Goal: Communication & Community: Participate in discussion

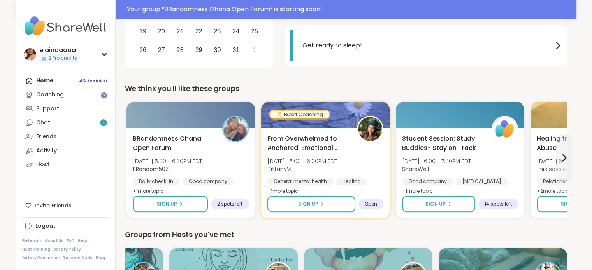
click at [62, 124] on link "Chat 1" at bounding box center [65, 123] width 87 height 14
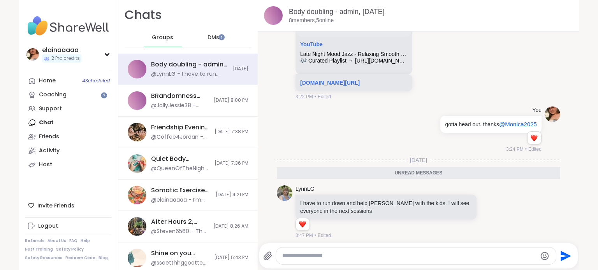
click at [213, 33] on div "DMs" at bounding box center [214, 37] width 38 height 19
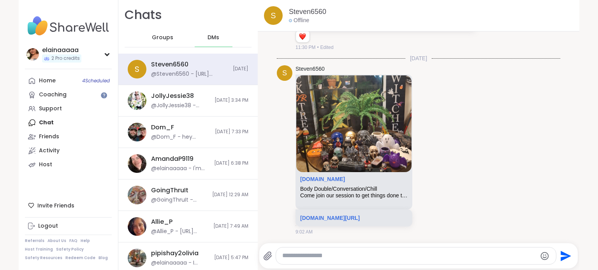
click at [50, 28] on img at bounding box center [68, 25] width 87 height 27
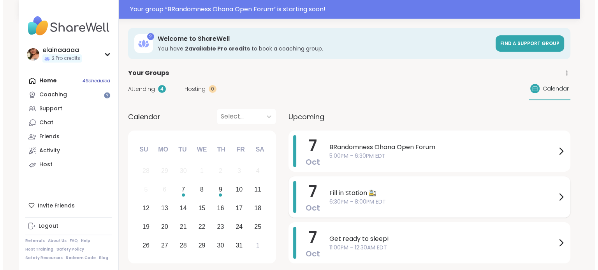
scroll to position [40, 0]
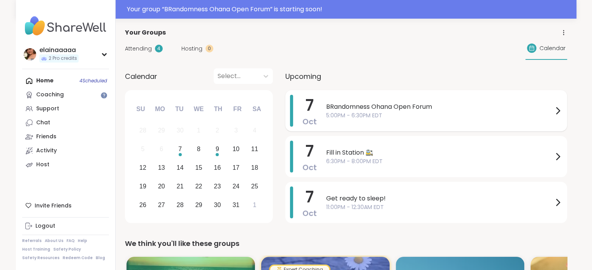
click at [377, 108] on span "BRandomness Ohana Open Forum" at bounding box center [439, 106] width 227 height 9
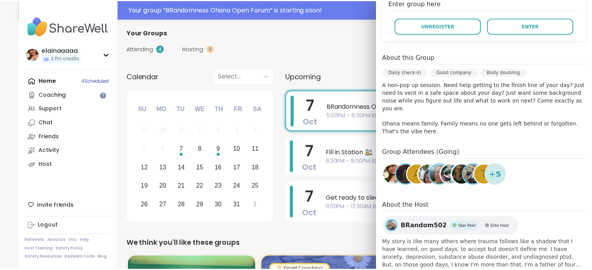
scroll to position [190, 0]
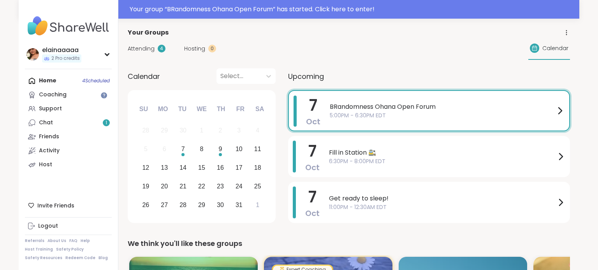
click at [143, 47] on span "Attending" at bounding box center [141, 49] width 27 height 8
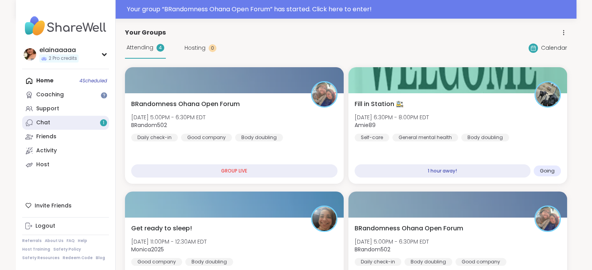
click at [64, 119] on link "Chat 1" at bounding box center [65, 123] width 87 height 14
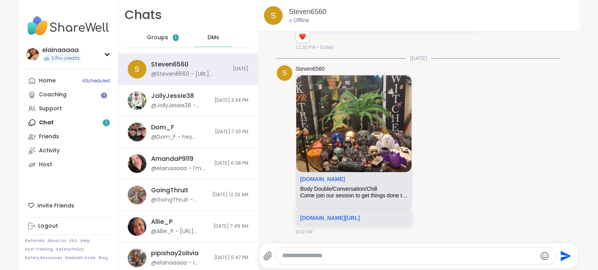
click at [165, 40] on div "Groups 1" at bounding box center [163, 37] width 38 height 19
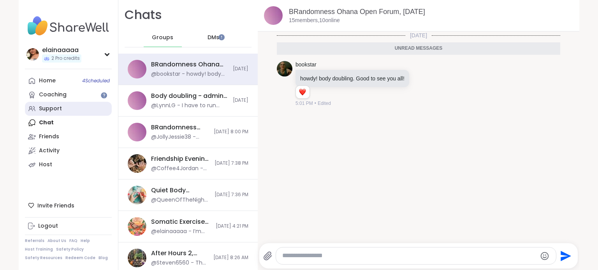
click at [54, 109] on div "Support" at bounding box center [50, 109] width 23 height 8
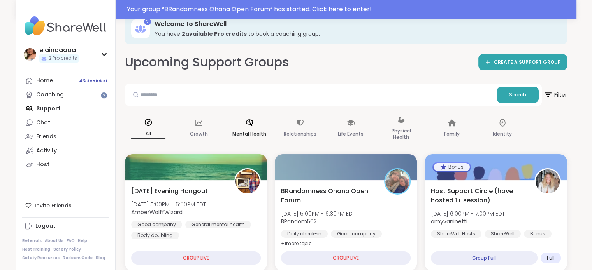
scroll to position [40, 0]
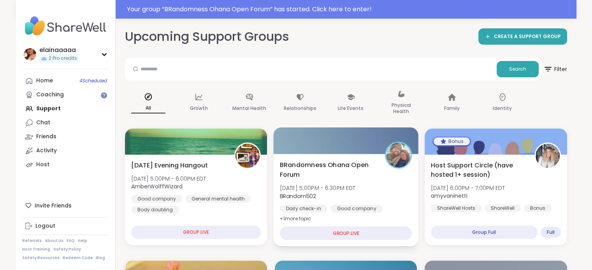
click at [347, 174] on span "BRandomness Ohana Open Forum" at bounding box center [327, 169] width 96 height 19
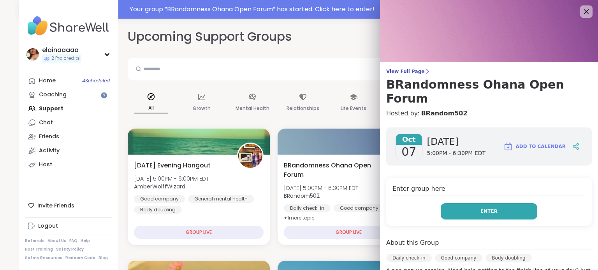
click at [451, 203] on button "Enter" at bounding box center [488, 211] width 96 height 16
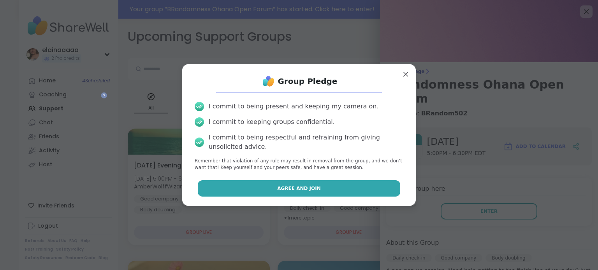
click at [353, 191] on button "Agree and Join" at bounding box center [299, 189] width 203 height 16
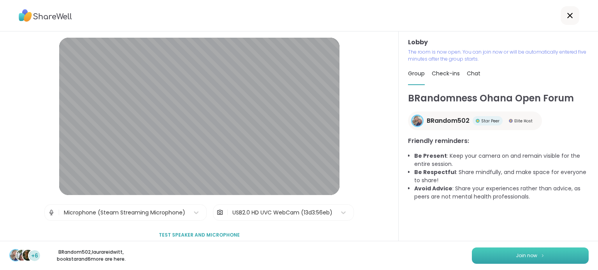
click at [497, 253] on button "Join now" at bounding box center [530, 256] width 117 height 16
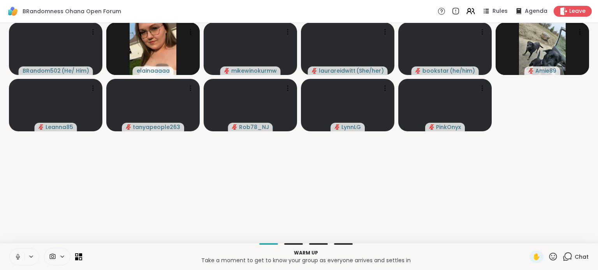
click at [15, 253] on button at bounding box center [17, 257] width 15 height 16
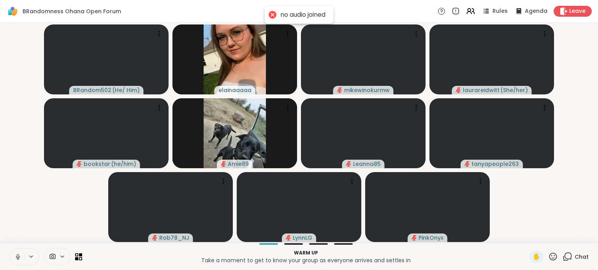
click at [17, 258] on icon at bounding box center [18, 257] width 4 height 2
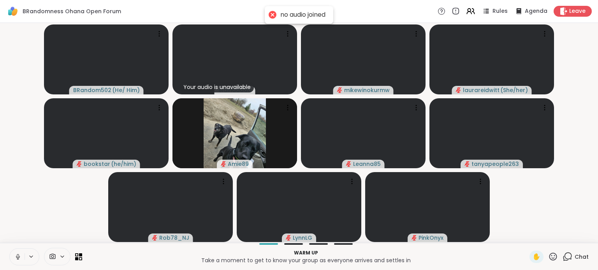
click at [17, 258] on icon at bounding box center [18, 256] width 2 height 4
click at [12, 255] on button at bounding box center [17, 257] width 15 height 16
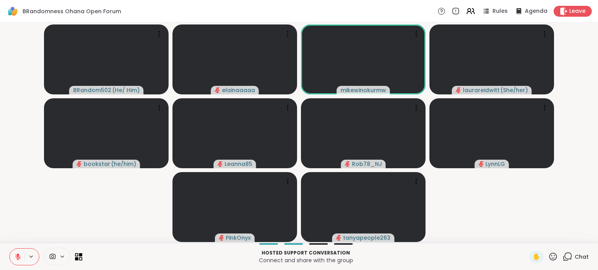
click at [76, 258] on icon at bounding box center [77, 259] width 4 height 4
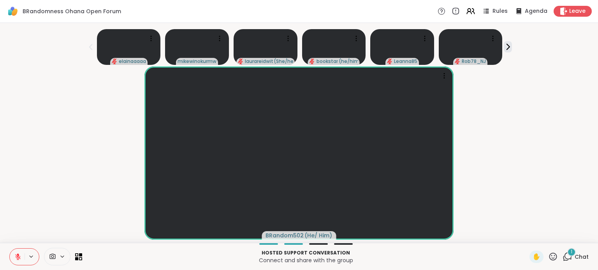
click at [549, 258] on icon at bounding box center [553, 257] width 8 height 8
click at [526, 234] on span "❤️" at bounding box center [530, 236] width 8 height 9
click at [563, 260] on icon at bounding box center [565, 258] width 5 height 5
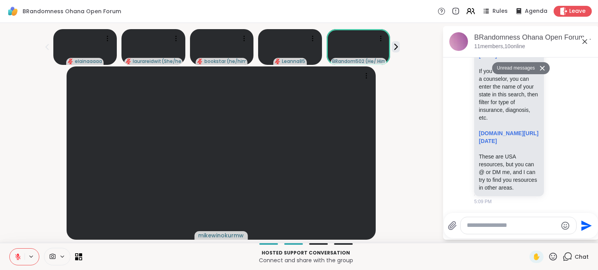
scroll to position [261, 0]
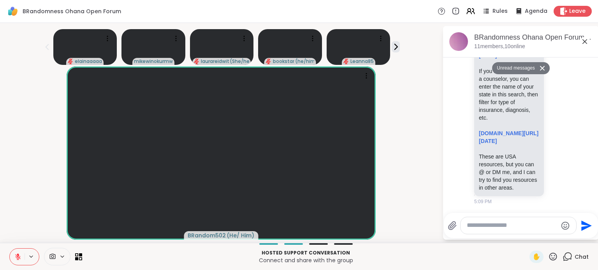
click at [554, 55] on icon at bounding box center [557, 51] width 7 height 8
click at [554, 42] on div "Select Reaction: Heart" at bounding box center [557, 38] width 7 height 7
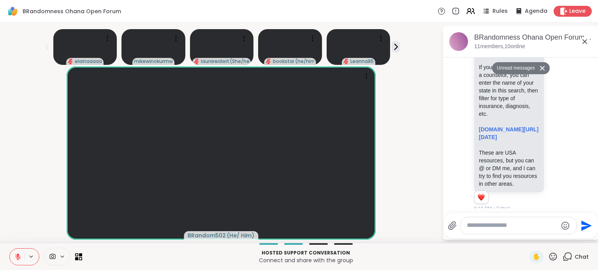
scroll to position [345, 0]
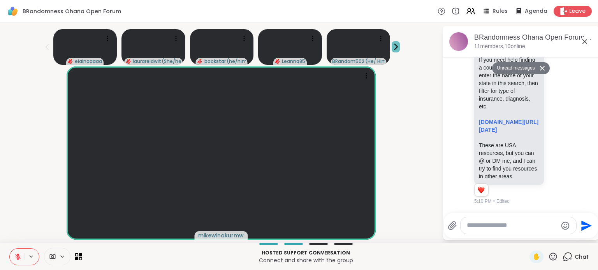
click at [399, 49] on icon at bounding box center [395, 47] width 8 height 8
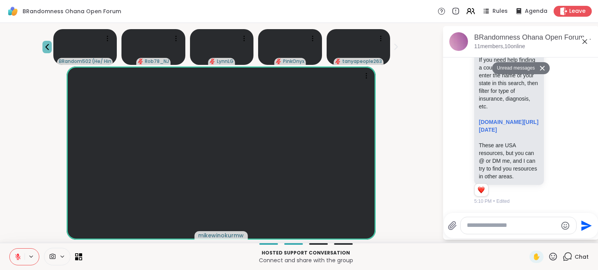
click at [47, 42] on icon at bounding box center [46, 46] width 9 height 9
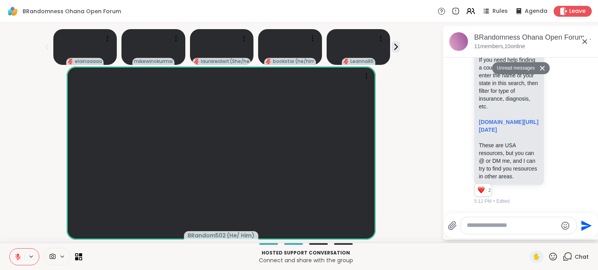
click at [540, 257] on div "✋" at bounding box center [543, 257] width 28 height 12
click at [549, 257] on icon at bounding box center [553, 257] width 8 height 8
click at [526, 237] on span "❤️" at bounding box center [530, 236] width 8 height 9
click at [14, 256] on button at bounding box center [17, 257] width 15 height 16
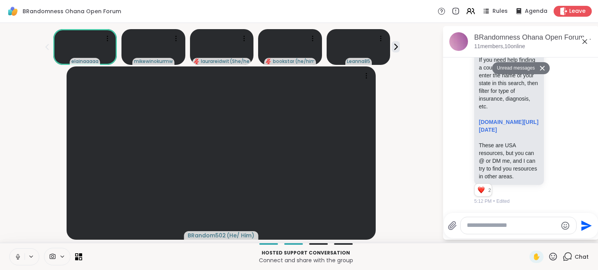
click at [17, 257] on icon at bounding box center [17, 257] width 7 height 7
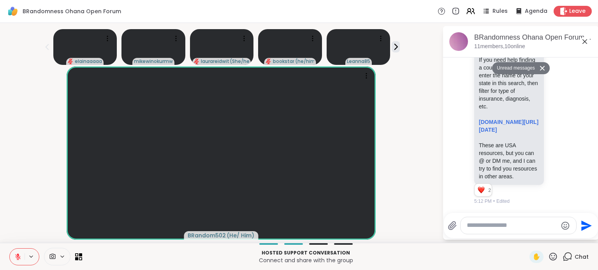
click at [17, 254] on icon at bounding box center [17, 257] width 7 height 7
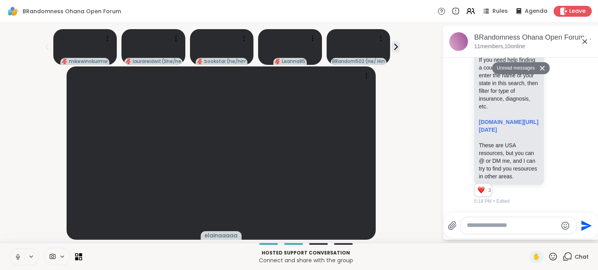
click at [16, 255] on icon at bounding box center [17, 257] width 7 height 7
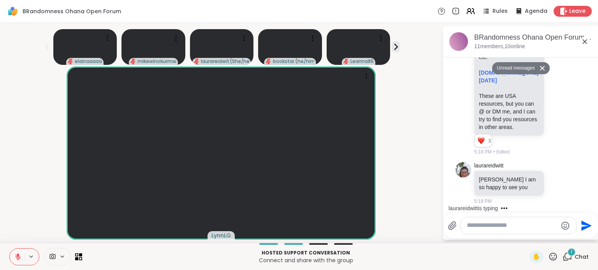
scroll to position [375, 0]
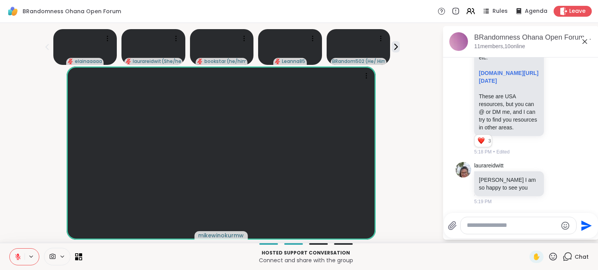
click at [548, 257] on icon at bounding box center [553, 257] width 10 height 10
click at [526, 232] on span "❤️" at bounding box center [530, 236] width 8 height 9
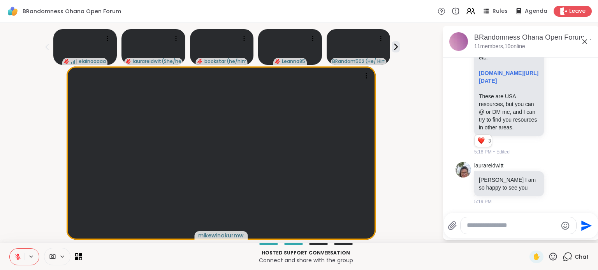
click at [508, 226] on textarea "Type your message" at bounding box center [511, 226] width 91 height 8
type textarea "**********"
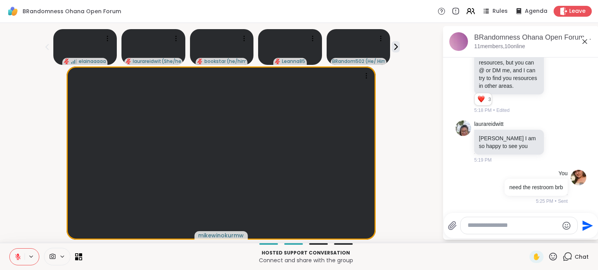
scroll to position [425, 0]
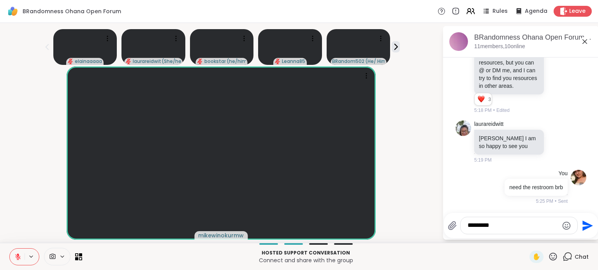
type textarea "**********"
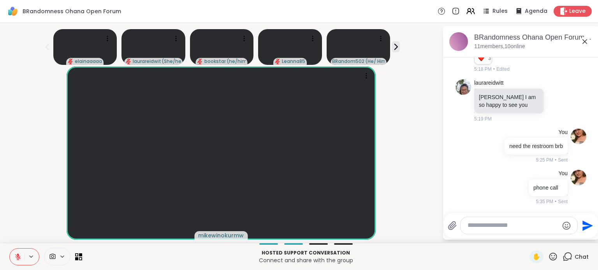
scroll to position [466, 0]
click at [18, 133] on div "mikewinokurmw" at bounding box center [221, 154] width 433 height 174
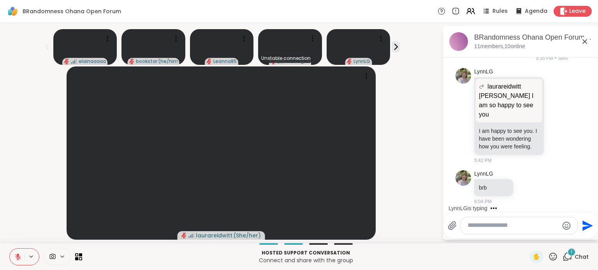
scroll to position [608, 0]
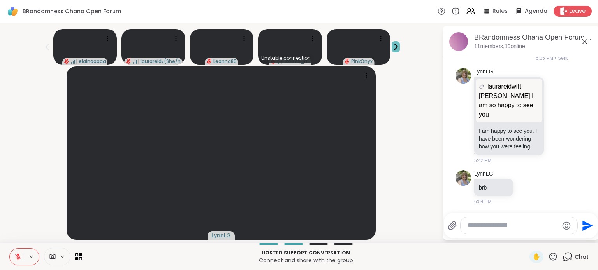
click at [398, 49] on icon at bounding box center [395, 47] width 8 height 8
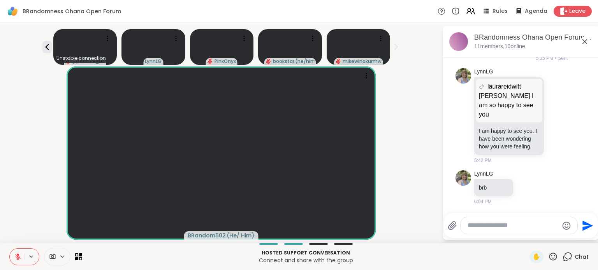
click at [39, 48] on div "Unstable connection Rob78_NJ LynnLG PinkOnyx bookstar ( he/him ) mikewinokurmw" at bounding box center [221, 45] width 433 height 39
click at [44, 48] on icon at bounding box center [46, 46] width 9 height 9
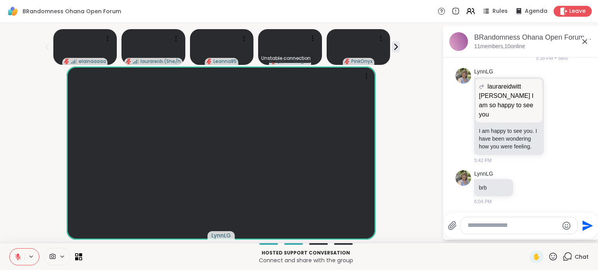
click at [548, 253] on icon at bounding box center [553, 257] width 10 height 10
click at [526, 239] on span "❤️" at bounding box center [530, 236] width 8 height 9
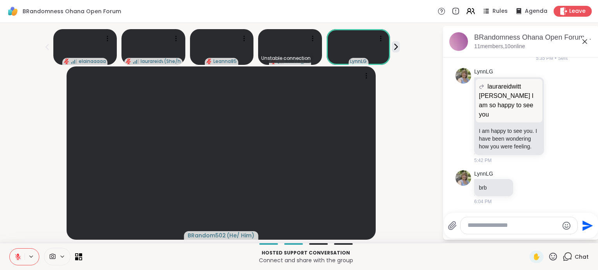
click at [12, 260] on button at bounding box center [17, 257] width 15 height 16
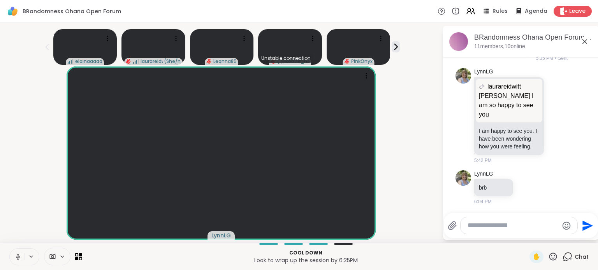
click at [19, 251] on button at bounding box center [17, 257] width 15 height 16
click at [12, 129] on div "Amie89" at bounding box center [221, 154] width 433 height 174
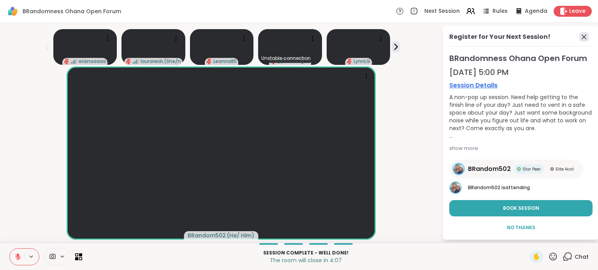
click at [579, 34] on icon at bounding box center [583, 36] width 9 height 9
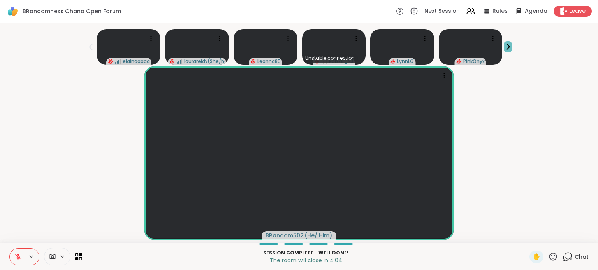
click at [508, 46] on icon at bounding box center [508, 46] width 3 height 5
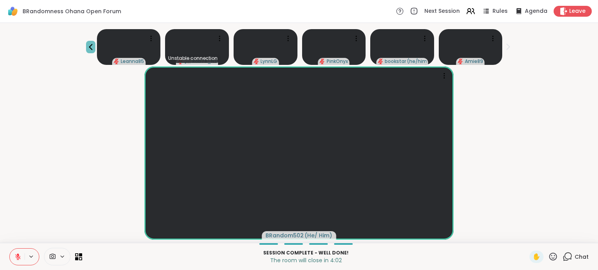
click at [95, 46] on icon at bounding box center [90, 46] width 9 height 9
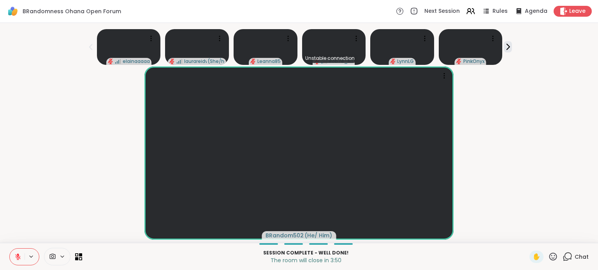
click at [15, 257] on icon at bounding box center [17, 257] width 7 height 7
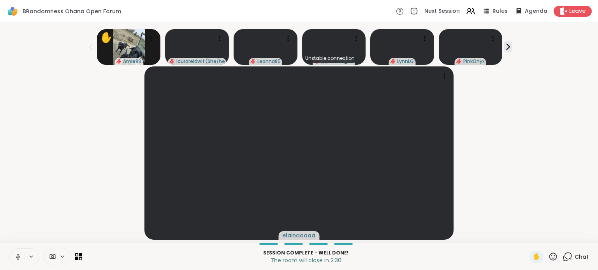
click at [13, 255] on button at bounding box center [17, 257] width 15 height 16
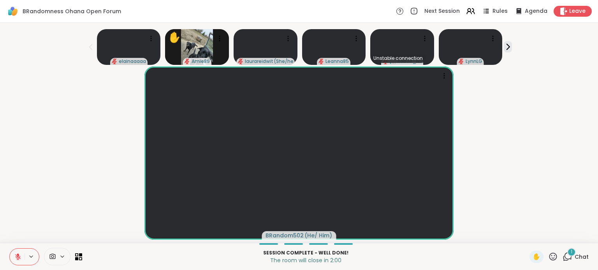
click at [563, 258] on icon at bounding box center [567, 257] width 10 height 10
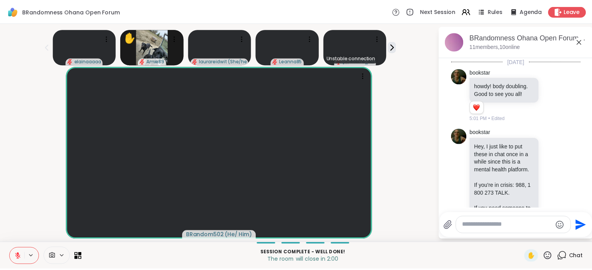
scroll to position [668, 0]
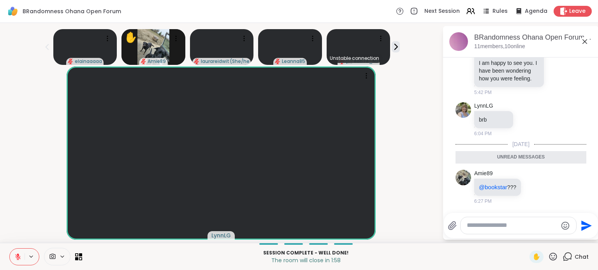
click at [588, 41] on icon at bounding box center [584, 41] width 9 height 9
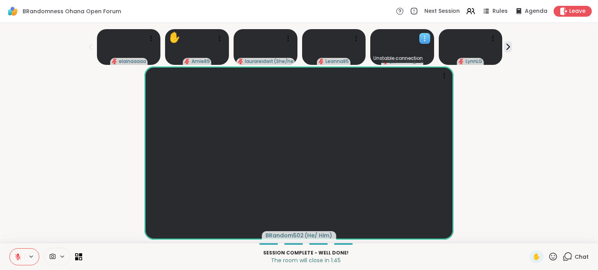
click at [424, 36] on icon at bounding box center [424, 36] width 1 height 1
click at [492, 81] on div "BRandom502 ( He/ Him )" at bounding box center [299, 154] width 588 height 174
click at [510, 45] on icon at bounding box center [507, 47] width 8 height 8
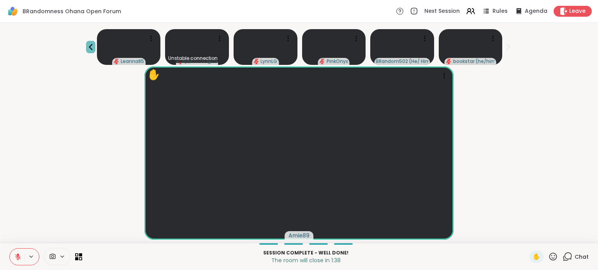
click at [90, 47] on icon at bounding box center [90, 46] width 9 height 9
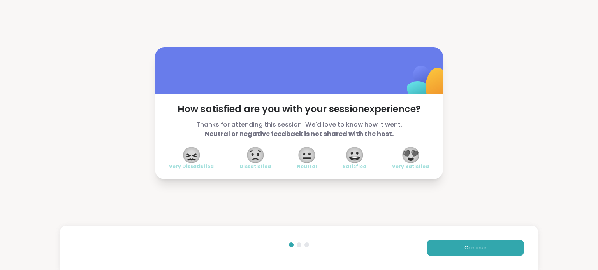
click at [406, 156] on span "😍" at bounding box center [410, 155] width 19 height 14
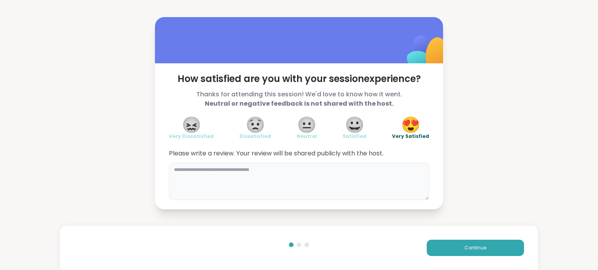
click at [345, 178] on textarea at bounding box center [299, 181] width 260 height 37
click at [272, 179] on textarea at bounding box center [299, 181] width 260 height 37
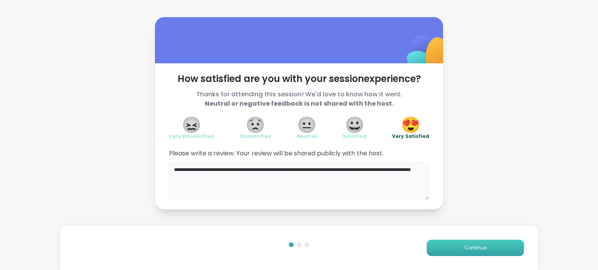
type textarea "**********"
click at [455, 245] on button "Continue" at bounding box center [474, 248] width 97 height 16
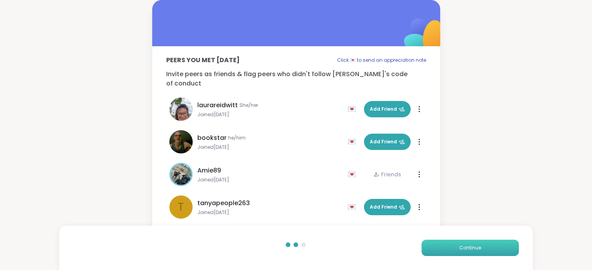
click at [469, 246] on span "Continue" at bounding box center [470, 248] width 22 height 7
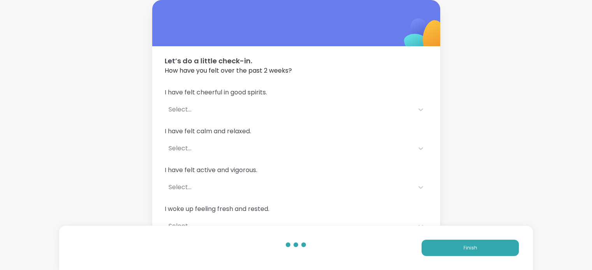
click at [433, 240] on div "Finish" at bounding box center [413, 248] width 209 height 16
click at [435, 242] on button "Finish" at bounding box center [469, 248] width 97 height 16
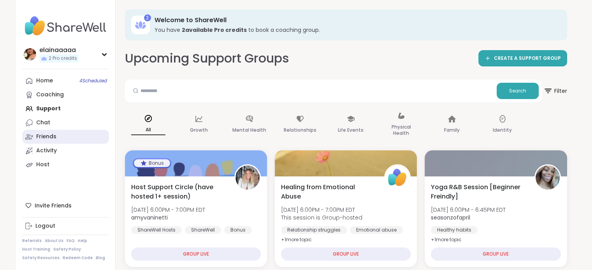
click at [64, 135] on link "Friends" at bounding box center [65, 137] width 87 height 14
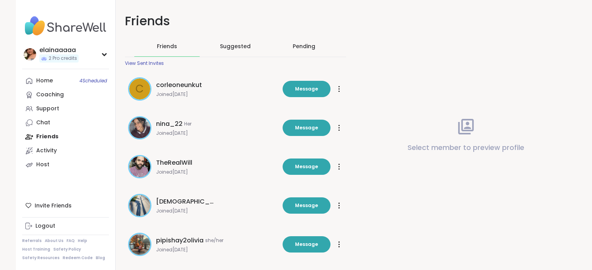
click at [301, 37] on div "Pending" at bounding box center [303, 46] width 65 height 20
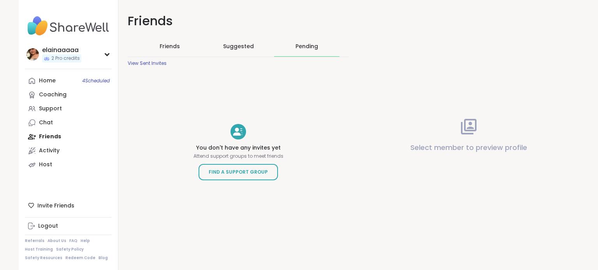
click at [162, 43] on span "Friends" at bounding box center [170, 46] width 20 height 8
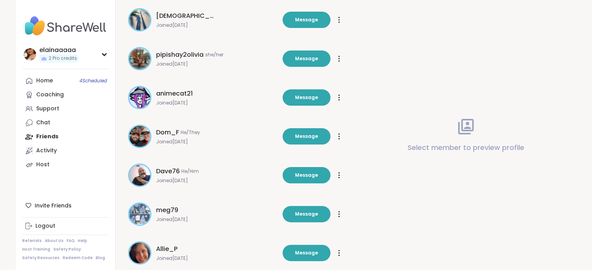
scroll to position [229, 0]
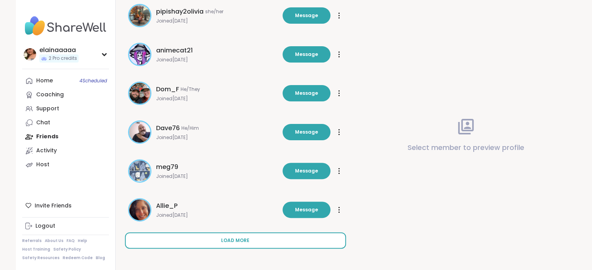
click at [226, 241] on span "Load more" at bounding box center [235, 240] width 28 height 7
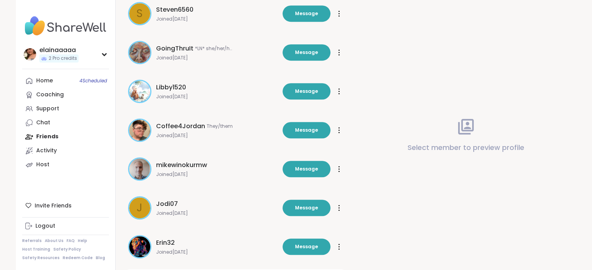
scroll to position [618, 0]
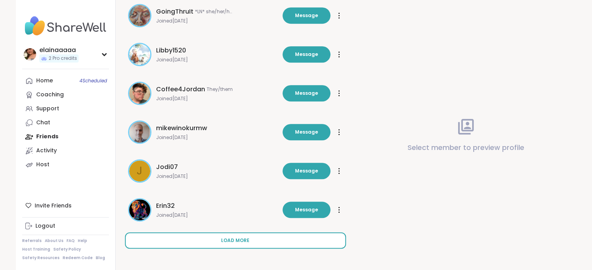
click at [237, 243] on span "Load more" at bounding box center [235, 240] width 28 height 7
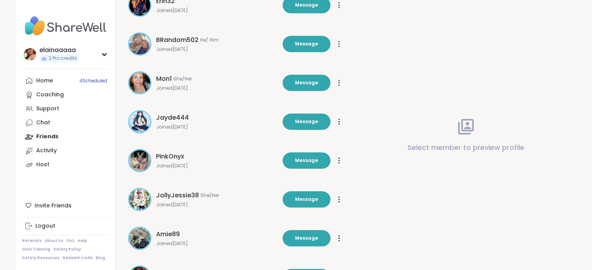
scroll to position [824, 0]
click at [310, 47] on button "Message" at bounding box center [306, 43] width 48 height 16
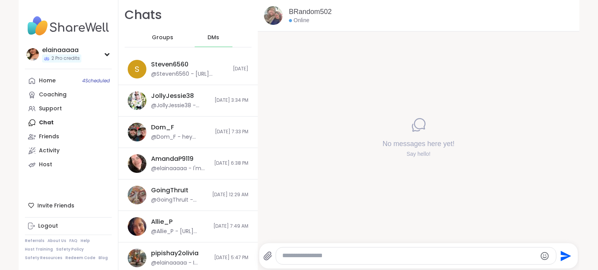
click at [311, 259] on textarea "Type your message" at bounding box center [409, 256] width 254 height 8
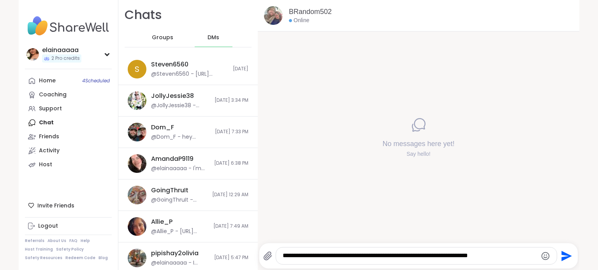
click at [540, 256] on icon "Emoji picker" at bounding box center [544, 256] width 9 height 9
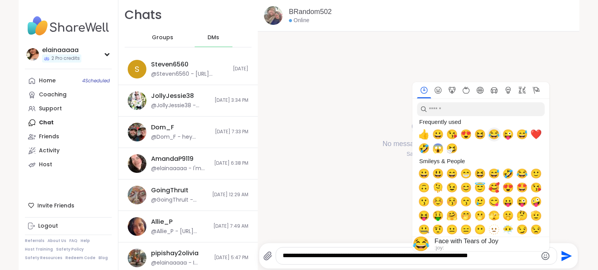
click at [489, 136] on span "😂" at bounding box center [494, 134] width 12 height 11
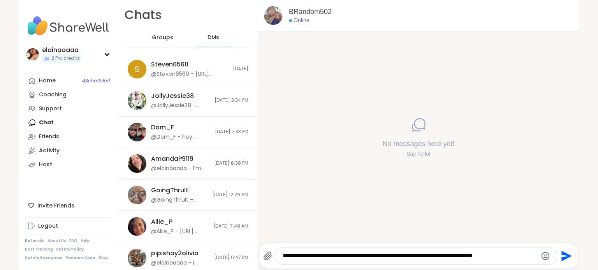
click at [511, 255] on textarea "**********" at bounding box center [409, 256] width 254 height 8
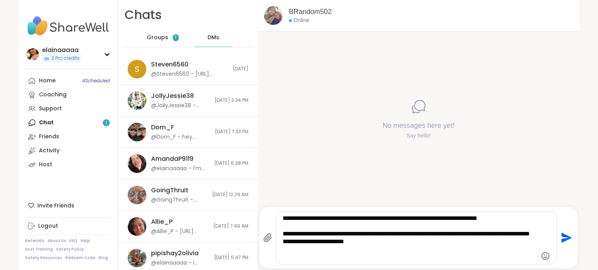
paste textarea "**********"
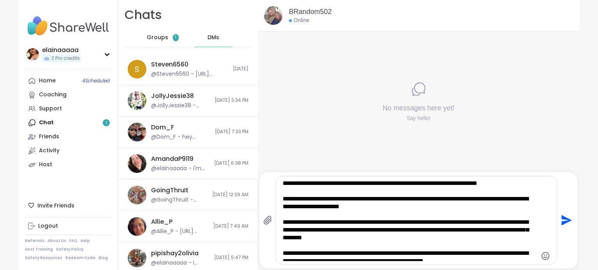
click at [438, 202] on textarea "**********" at bounding box center [409, 221] width 254 height 82
click at [428, 205] on textarea "**********" at bounding box center [409, 221] width 254 height 82
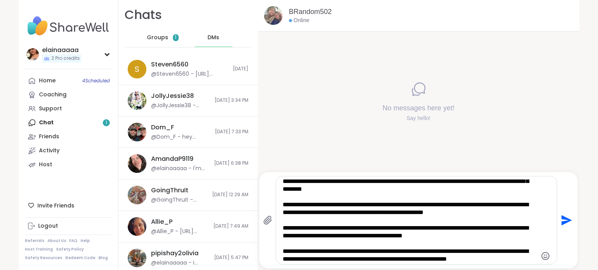
scroll to position [51, 0]
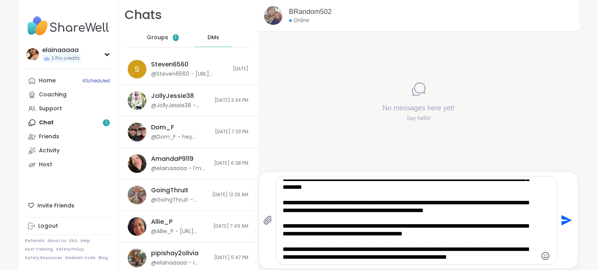
click at [521, 258] on textarea "**********" at bounding box center [409, 221] width 254 height 82
click at [300, 226] on textarea "**********" at bounding box center [409, 221] width 254 height 82
click at [514, 254] on textarea "**********" at bounding box center [409, 221] width 254 height 82
click at [512, 259] on textarea "**********" at bounding box center [409, 221] width 254 height 82
click at [383, 256] on textarea "**********" at bounding box center [409, 221] width 254 height 82
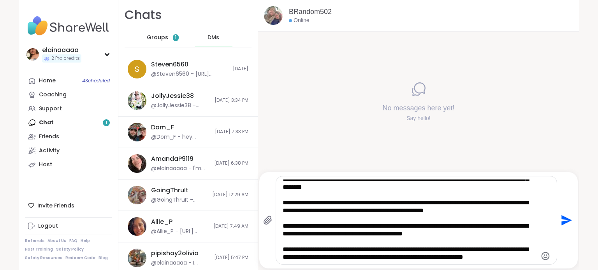
click at [459, 222] on textarea "**********" at bounding box center [409, 221] width 254 height 82
click at [529, 259] on textarea "**********" at bounding box center [409, 221] width 254 height 82
click at [407, 260] on textarea "**********" at bounding box center [409, 221] width 254 height 82
click at [421, 256] on textarea "**********" at bounding box center [409, 221] width 254 height 82
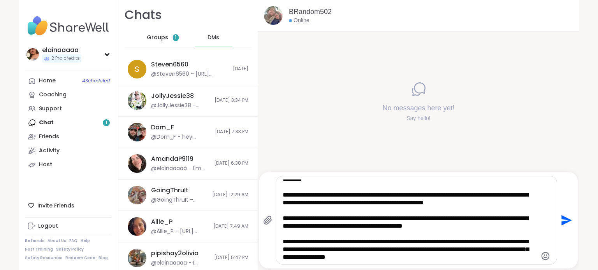
click at [438, 256] on textarea "**********" at bounding box center [409, 221] width 254 height 82
click at [428, 253] on textarea "**********" at bounding box center [409, 221] width 254 height 82
click at [438, 217] on textarea "**********" at bounding box center [409, 221] width 254 height 82
click at [449, 256] on textarea "**********" at bounding box center [409, 221] width 254 height 82
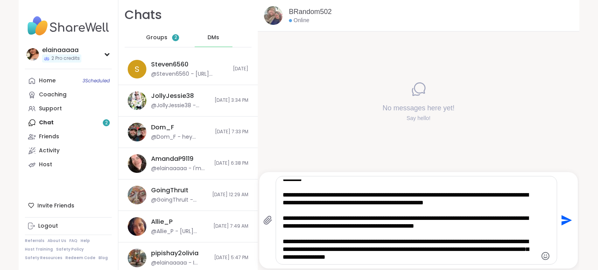
click at [492, 234] on textarea "**********" at bounding box center [409, 221] width 254 height 82
click at [486, 256] on textarea "**********" at bounding box center [409, 221] width 254 height 82
click at [489, 255] on textarea "**********" at bounding box center [409, 221] width 254 height 82
click at [488, 259] on textarea "**********" at bounding box center [409, 221] width 254 height 82
type textarea "**********"
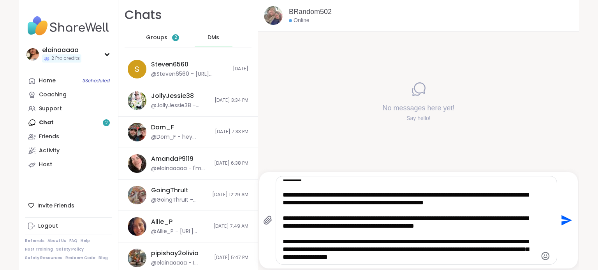
click at [563, 216] on icon "Send" at bounding box center [565, 220] width 12 height 12
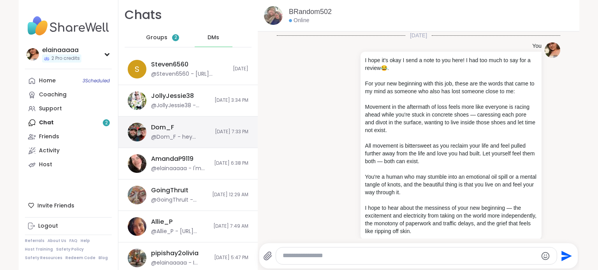
scroll to position [12, 0]
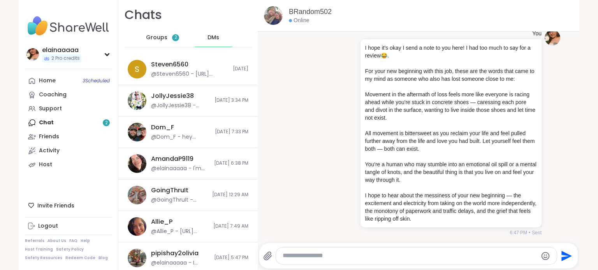
click at [153, 40] on span "Groups" at bounding box center [156, 38] width 21 height 8
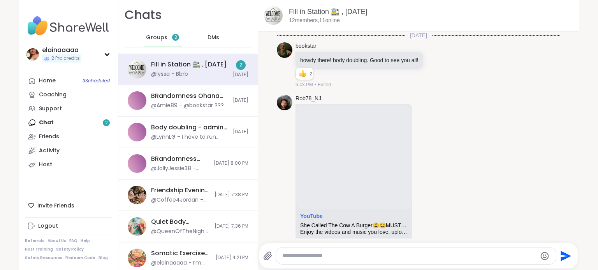
scroll to position [197, 0]
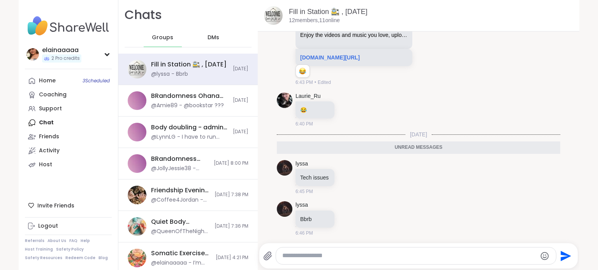
click at [198, 40] on div "DMs" at bounding box center [214, 37] width 38 height 19
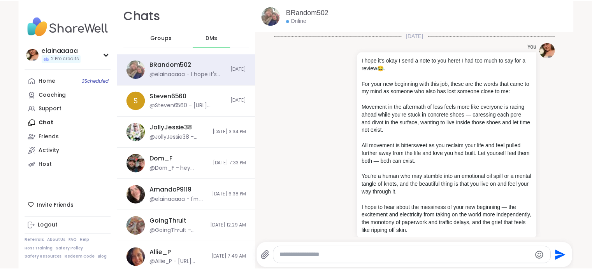
scroll to position [12, 0]
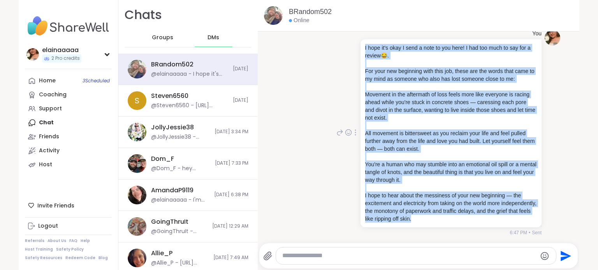
drag, startPoint x: 456, startPoint y: 220, endPoint x: 352, endPoint y: 48, distance: 201.1
click at [359, 48] on div "I hope it's okay I send a note to you here! I had too much to say for a review …" at bounding box center [450, 133] width 182 height 188
copy div "I hope it's okay I send a note to you here! I had too much to say for a review …"
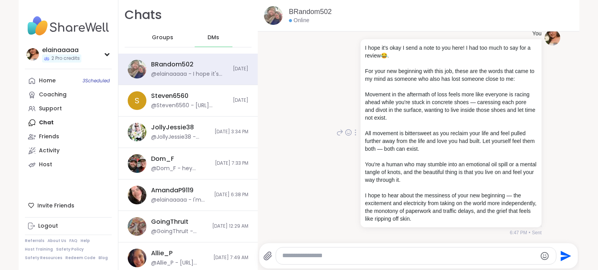
click at [304, 125] on div "You I hope it's okay I send a note to you here! I had too much to say for a rev…" at bounding box center [418, 133] width 283 height 213
click at [89, 26] on img at bounding box center [68, 25] width 87 height 27
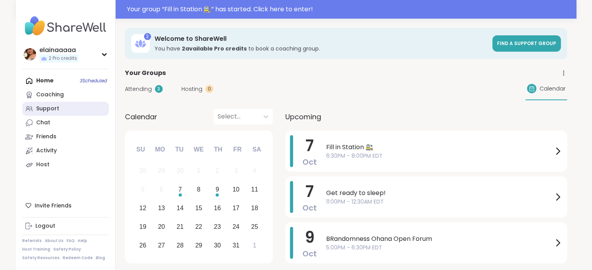
click at [44, 110] on div "Support" at bounding box center [47, 109] width 23 height 8
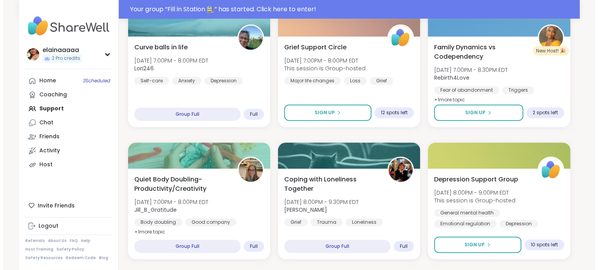
scroll to position [291, 0]
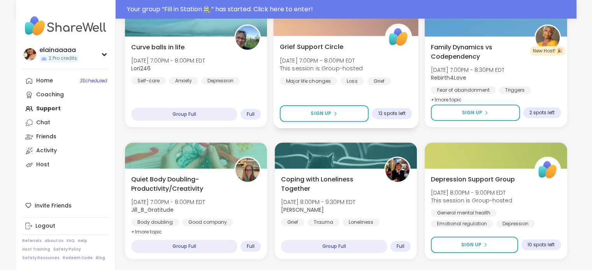
click at [384, 73] on div "Grief Support Circle Tue, Oct 07 | 7:00PM - 8:00PM EDT This session is Group-ho…" at bounding box center [345, 63] width 132 height 43
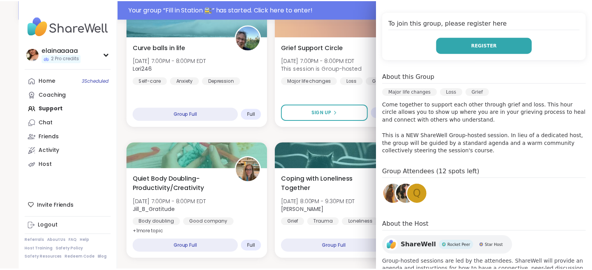
scroll to position [153, 0]
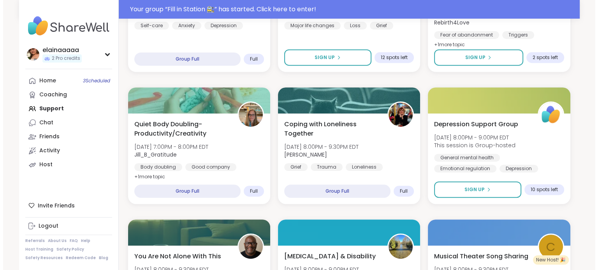
scroll to position [358, 0]
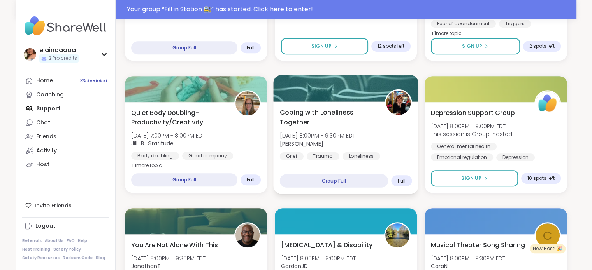
click at [322, 135] on span "Tue, Oct 07 | 8:00PM - 9:30PM EDT" at bounding box center [317, 136] width 76 height 8
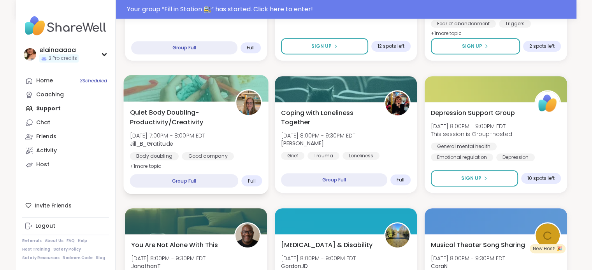
click at [254, 100] on img at bounding box center [248, 103] width 25 height 25
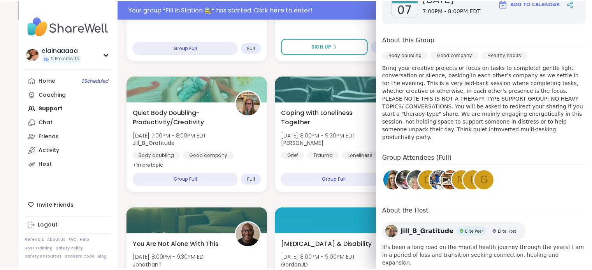
scroll to position [106, 0]
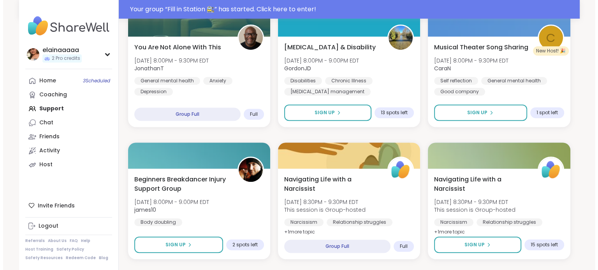
scroll to position [555, 0]
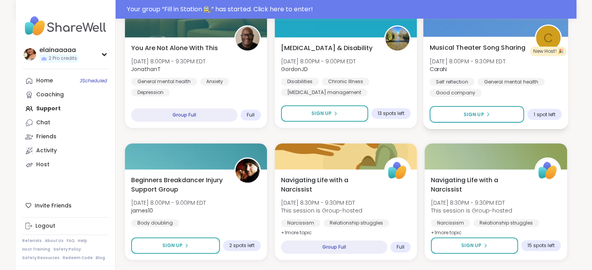
click at [496, 74] on div "Musical Theater Song Sharing Tue, Oct 07 | 8:00PM - 9:30PM EDT CaraN Self refle…" at bounding box center [496, 70] width 132 height 54
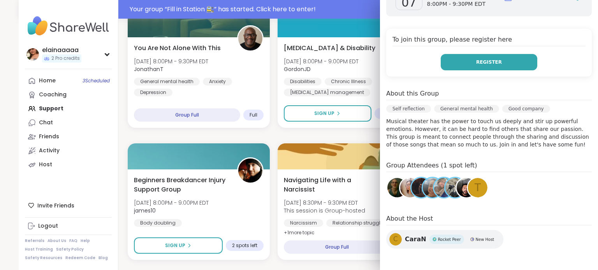
click at [457, 65] on button "Register" at bounding box center [488, 62] width 96 height 16
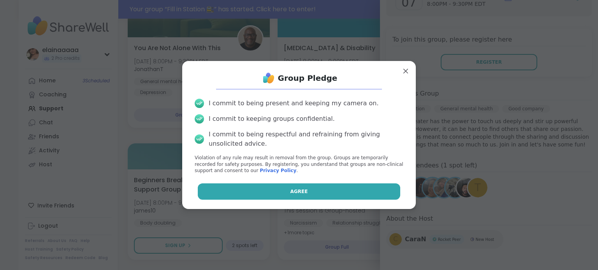
click at [277, 186] on button "Agree" at bounding box center [299, 192] width 203 height 16
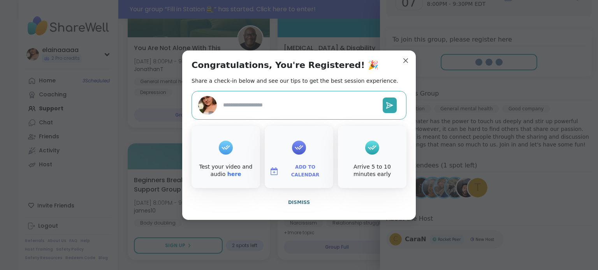
type textarea "*"
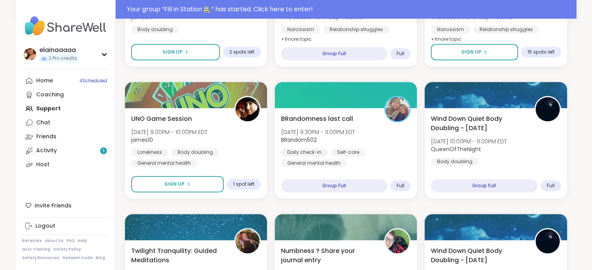
scroll to position [749, 0]
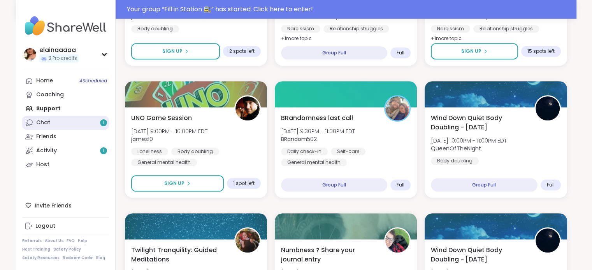
click at [40, 126] on div "Chat 1" at bounding box center [43, 123] width 14 height 8
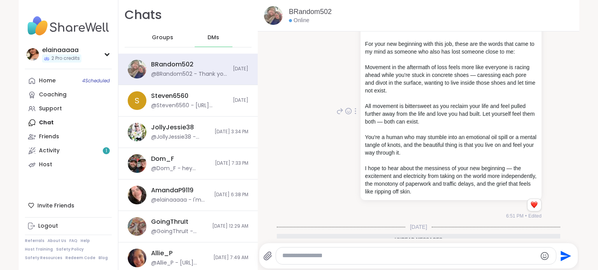
scroll to position [37, 0]
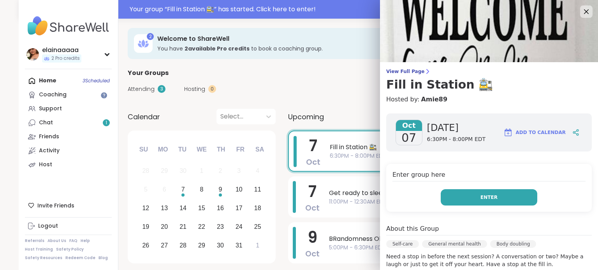
click at [459, 194] on button "Enter" at bounding box center [488, 197] width 96 height 16
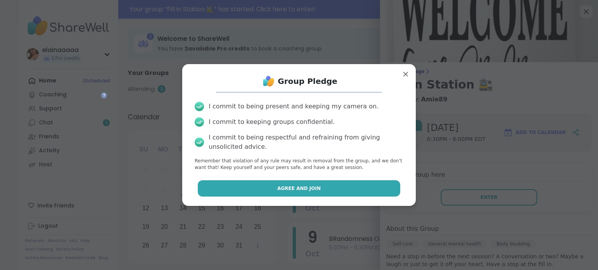
click at [329, 184] on button "Agree and Join" at bounding box center [299, 189] width 203 height 16
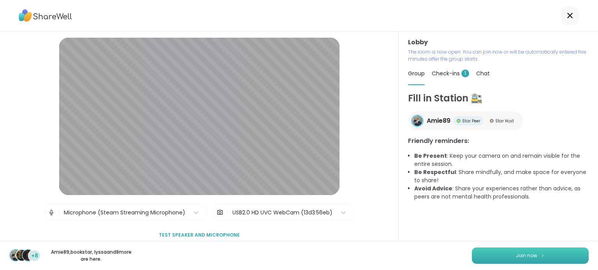
click at [522, 251] on button "Join now" at bounding box center [530, 256] width 117 height 16
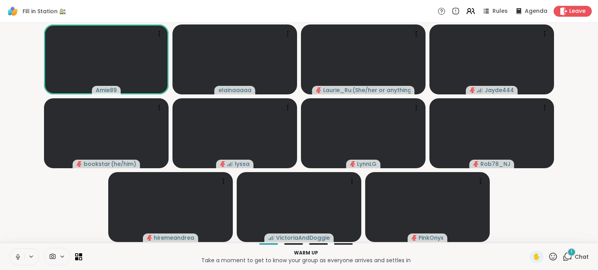
click at [16, 254] on icon at bounding box center [17, 257] width 7 height 7
click at [574, 260] on span "Chat" at bounding box center [581, 257] width 14 height 8
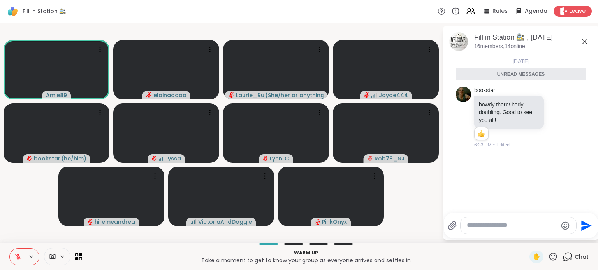
click at [588, 37] on icon at bounding box center [584, 41] width 9 height 9
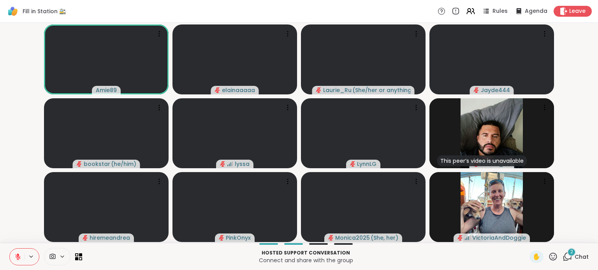
click at [14, 256] on icon at bounding box center [17, 257] width 7 height 7
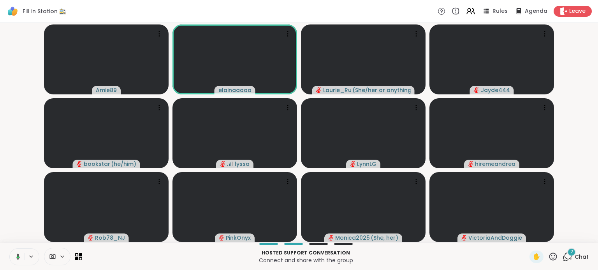
click at [19, 257] on icon at bounding box center [16, 257] width 7 height 7
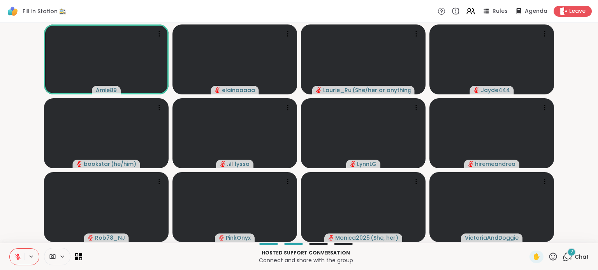
click at [570, 250] on span "2" at bounding box center [571, 252] width 3 height 7
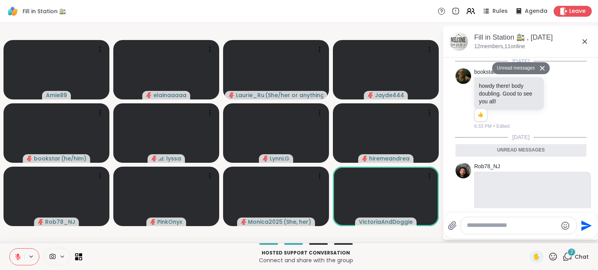
scroll to position [194, 0]
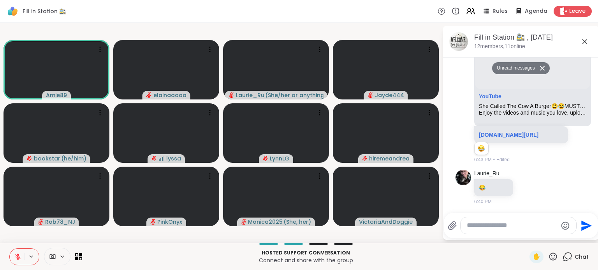
click at [582, 44] on icon at bounding box center [584, 41] width 9 height 9
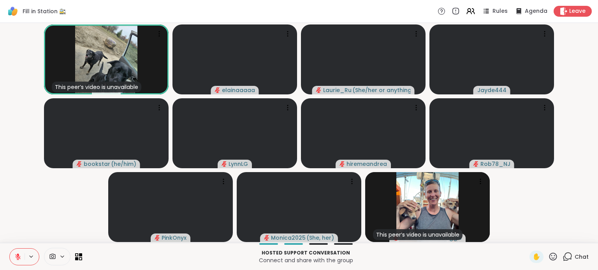
click at [14, 254] on icon at bounding box center [17, 257] width 7 height 7
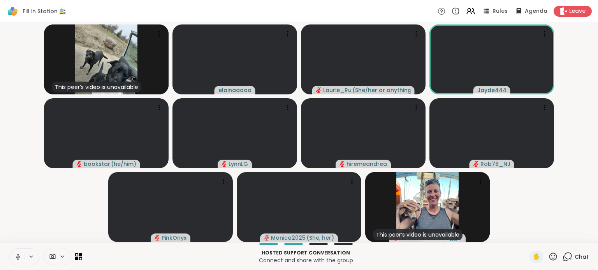
click at [18, 258] on icon at bounding box center [17, 257] width 7 height 7
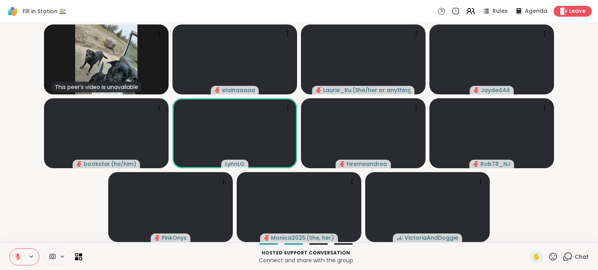
drag, startPoint x: 19, startPoint y: 255, endPoint x: 27, endPoint y: 211, distance: 44.3
click at [27, 211] on div "Fill in Station 🚉 Rules Agenda Leave This peer’s video is unavailable Amie89 el…" at bounding box center [299, 135] width 598 height 270
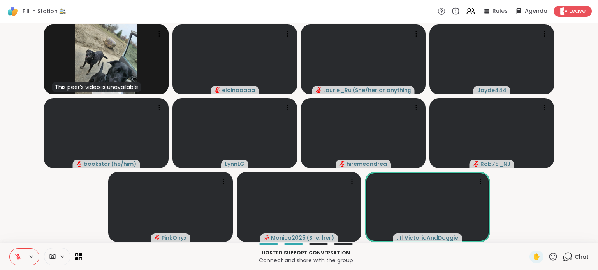
drag, startPoint x: 17, startPoint y: 256, endPoint x: 25, endPoint y: 200, distance: 56.2
click at [25, 200] on div "Fill in Station 🚉 Rules Agenda Leave This peer’s video is unavailable Amie89 el…" at bounding box center [299, 135] width 598 height 270
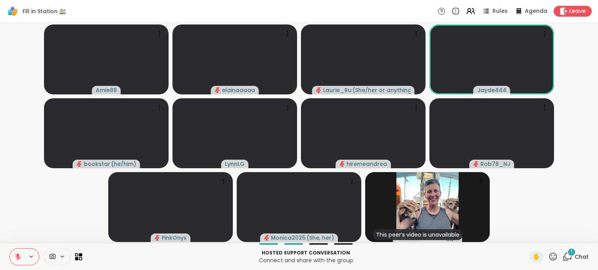
click at [567, 260] on div "1 Chat" at bounding box center [575, 257] width 26 height 12
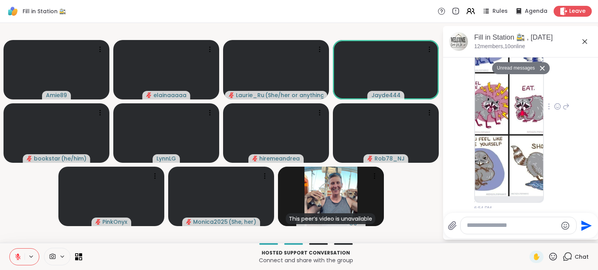
scroll to position [480, 0]
click at [512, 119] on img at bounding box center [509, 104] width 68 height 185
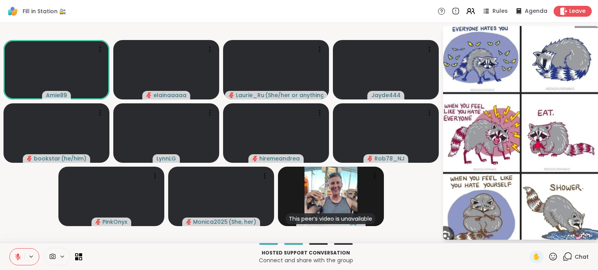
click at [483, 96] on img "Go to Slide 1" at bounding box center [521, 133] width 156 height 238
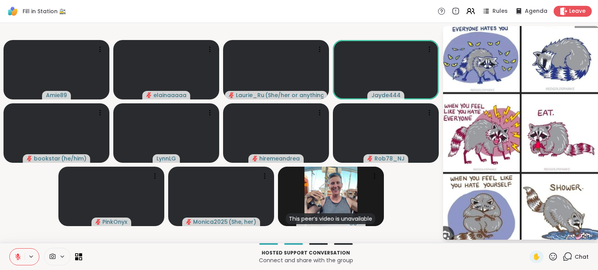
click at [517, 112] on img "Go to Slide 1" at bounding box center [521, 133] width 156 height 238
click at [494, 188] on img "Go to Slide 1" at bounding box center [521, 133] width 156 height 238
drag, startPoint x: 582, startPoint y: 26, endPoint x: 568, endPoint y: 27, distance: 14.0
click at [568, 27] on div "1 / 1" at bounding box center [521, 133] width 156 height 238
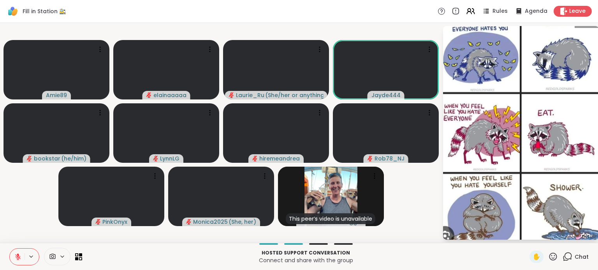
drag, startPoint x: 576, startPoint y: 27, endPoint x: 538, endPoint y: 35, distance: 38.3
click at [538, 35] on div "1 / 1" at bounding box center [521, 133] width 156 height 238
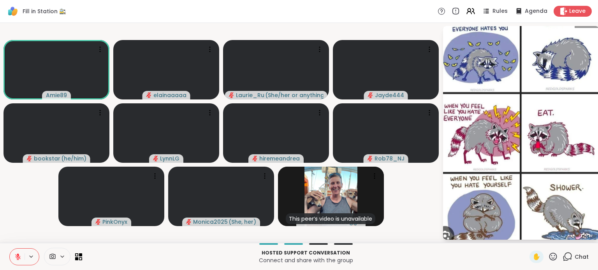
click at [392, 199] on video-player-container "Amie89 elainaaaaa Laurie_Ru ( She/her or anything else ) Jayde444 bookstar ( he…" at bounding box center [221, 133] width 433 height 214
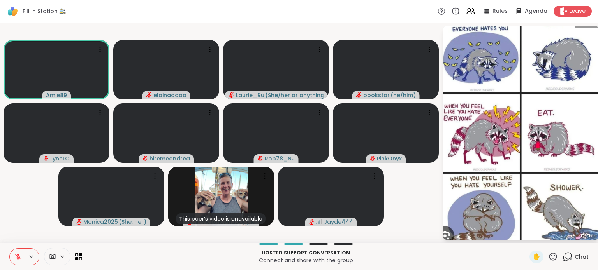
click at [19, 256] on icon at bounding box center [17, 257] width 7 height 7
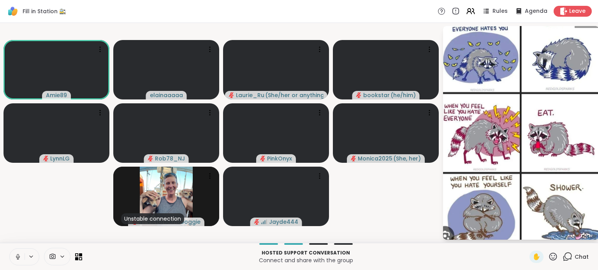
click at [395, 195] on video-player-container "Amie89 elainaaaaa Laurie_Ru ( She/her or anything else ) bookstar ( he/him ) Ly…" at bounding box center [221, 133] width 433 height 214
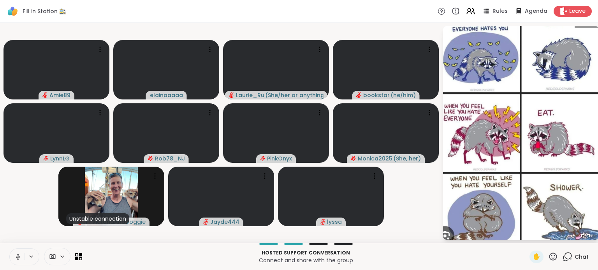
click at [17, 253] on button at bounding box center [17, 257] width 15 height 16
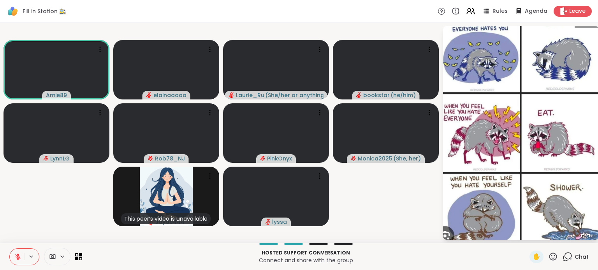
drag, startPoint x: 368, startPoint y: 189, endPoint x: 333, endPoint y: 15, distance: 177.7
click at [333, 15] on div "Fill in Station 🚉 Rules Agenda Leave" at bounding box center [299, 11] width 598 height 23
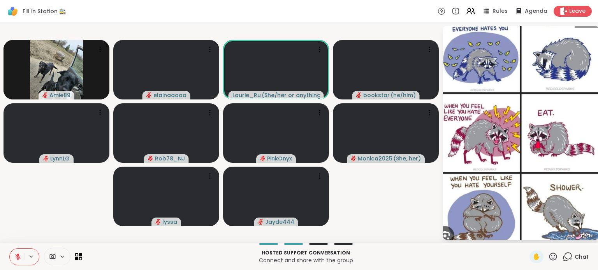
click at [562, 252] on icon at bounding box center [567, 257] width 10 height 10
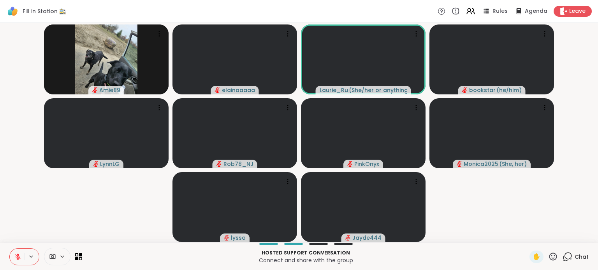
click at [562, 252] on icon at bounding box center [567, 257] width 10 height 10
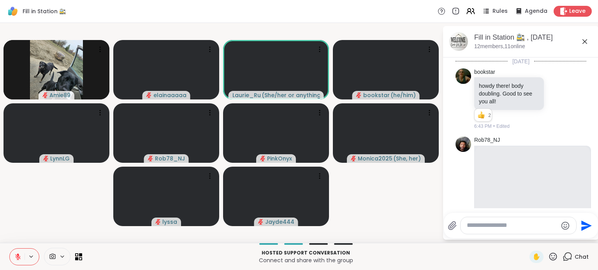
scroll to position [467, 0]
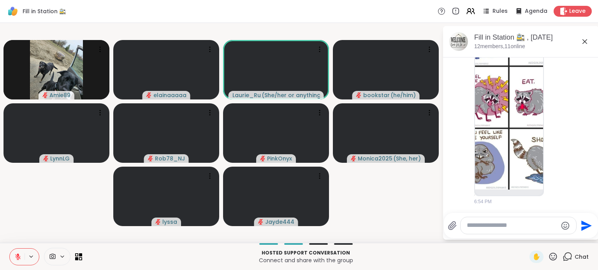
click at [524, 226] on textarea "Type your message" at bounding box center [511, 226] width 91 height 8
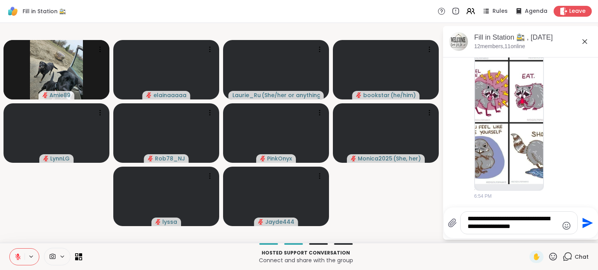
type textarea "**********"
click at [587, 216] on button "Send" at bounding box center [586, 223] width 18 height 18
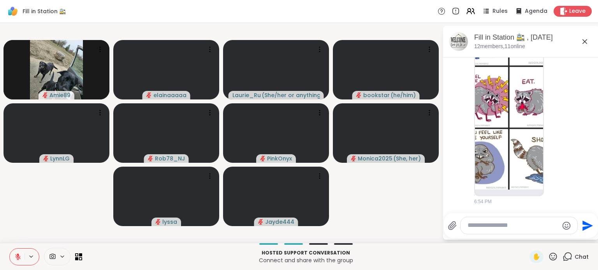
scroll to position [524, 0]
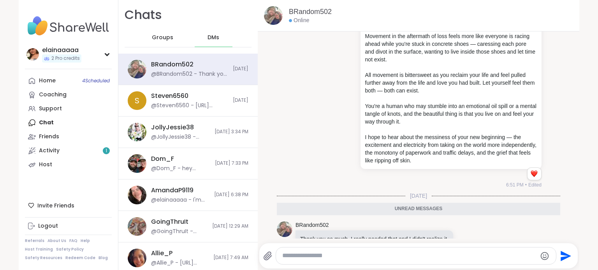
scroll to position [91, 0]
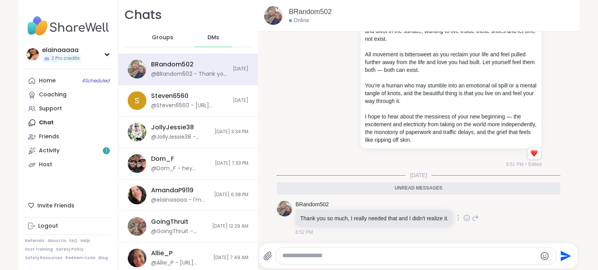
click at [466, 217] on icon at bounding box center [466, 217] width 0 height 0
click at [397, 205] on button "Select Reaction: Heart" at bounding box center [405, 206] width 16 height 16
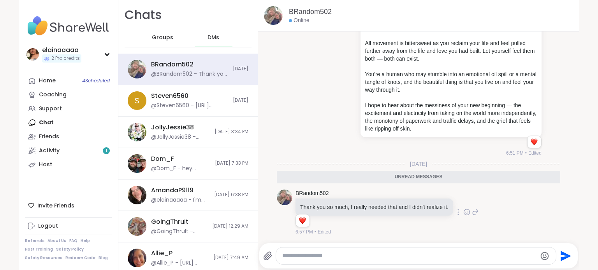
click at [353, 251] on div at bounding box center [416, 256] width 280 height 17
click at [338, 255] on textarea "Type your message" at bounding box center [409, 256] width 254 height 8
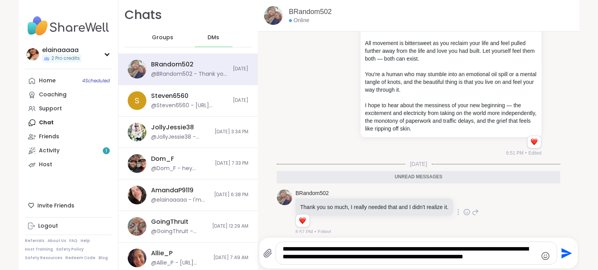
click at [503, 258] on textarea "**********" at bounding box center [409, 253] width 254 height 16
type textarea "**********"
click at [564, 249] on icon "Send" at bounding box center [565, 253] width 12 height 12
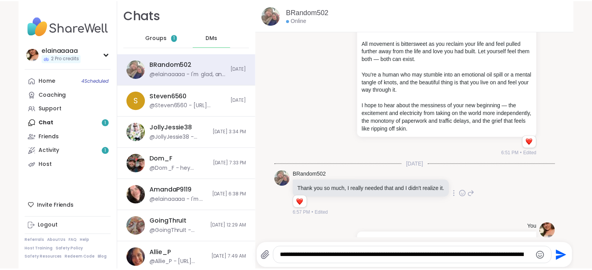
scroll to position [141, 0]
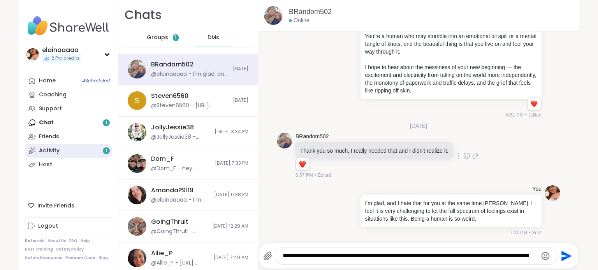
click at [84, 150] on link "Activity 1" at bounding box center [68, 151] width 87 height 14
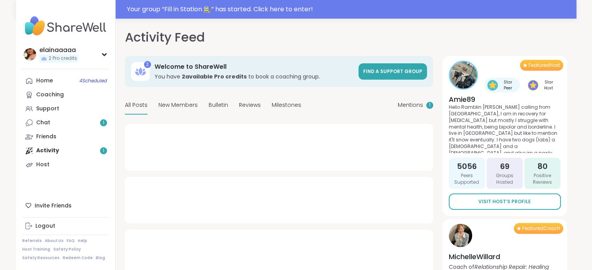
type textarea "*"
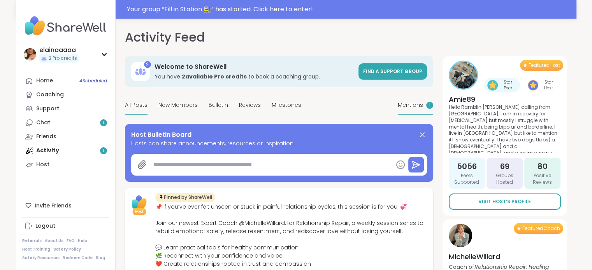
click at [409, 104] on span "Mentions" at bounding box center [410, 105] width 25 height 8
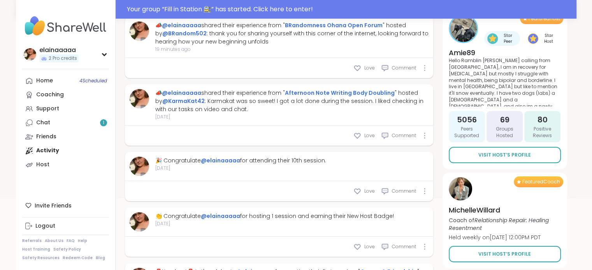
scroll to position [109, 0]
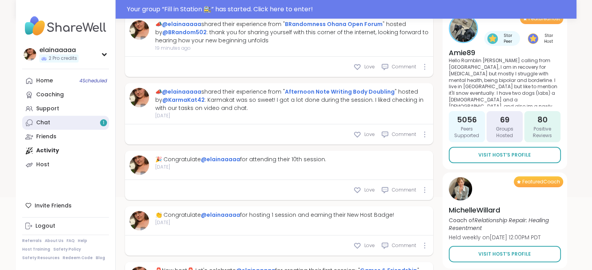
click at [76, 126] on link "Chat 1" at bounding box center [65, 123] width 87 height 14
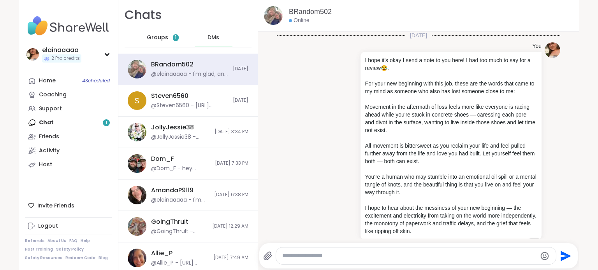
scroll to position [133, 0]
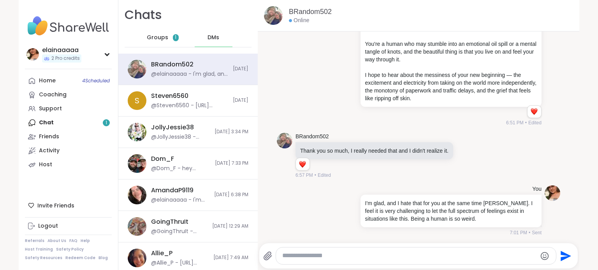
click at [165, 40] on div "Groups 1" at bounding box center [163, 37] width 38 height 19
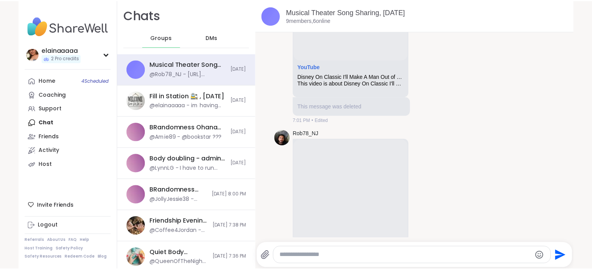
scroll to position [607, 0]
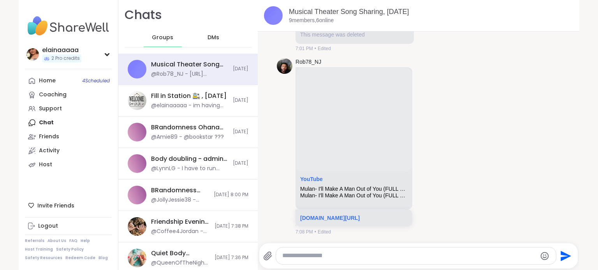
click at [51, 25] on img at bounding box center [68, 25] width 87 height 27
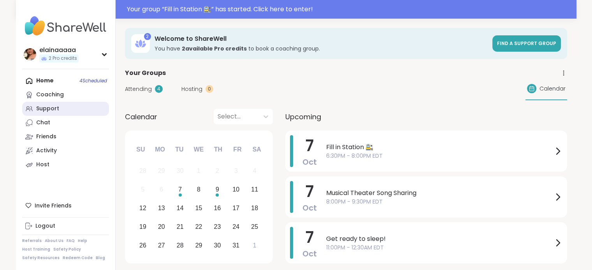
click at [40, 107] on div "Support" at bounding box center [47, 109] width 23 height 8
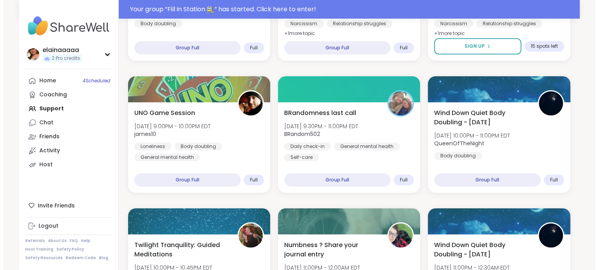
scroll to position [623, 0]
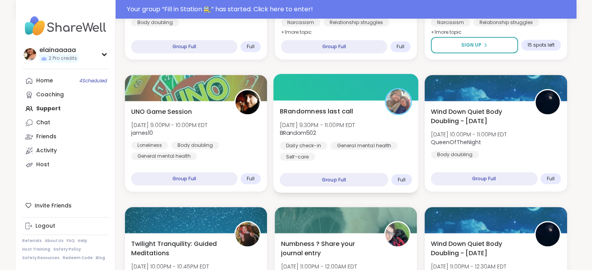
click at [383, 149] on div "General mental health" at bounding box center [363, 146] width 67 height 8
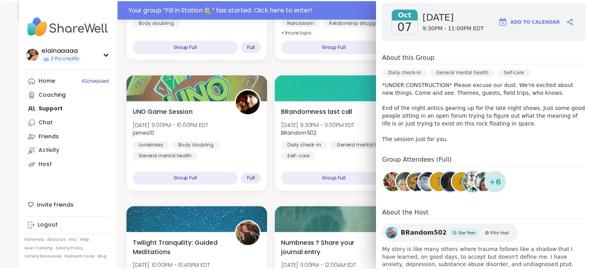
scroll to position [112, 0]
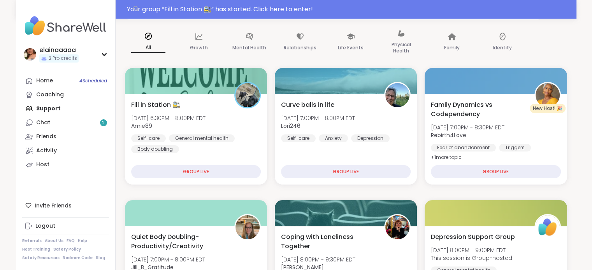
scroll to position [82, 0]
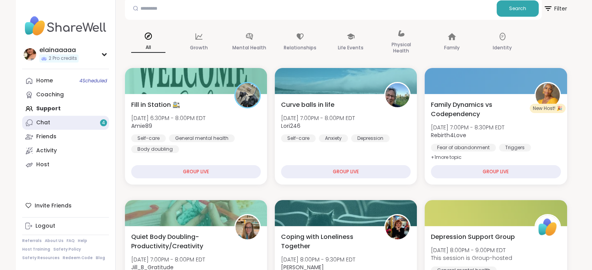
click at [87, 121] on link "Chat 4" at bounding box center [65, 123] width 87 height 14
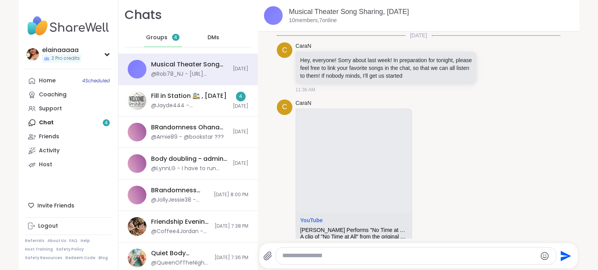
scroll to position [599, 0]
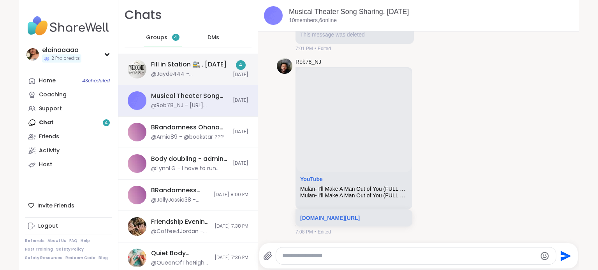
click at [196, 62] on div "Fill in Station 🚉 , [DATE]" at bounding box center [188, 64] width 75 height 9
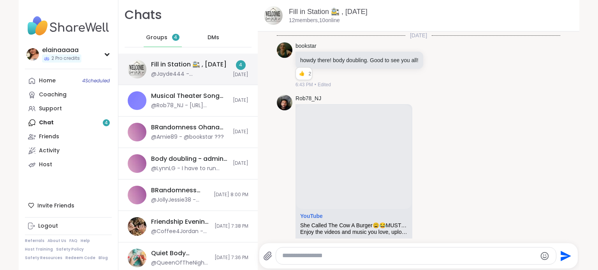
scroll to position [677, 0]
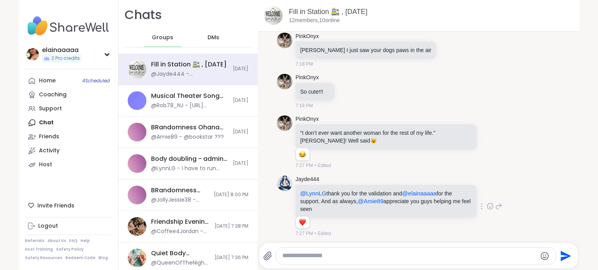
click at [486, 207] on icon at bounding box center [489, 207] width 7 height 8
click at [424, 194] on div "Select Reaction: Heart" at bounding box center [427, 194] width 7 height 7
click at [210, 40] on span "DMs" at bounding box center [213, 38] width 12 height 8
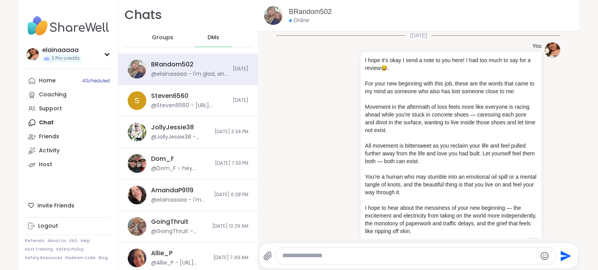
scroll to position [133, 0]
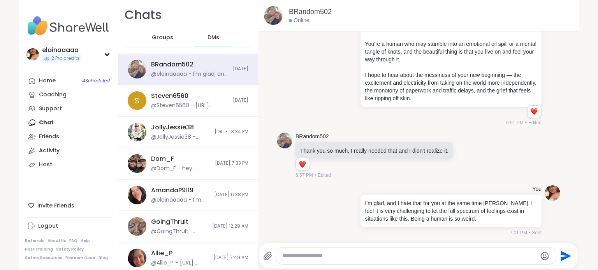
click at [164, 32] on div "Groups" at bounding box center [163, 37] width 38 height 19
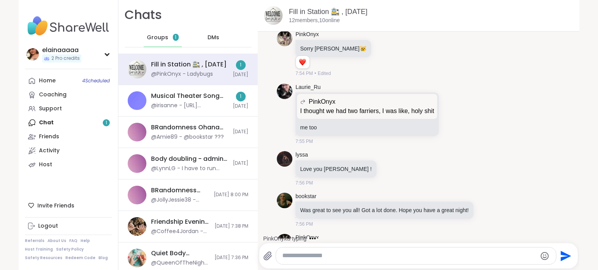
scroll to position [2455, 0]
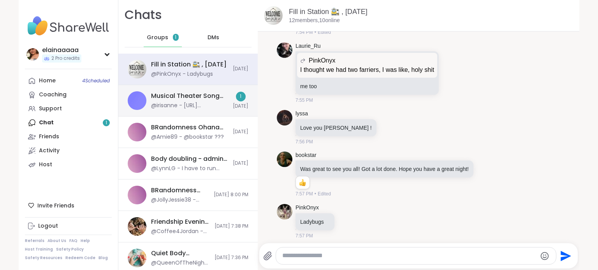
click at [188, 94] on div "Musical Theater Song Sharing, Oct 07" at bounding box center [189, 96] width 77 height 9
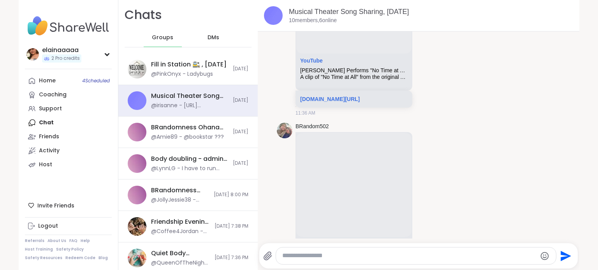
scroll to position [160, 0]
click at [377, 252] on textarea "Type your message" at bounding box center [409, 256] width 254 height 8
paste textarea "**********"
type textarea "**********"
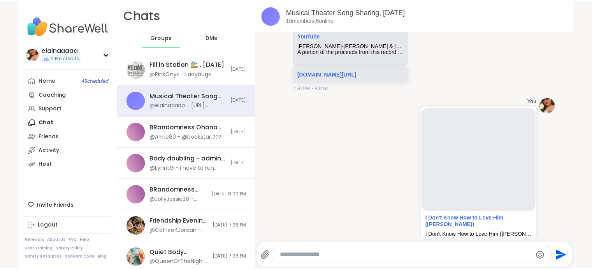
scroll to position [838, 0]
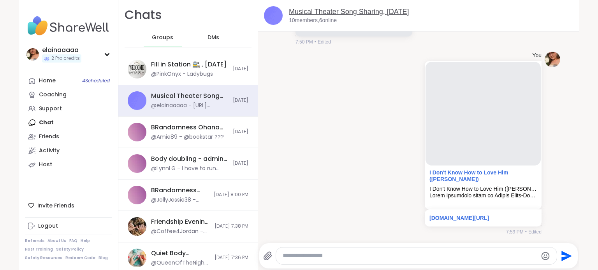
click at [317, 9] on link "Musical Theater Song Sharing, Oct 07" at bounding box center [349, 12] width 120 height 8
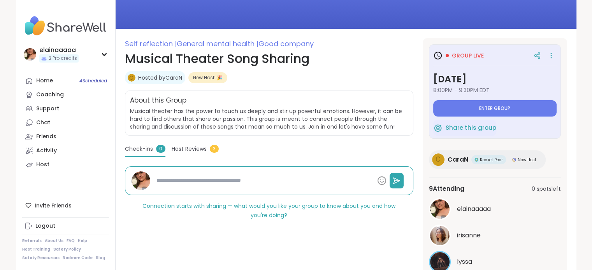
scroll to position [74, 0]
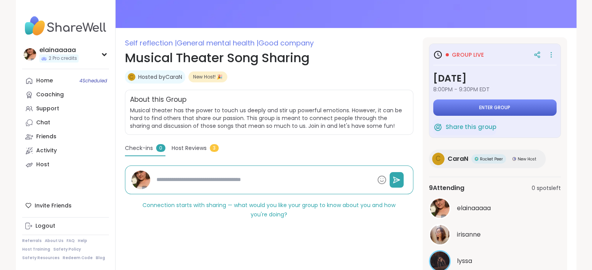
click at [453, 109] on button "Enter group" at bounding box center [494, 108] width 123 height 16
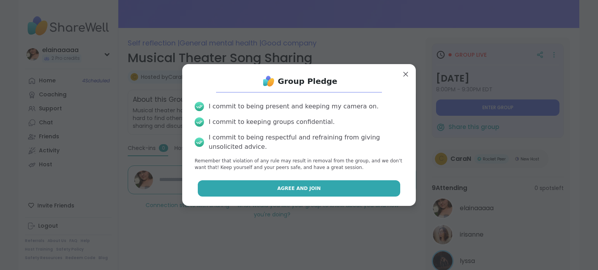
click at [340, 182] on button "Agree and Join" at bounding box center [299, 189] width 203 height 16
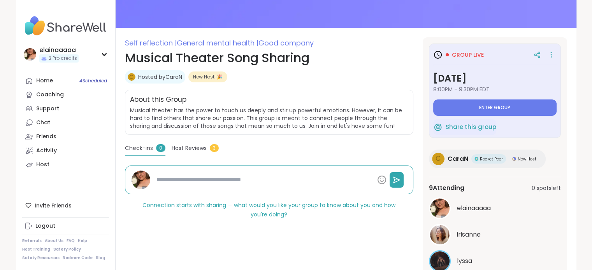
type textarea "*"
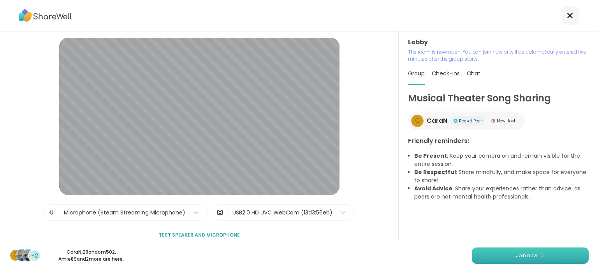
click at [496, 254] on button "Join now" at bounding box center [530, 256] width 117 height 16
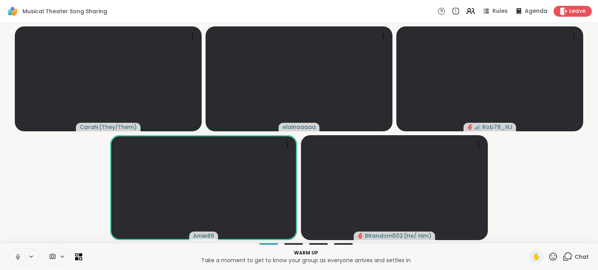
click at [562, 259] on icon at bounding box center [567, 257] width 10 height 10
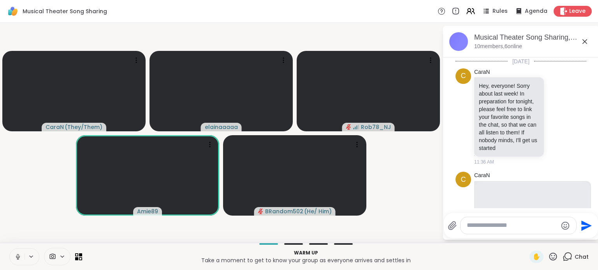
scroll to position [980, 0]
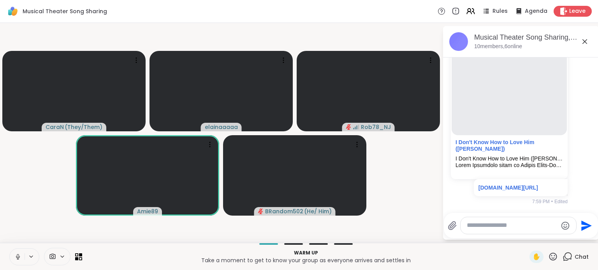
click at [512, 227] on textarea "Type your message" at bounding box center [511, 226] width 91 height 8
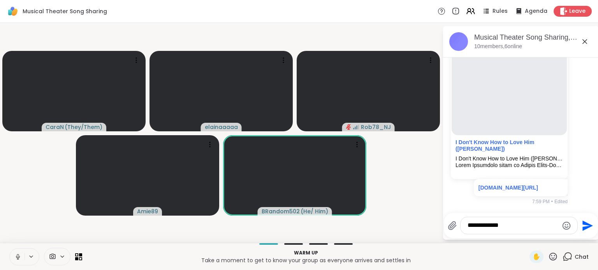
type textarea "**********"
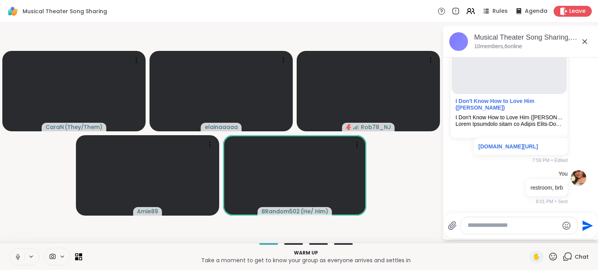
click at [584, 43] on icon at bounding box center [584, 41] width 9 height 9
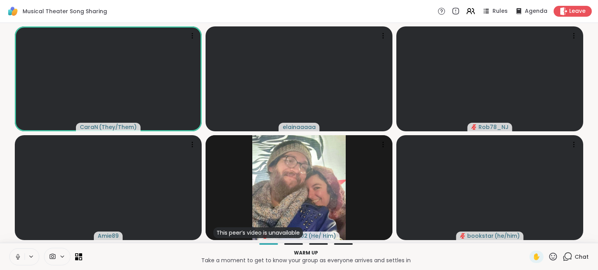
click at [19, 258] on icon at bounding box center [17, 257] width 7 height 7
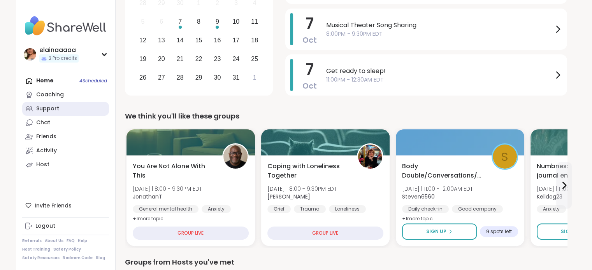
click at [48, 114] on link "Support" at bounding box center [65, 109] width 87 height 14
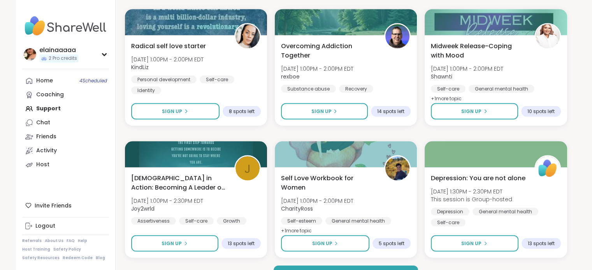
scroll to position [1483, 0]
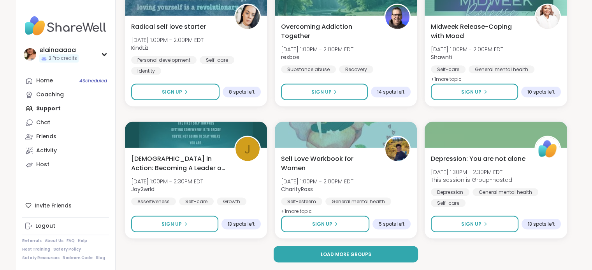
click at [317, 254] on button "Load more groups" at bounding box center [346, 255] width 144 height 16
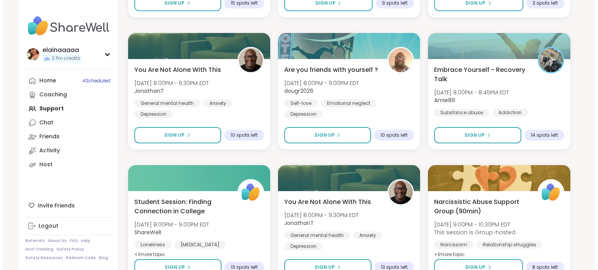
scroll to position [2500, 0]
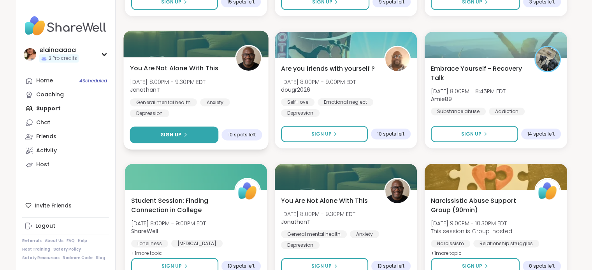
click at [204, 137] on button "Sign Up" at bounding box center [174, 135] width 89 height 17
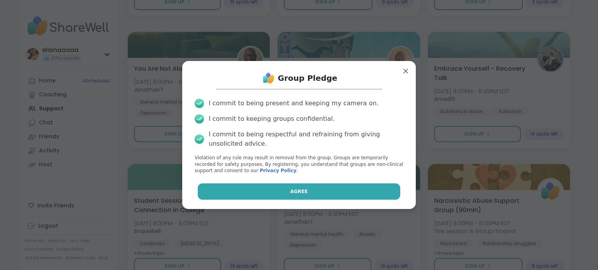
click at [308, 189] on button "Agree" at bounding box center [299, 192] width 203 height 16
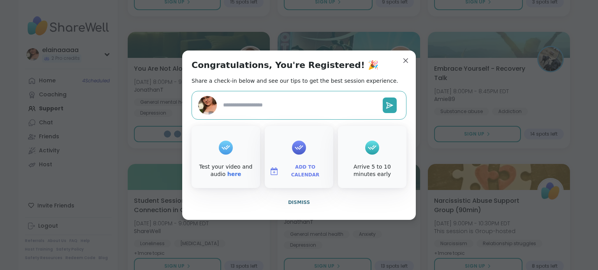
type textarea "*"
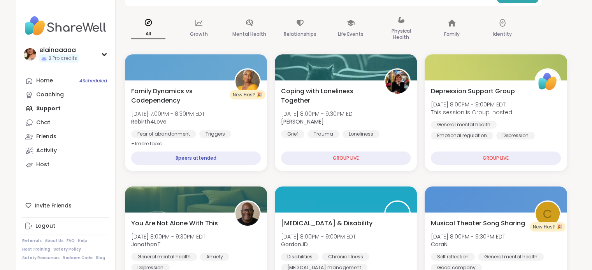
scroll to position [77, 0]
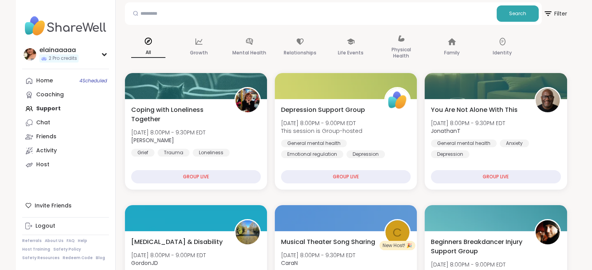
click at [61, 33] on img at bounding box center [65, 25] width 87 height 27
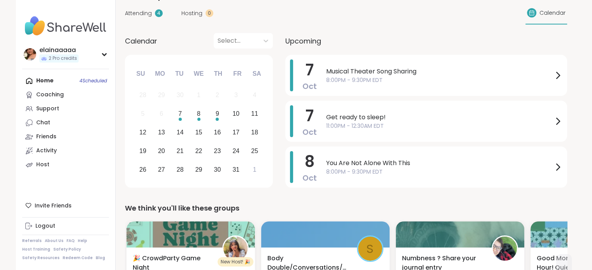
scroll to position [57, 0]
click at [349, 71] on span "Musical Theater Song Sharing" at bounding box center [439, 71] width 227 height 9
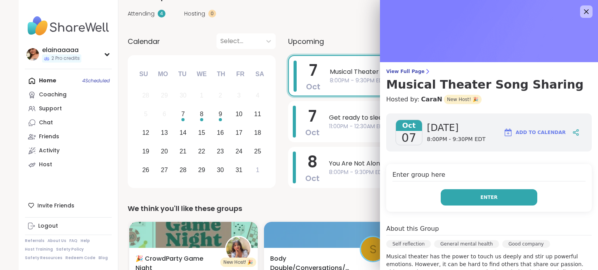
click at [460, 198] on button "Enter" at bounding box center [488, 197] width 96 height 16
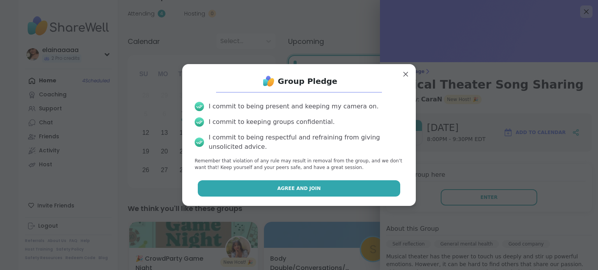
click at [319, 183] on button "Agree and Join" at bounding box center [299, 189] width 203 height 16
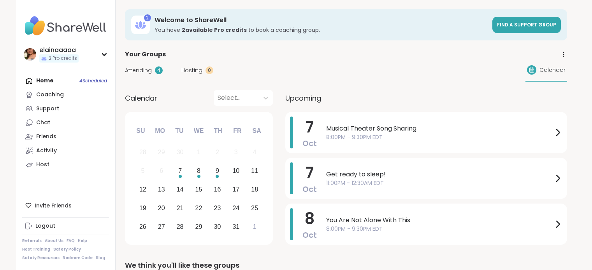
click at [353, 133] on span "8:00PM - 9:30PM EDT" at bounding box center [439, 137] width 227 height 8
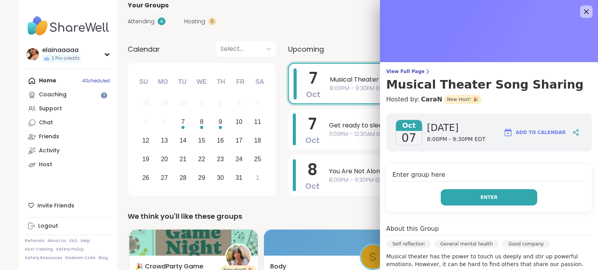
click at [448, 199] on button "Enter" at bounding box center [488, 197] width 96 height 16
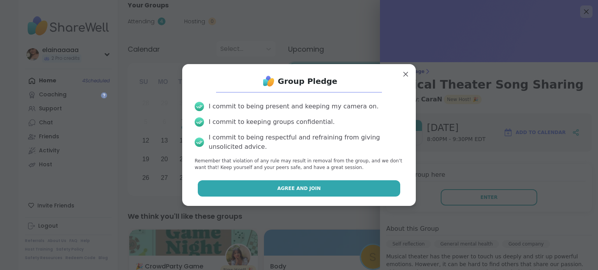
click at [348, 193] on button "Agree and Join" at bounding box center [299, 189] width 203 height 16
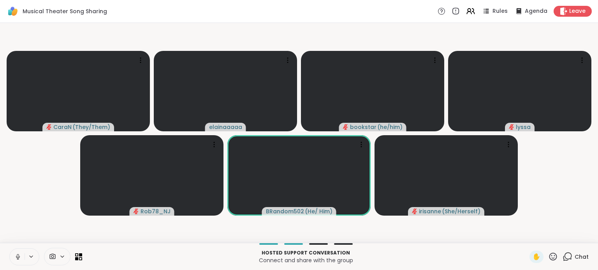
click at [19, 257] on icon at bounding box center [18, 257] width 4 height 2
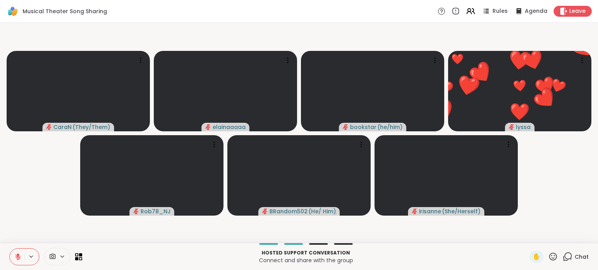
click at [548, 252] on icon at bounding box center [553, 257] width 10 height 10
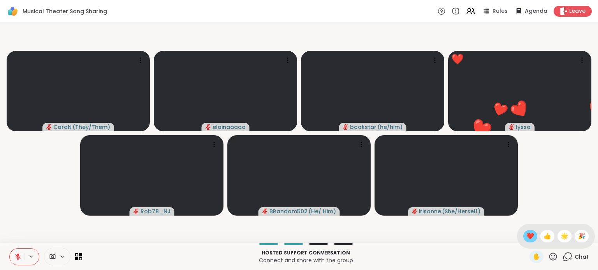
click at [526, 236] on span "❤️" at bounding box center [530, 236] width 8 height 9
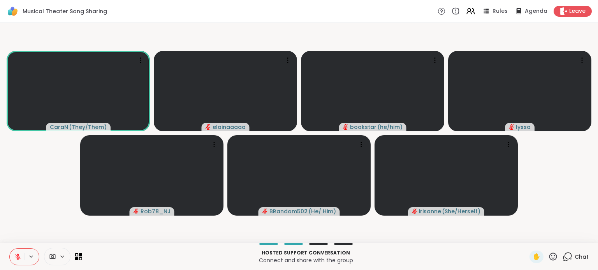
click at [564, 259] on icon at bounding box center [567, 256] width 7 height 7
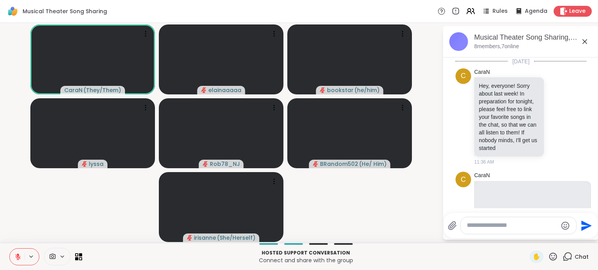
scroll to position [1958, 0]
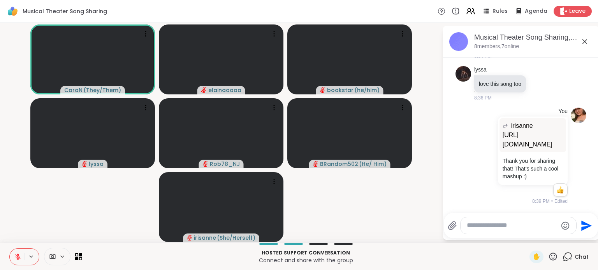
click at [493, 224] on textarea "Type your message" at bounding box center [511, 226] width 91 height 8
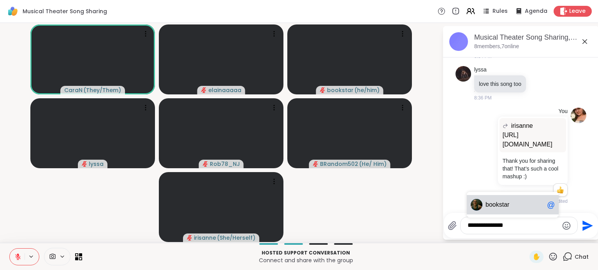
click at [494, 208] on span "book" at bounding box center [492, 205] width 14 height 8
click at [494, 208] on span "andom502" at bounding box center [509, 205] width 30 height 8
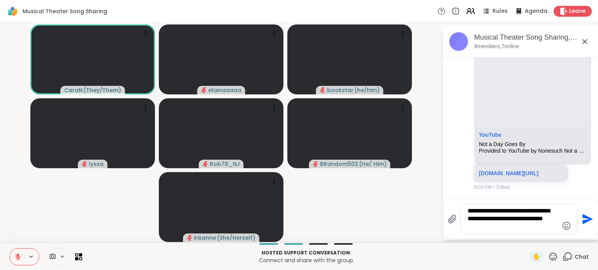
scroll to position [1189, 0]
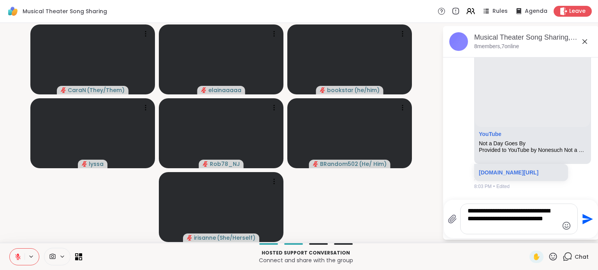
click at [538, 230] on textarea "**********" at bounding box center [512, 219] width 91 height 24
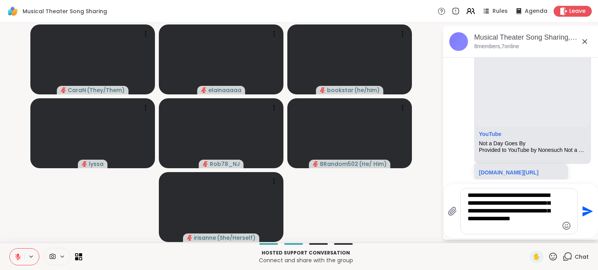
drag, startPoint x: 505, startPoint y: 217, endPoint x: 544, endPoint y: 221, distance: 38.3
click at [505, 217] on textarea "**********" at bounding box center [512, 211] width 91 height 39
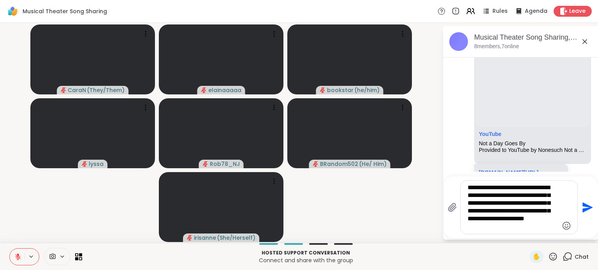
click at [556, 226] on textarea "**********" at bounding box center [512, 207] width 91 height 47
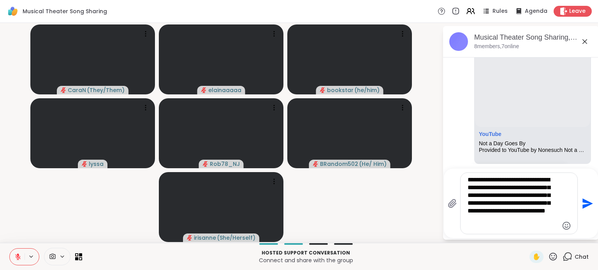
click at [563, 226] on icon "Emoji picker" at bounding box center [565, 225] width 9 height 9
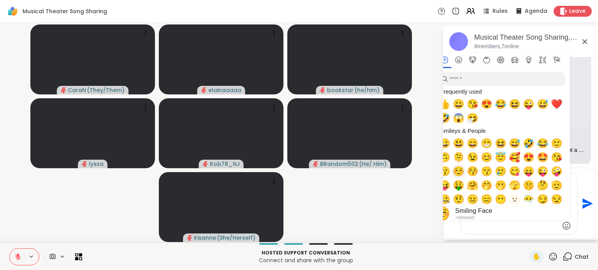
click at [457, 174] on span "☺️" at bounding box center [458, 171] width 12 height 11
click at [515, 225] on textarea "**********" at bounding box center [512, 203] width 91 height 55
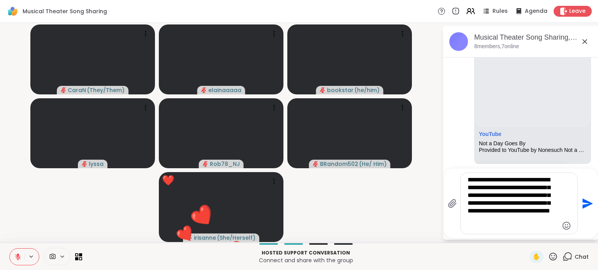
click at [521, 189] on textarea "**********" at bounding box center [512, 203] width 91 height 55
click at [517, 228] on textarea "**********" at bounding box center [512, 203] width 91 height 55
type textarea "**********"
click at [583, 203] on icon "Send" at bounding box center [587, 203] width 11 height 11
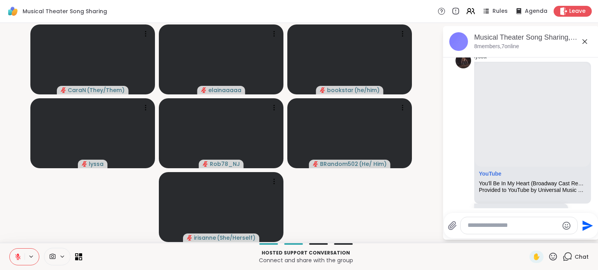
scroll to position [1222, 0]
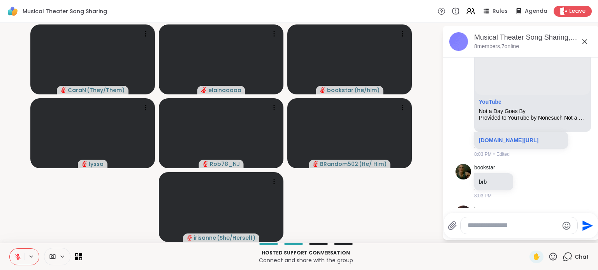
click at [549, 259] on icon at bounding box center [553, 257] width 8 height 8
click at [526, 238] on span "❤️" at bounding box center [530, 236] width 8 height 9
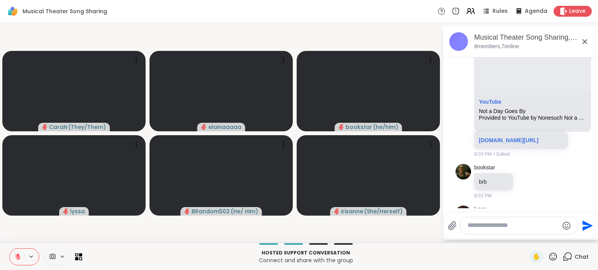
click at [473, 228] on textarea "Type your message" at bounding box center [512, 226] width 91 height 8
click at [562, 221] on icon "Emoji picker" at bounding box center [565, 225] width 9 height 9
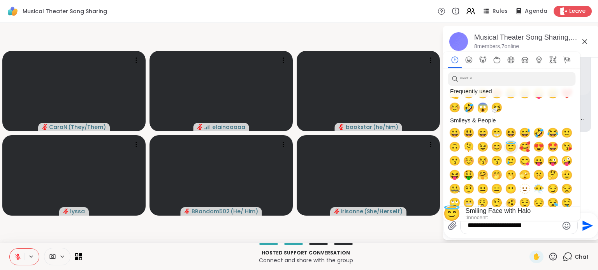
scroll to position [6, 0]
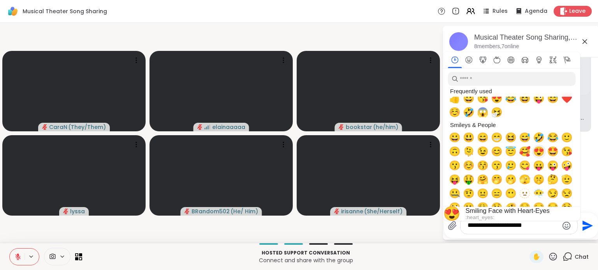
click at [537, 152] on span "😍" at bounding box center [539, 151] width 12 height 11
type textarea "**********"
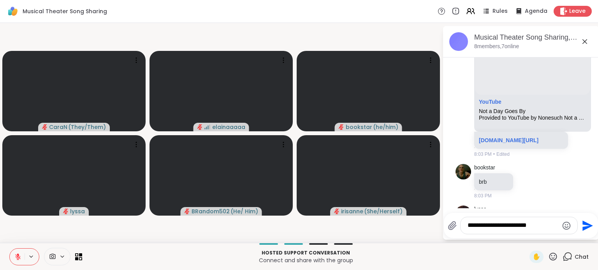
click at [586, 225] on icon "Send" at bounding box center [587, 226] width 11 height 11
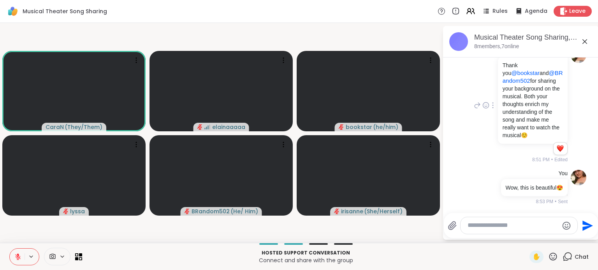
scroll to position [2138, 0]
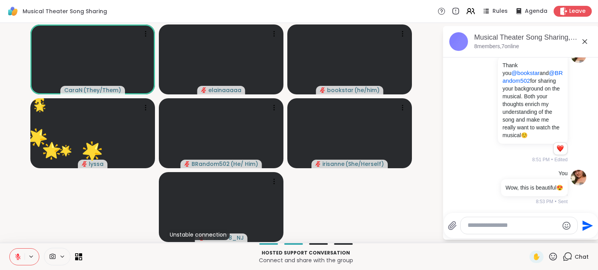
click at [548, 254] on icon at bounding box center [553, 257] width 10 height 10
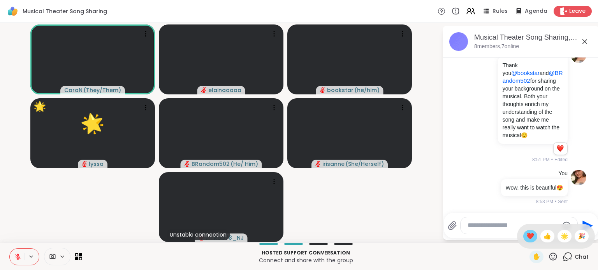
click at [526, 235] on span "❤️" at bounding box center [530, 236] width 8 height 9
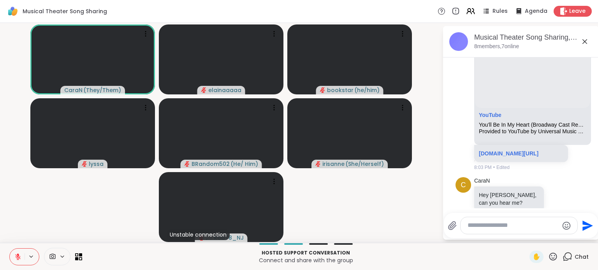
scroll to position [1434, 0]
click at [16, 253] on button at bounding box center [17, 257] width 15 height 16
click at [14, 256] on button at bounding box center [17, 257] width 15 height 16
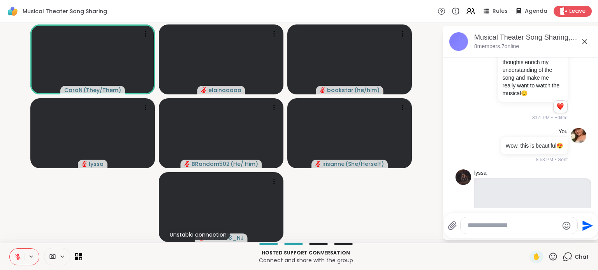
scroll to position [2092, 0]
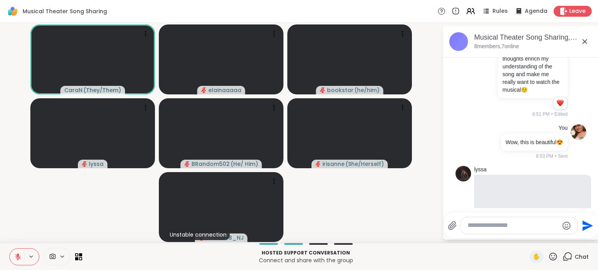
click at [490, 39] on div "Musical Theater Song Sharing, Oct 07" at bounding box center [533, 38] width 118 height 10
click at [463, 39] on img at bounding box center [458, 41] width 19 height 19
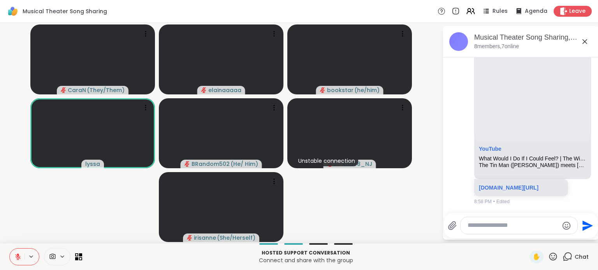
scroll to position [2849, 0]
click at [482, 221] on div at bounding box center [518, 225] width 117 height 17
click at [474, 228] on textarea "Type your message" at bounding box center [512, 226] width 91 height 8
paste textarea "**********"
type textarea "**********"
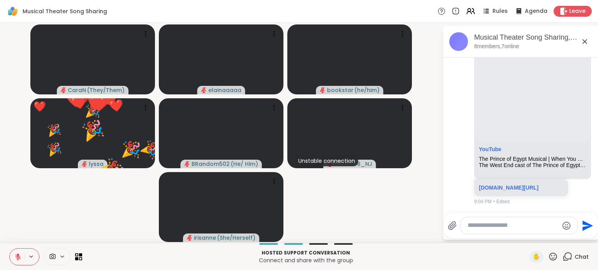
scroll to position [3239, 0]
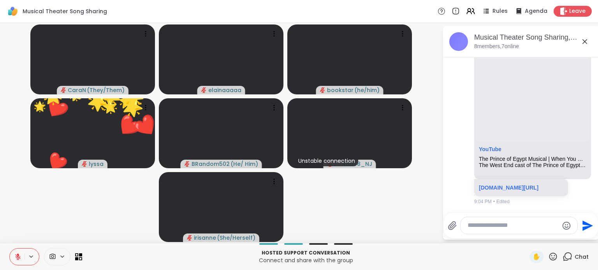
click at [511, 230] on textarea "Type your message" at bounding box center [512, 226] width 91 height 8
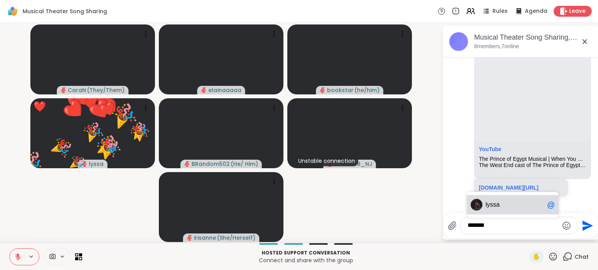
click at [506, 202] on span "lyssa" at bounding box center [514, 205] width 58 height 8
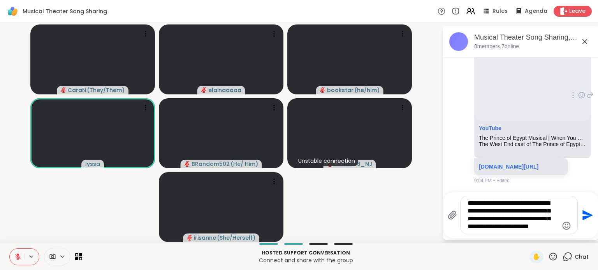
type textarea "**********"
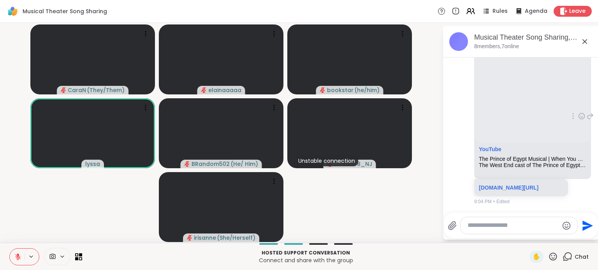
scroll to position [3327, 0]
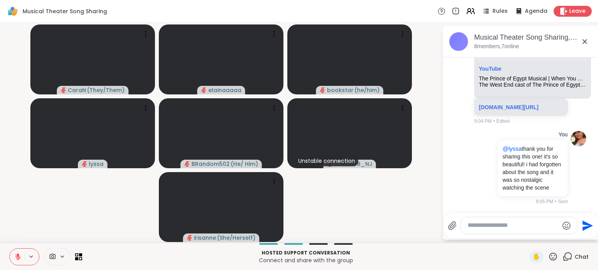
click at [548, 270] on div "Hosted support conversation Connect and share with the group ✋ Chat" at bounding box center [299, 256] width 598 height 27
click at [549, 261] on icon at bounding box center [553, 257] width 8 height 8
click at [548, 256] on icon at bounding box center [553, 257] width 10 height 10
click at [548, 252] on icon at bounding box center [553, 257] width 10 height 10
click at [526, 235] on span "❤️" at bounding box center [530, 236] width 8 height 9
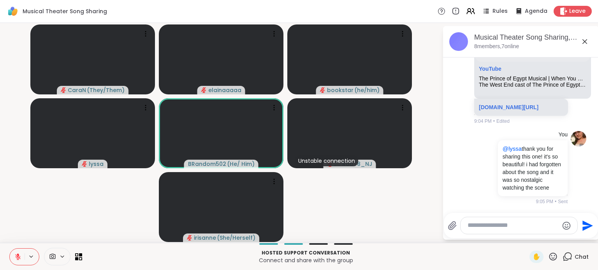
click at [585, 40] on icon at bounding box center [584, 41] width 9 height 9
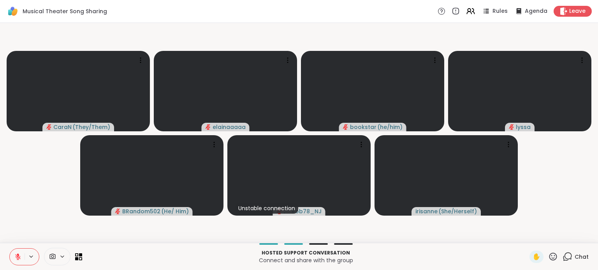
click at [562, 257] on icon at bounding box center [567, 257] width 10 height 10
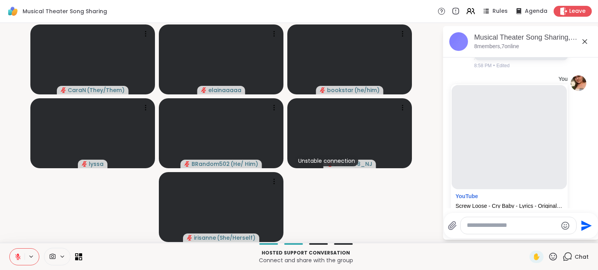
scroll to position [2856, 0]
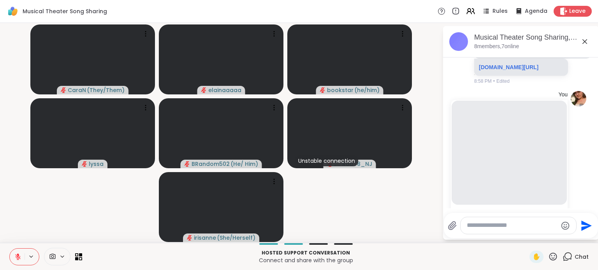
click at [548, 253] on icon at bounding box center [553, 257] width 10 height 10
click at [526, 235] on span "❤️" at bounding box center [530, 236] width 8 height 9
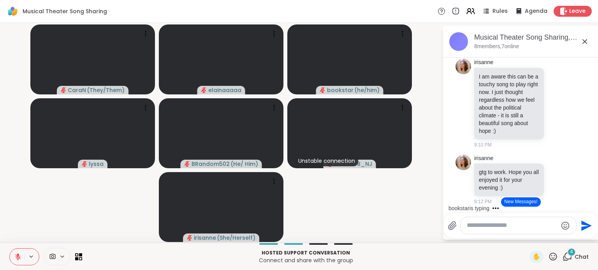
scroll to position [3547, 0]
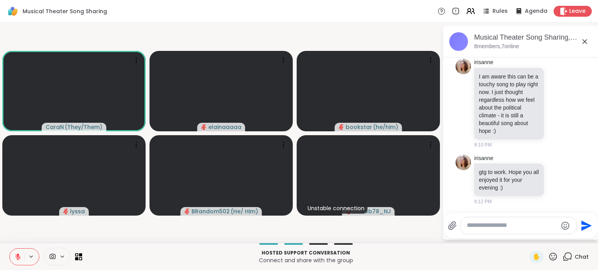
scroll to position [3668, 0]
click at [18, 253] on button at bounding box center [17, 257] width 15 height 16
click at [17, 259] on icon at bounding box center [17, 257] width 7 height 7
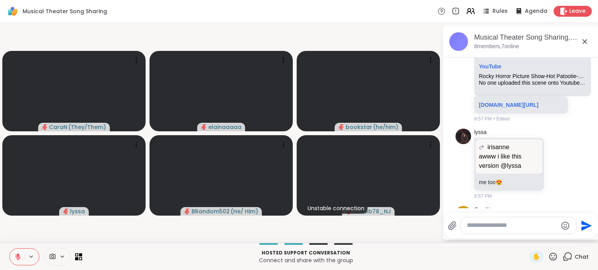
scroll to position [2559, 0]
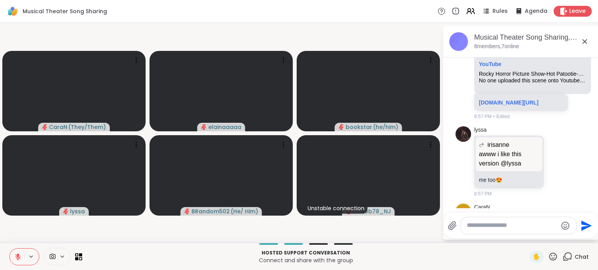
click at [587, 34] on icon at bounding box center [589, 31] width 5 height 5
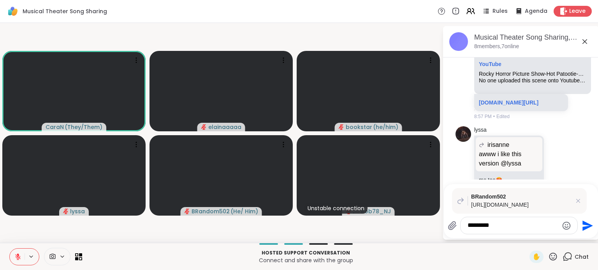
type textarea "*******"
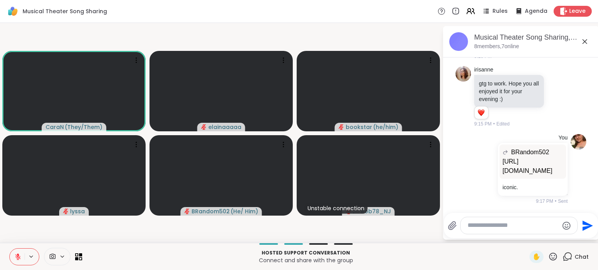
scroll to position [3766, 0]
click at [584, 39] on icon at bounding box center [584, 41] width 9 height 9
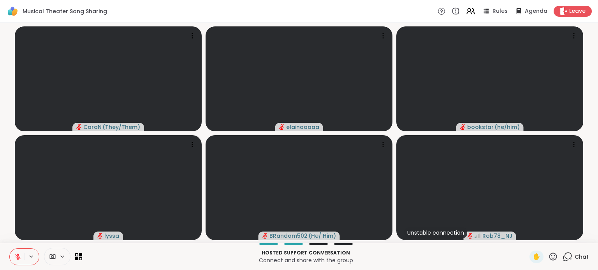
click at [565, 254] on icon at bounding box center [567, 256] width 7 height 7
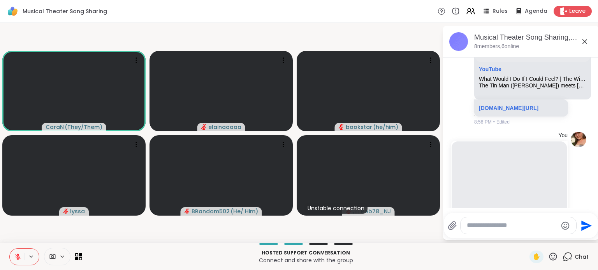
scroll to position [2814, 0]
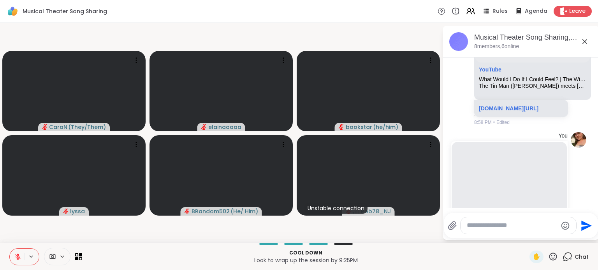
click at [548, 256] on icon at bounding box center [553, 257] width 10 height 10
click at [526, 237] on span "❤️" at bounding box center [530, 236] width 8 height 9
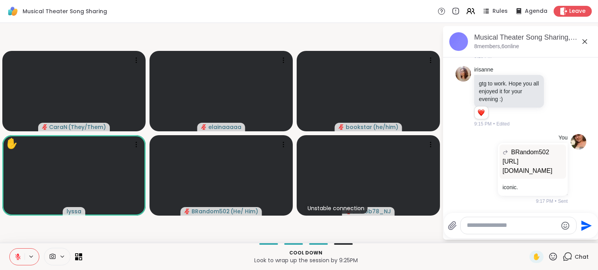
scroll to position [3758, 0]
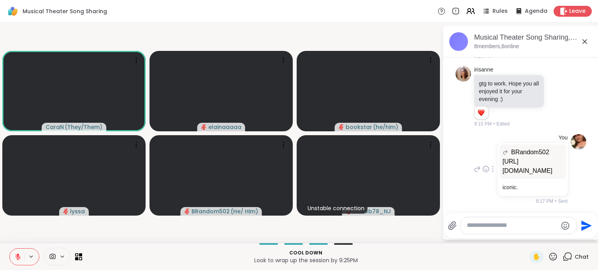
click at [526, 178] on div "BRandom502 https://youtu.be/pMRl55U0eDw?si=M-8fI8qmZtwHp_3g" at bounding box center [532, 162] width 67 height 34
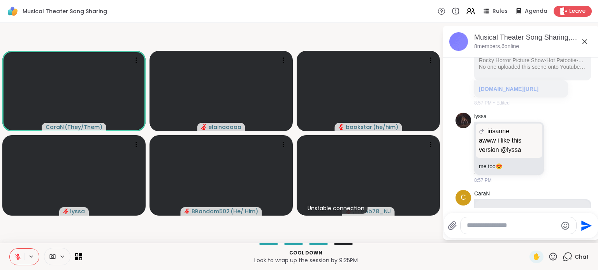
scroll to position [2643, 0]
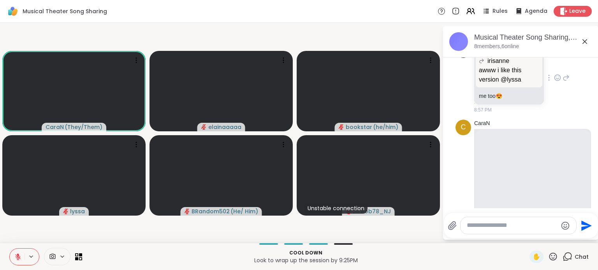
click at [546, 114] on div "lyssa irisanne awww i like this version @lyssa awww i like this version @lyssa …" at bounding box center [521, 77] width 95 height 71
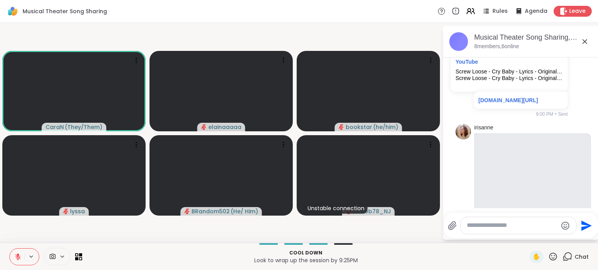
scroll to position [3006, 0]
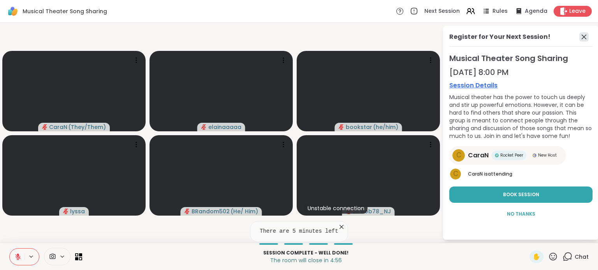
click at [583, 34] on icon at bounding box center [583, 36] width 9 height 9
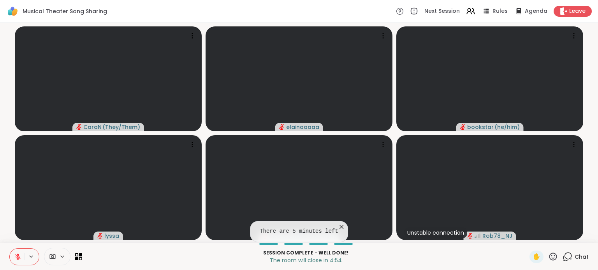
click at [564, 259] on icon at bounding box center [567, 256] width 7 height 7
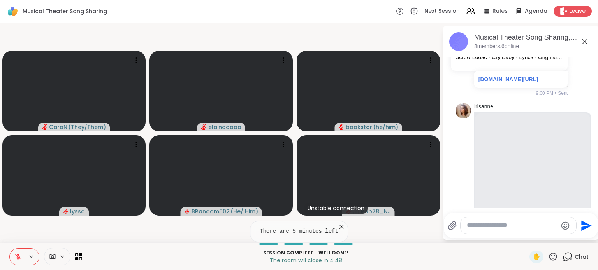
scroll to position [3026, 0]
click at [458, 13] on div at bounding box center [461, 8] width 7 height 9
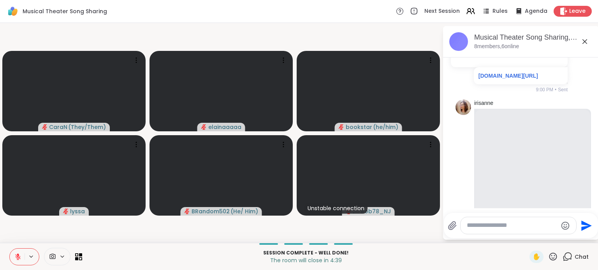
scroll to position [3031, 0]
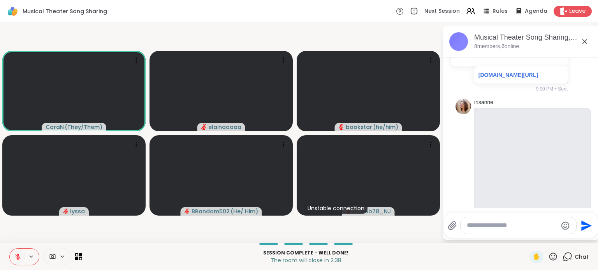
click at [16, 255] on icon at bounding box center [17, 256] width 5 height 5
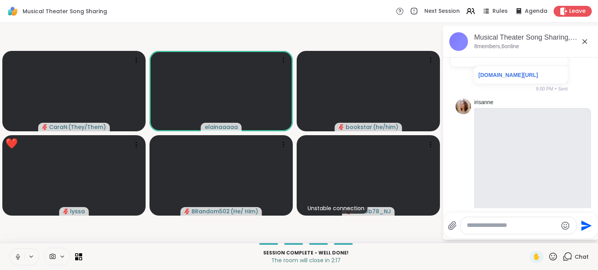
click at [13, 256] on button at bounding box center [17, 257] width 15 height 16
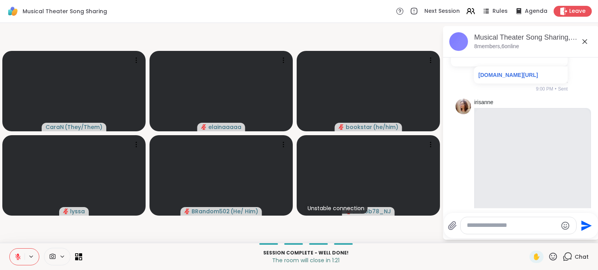
click at [548, 254] on icon at bounding box center [553, 257] width 10 height 10
click at [526, 237] on span "❤️" at bounding box center [530, 236] width 8 height 9
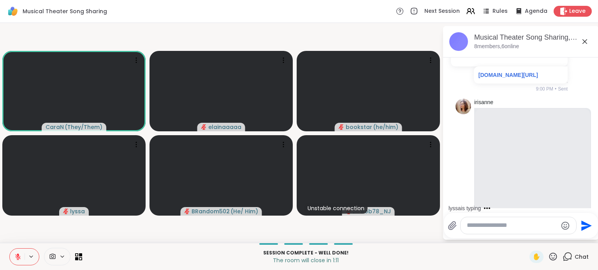
click at [549, 254] on icon at bounding box center [553, 257] width 10 height 10
click at [526, 238] on span "❤️" at bounding box center [530, 236] width 8 height 9
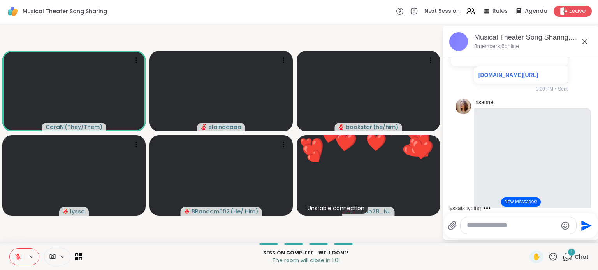
click at [499, 228] on textarea "Type your message" at bounding box center [511, 226] width 91 height 8
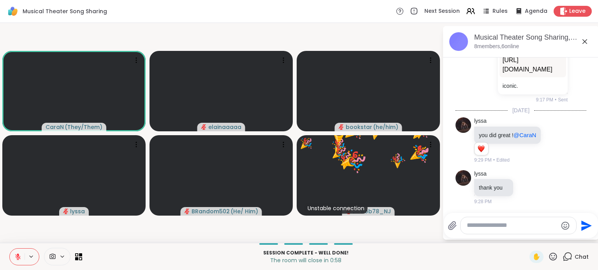
scroll to position [3868, 0]
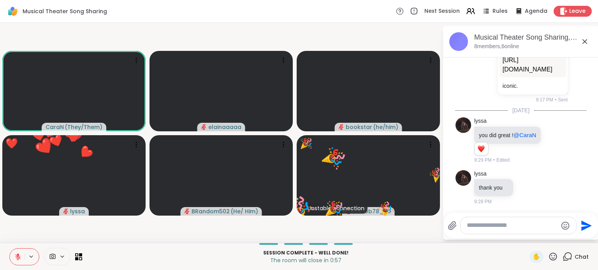
click at [498, 224] on textarea "Type your message" at bounding box center [511, 226] width 91 height 8
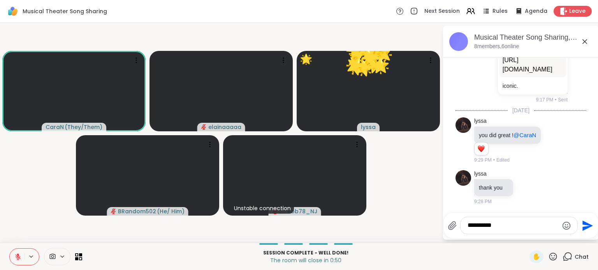
type textarea "*********"
click at [20, 254] on icon at bounding box center [17, 257] width 7 height 7
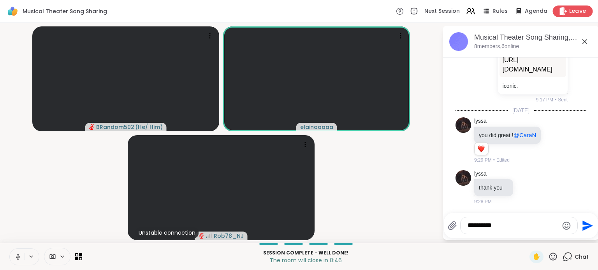
click at [559, 12] on icon at bounding box center [563, 11] width 8 height 8
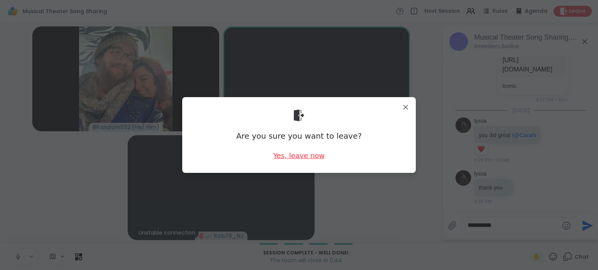
click at [293, 152] on div "Yes, leave now" at bounding box center [298, 156] width 51 height 10
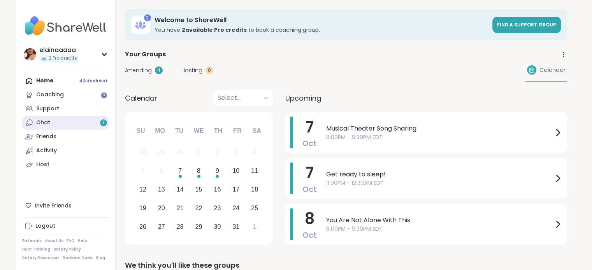
click at [30, 119] on icon at bounding box center [29, 123] width 8 height 8
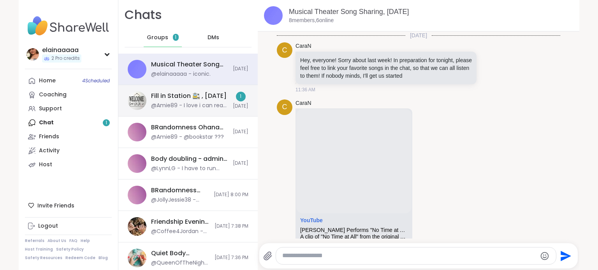
scroll to position [3273, 0]
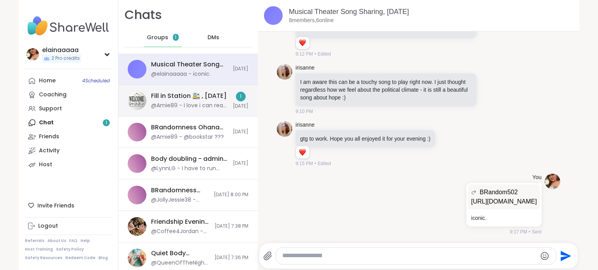
click at [175, 109] on div "@Amie89 - I love i can read one half of a conversation from pinkonxy!" at bounding box center [189, 106] width 77 height 8
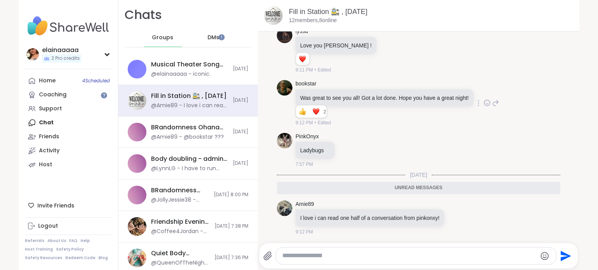
scroll to position [0, 0]
click at [198, 41] on div "DMs" at bounding box center [214, 37] width 38 height 19
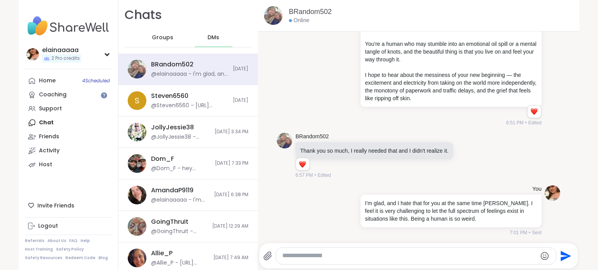
click at [165, 34] on span "Groups" at bounding box center [162, 38] width 21 height 8
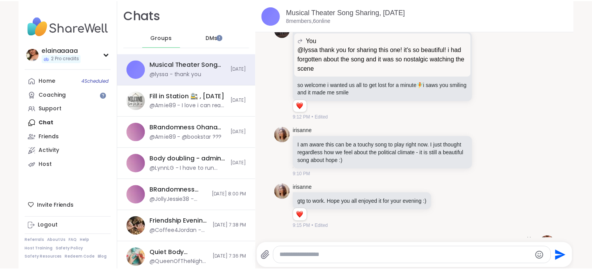
scroll to position [3392, 0]
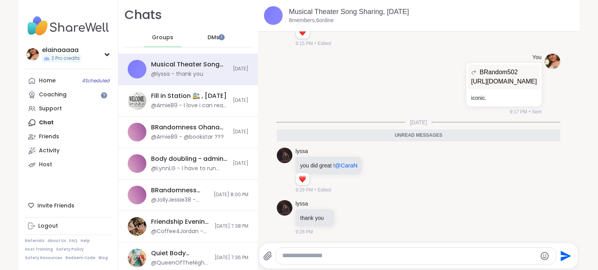
click at [37, 24] on img at bounding box center [68, 25] width 87 height 27
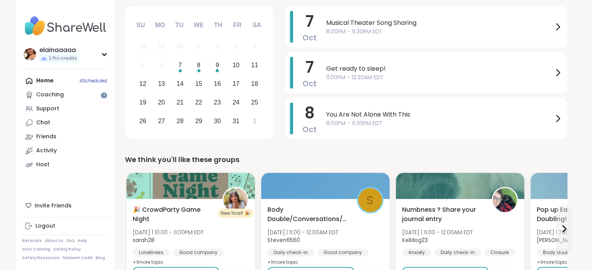
scroll to position [108, 0]
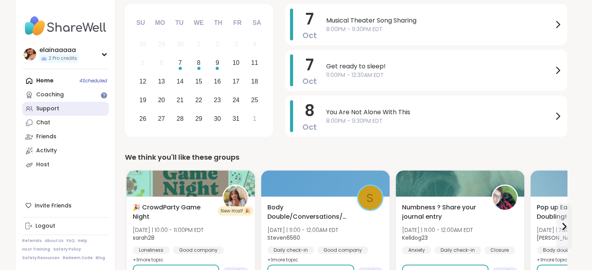
click at [52, 112] on div "Support" at bounding box center [47, 109] width 23 height 8
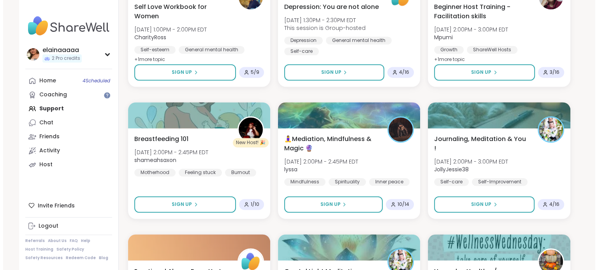
scroll to position [1240, 0]
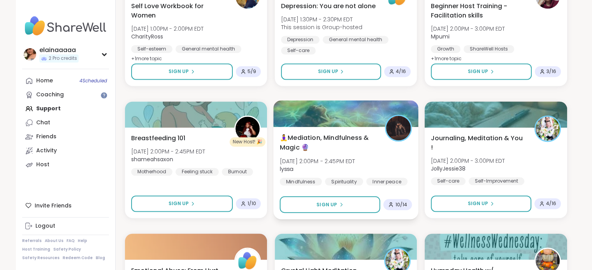
click at [304, 135] on span "🧘‍♀️Mediation, Mindfulness & Magic 🔮" at bounding box center [327, 142] width 96 height 19
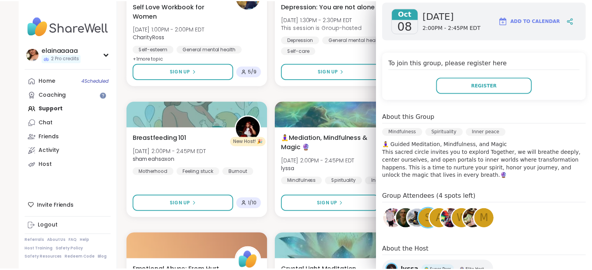
scroll to position [128, 0]
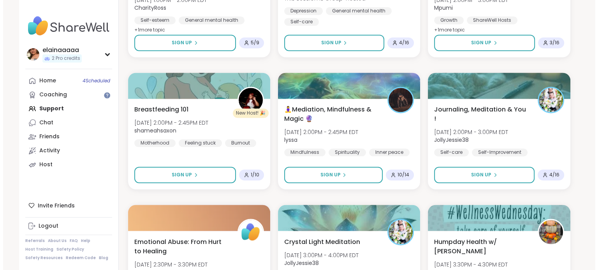
scroll to position [1268, 0]
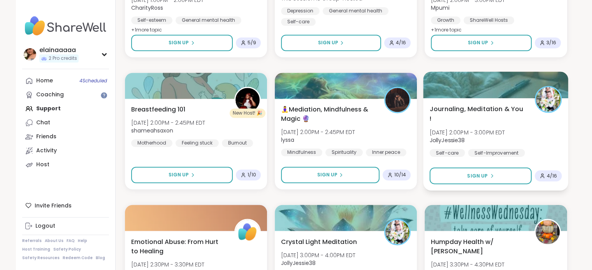
click at [493, 106] on span "Journaling, Meditation & You !" at bounding box center [478, 113] width 96 height 19
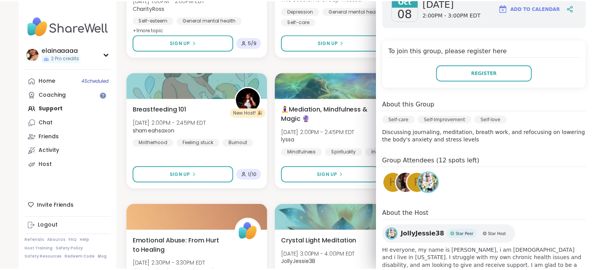
scroll to position [124, 0]
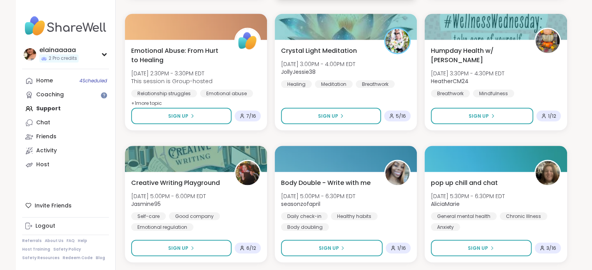
scroll to position [1461, 0]
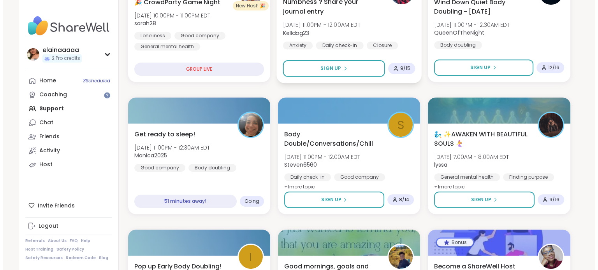
scroll to position [318, 0]
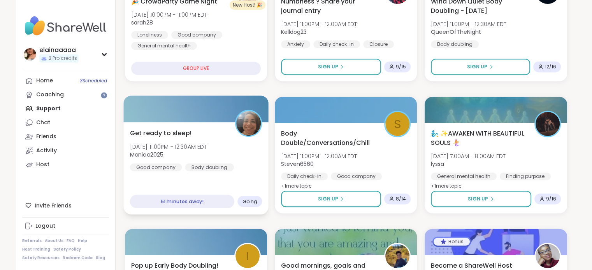
click at [217, 163] on div "Body doubling" at bounding box center [209, 167] width 49 height 8
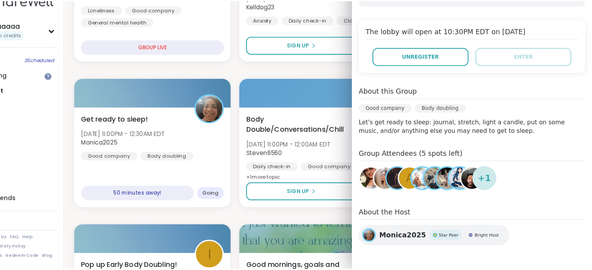
scroll to position [317, 0]
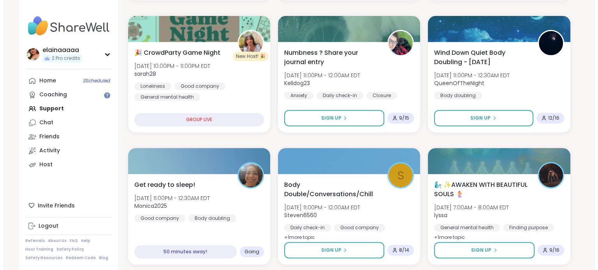
scroll to position [266, 0]
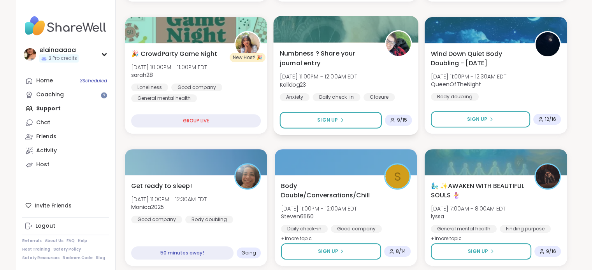
click at [390, 73] on div "Numbness ? Share your journal entry [DATE] 11:00PM - 12:00AM EDT Kelldog23 Anxi…" at bounding box center [345, 75] width 132 height 53
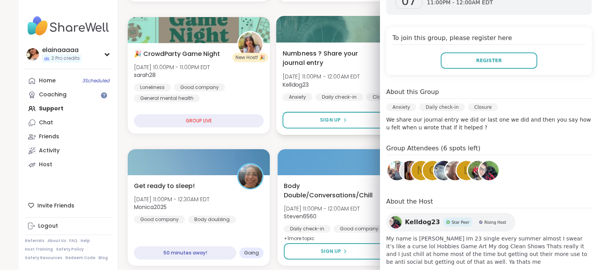
click at [351, 131] on div "Numbness ? Share your journal entry Tue, Oct 07 | 11:00PM - 12:00AM EDT Kelldog…" at bounding box center [348, 88] width 145 height 93
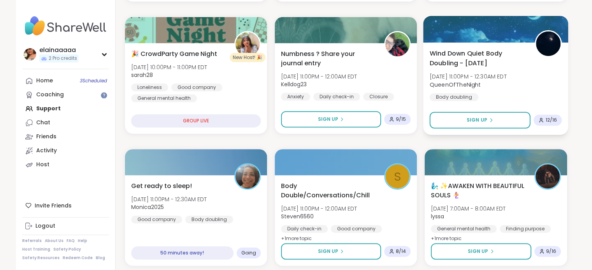
click at [468, 86] on b "QueenOfTheNight" at bounding box center [455, 85] width 51 height 8
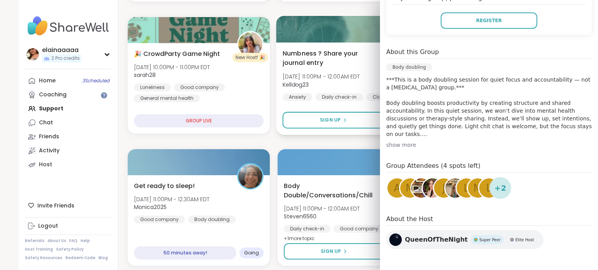
click at [350, 133] on div "Numbness ? Share your journal entry Tue, Oct 07 | 11:00PM - 12:00AM EDT Kelldog…" at bounding box center [348, 88] width 145 height 93
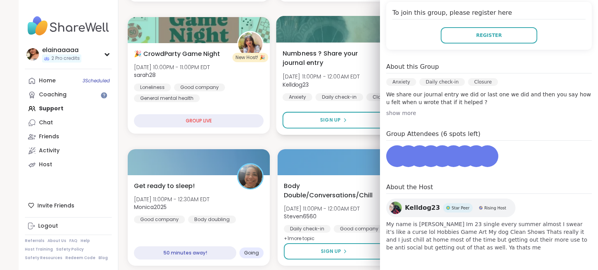
scroll to position [162, 0]
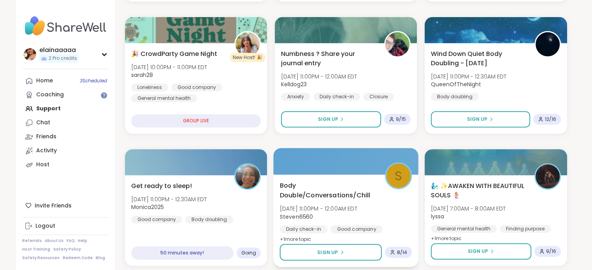
click at [335, 190] on span "Body Double/Conversations/Chill" at bounding box center [327, 190] width 96 height 19
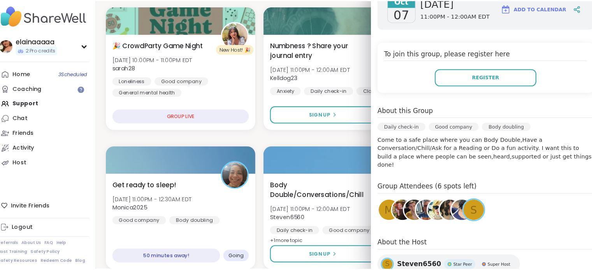
scroll to position [266, 0]
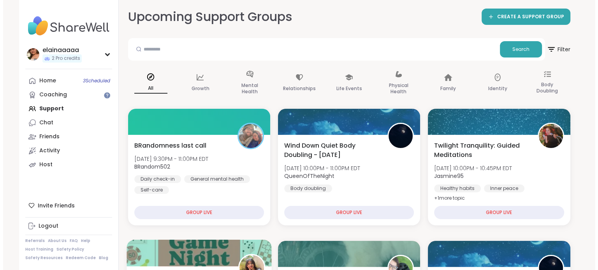
scroll to position [0, 0]
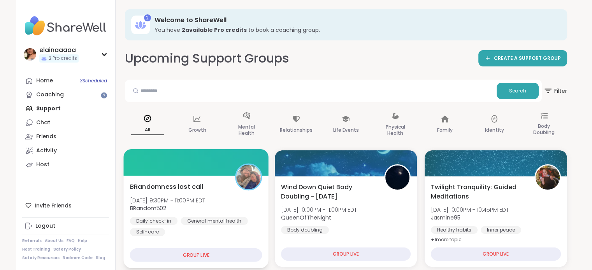
click at [169, 170] on div at bounding box center [195, 162] width 145 height 26
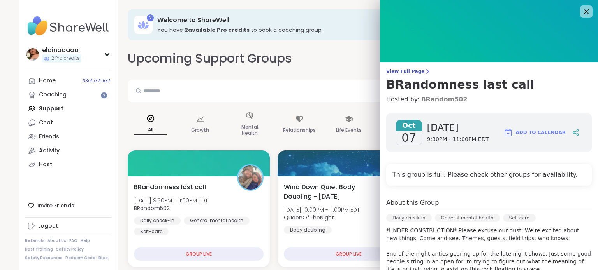
click at [438, 97] on link "BRandom502" at bounding box center [444, 99] width 46 height 9
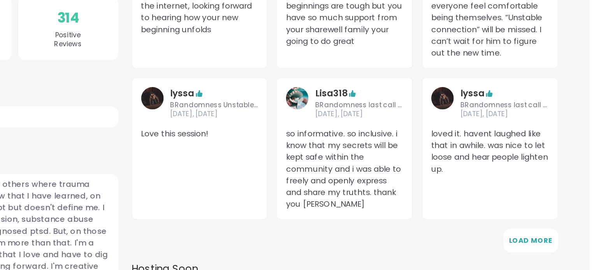
scroll to position [128, 0]
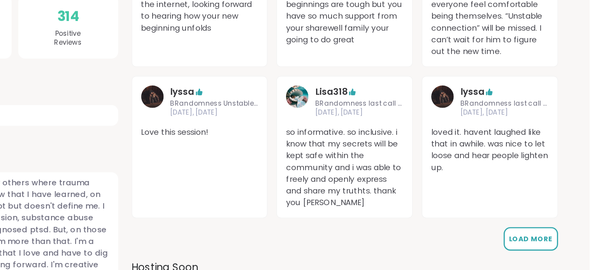
click at [551, 251] on span "Load More" at bounding box center [551, 248] width 30 height 7
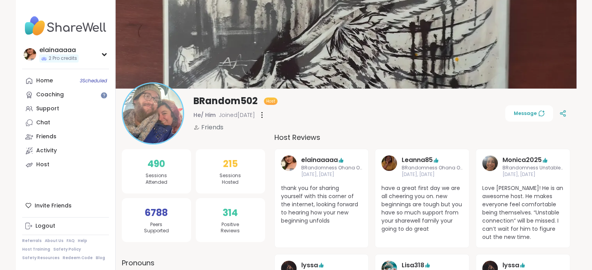
scroll to position [0, 0]
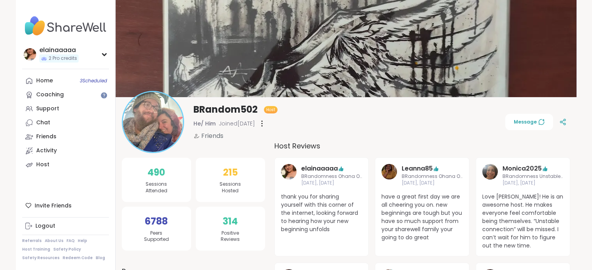
click at [44, 25] on img at bounding box center [65, 25] width 87 height 27
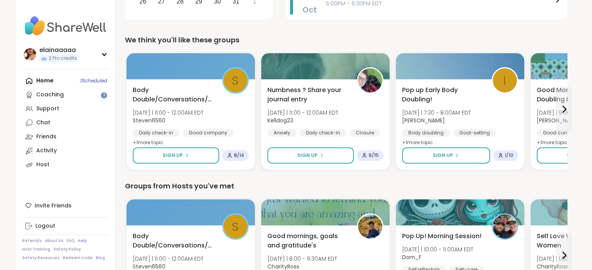
scroll to position [230, 0]
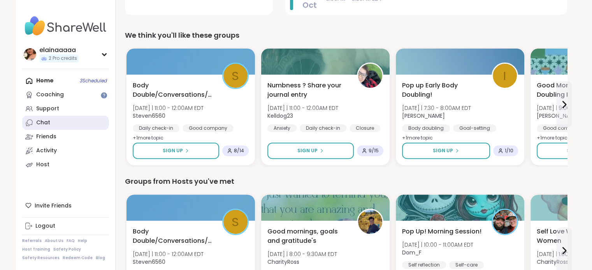
click at [65, 121] on link "Chat" at bounding box center [65, 123] width 87 height 14
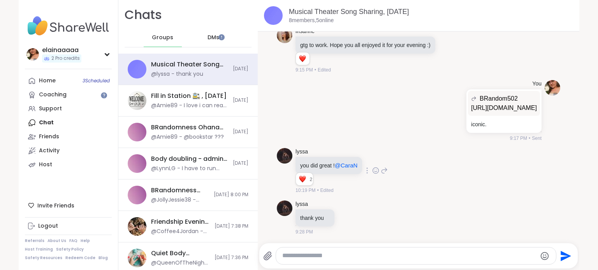
click at [372, 173] on icon at bounding box center [375, 171] width 7 height 8
click at [369, 158] on button "Select Reaction: Heart" at bounding box center [376, 159] width 16 height 16
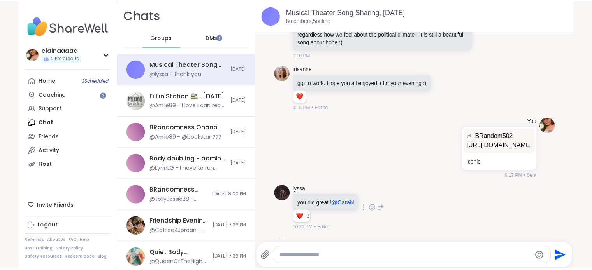
scroll to position [3310, 0]
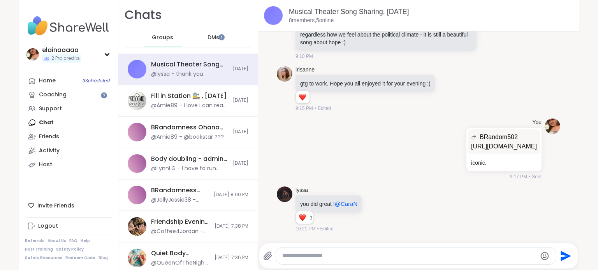
click at [64, 32] on img at bounding box center [68, 25] width 87 height 27
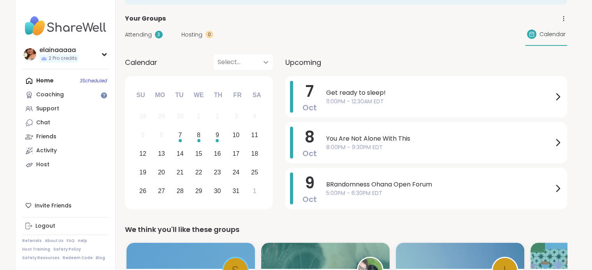
scroll to position [37, 0]
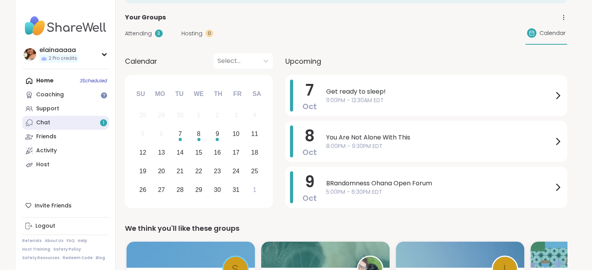
click at [47, 123] on div "Chat 1" at bounding box center [43, 123] width 14 height 8
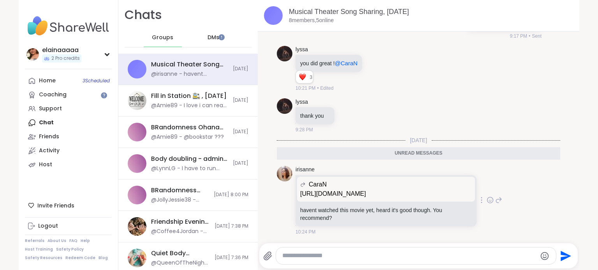
click at [381, 191] on p "https://www.youtube.com/watch?v=yZsgzE4UsAE&t=2s" at bounding box center [386, 193] width 172 height 9
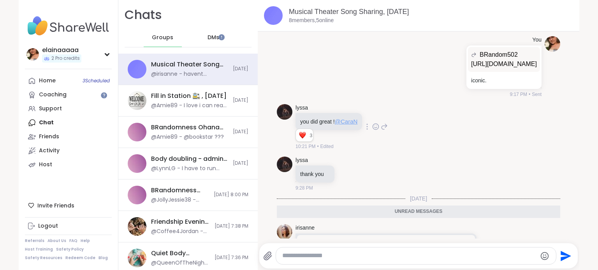
click at [347, 125] on span "@CaraN" at bounding box center [346, 121] width 23 height 7
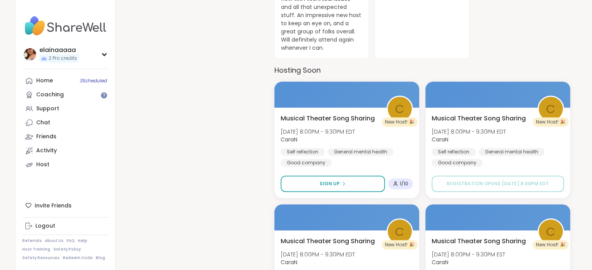
scroll to position [340, 0]
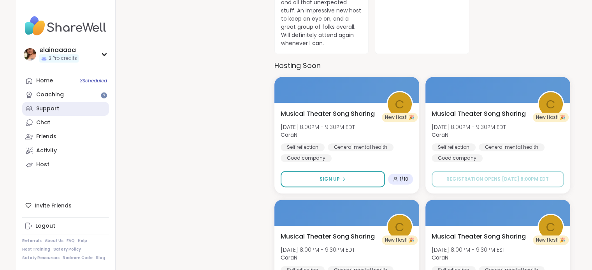
click at [50, 107] on div "Support" at bounding box center [47, 109] width 23 height 8
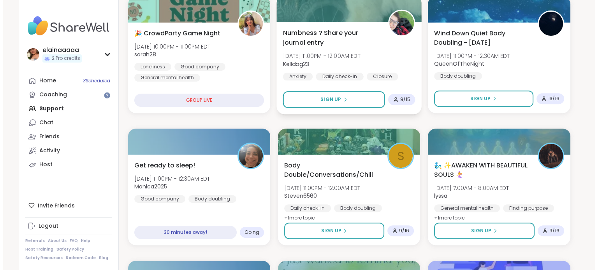
scroll to position [289, 0]
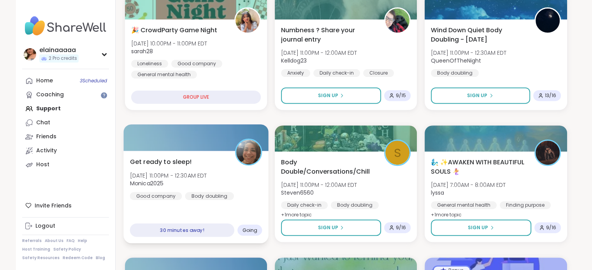
click at [191, 164] on div "Get ready to sleep! [DATE] 11:00PM - 12:30AM EDT Monica2025 Good company Body d…" at bounding box center [196, 178] width 132 height 43
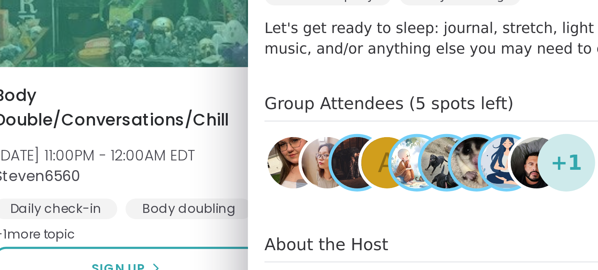
click at [494, 189] on span "+ 1" at bounding box center [500, 188] width 12 height 12
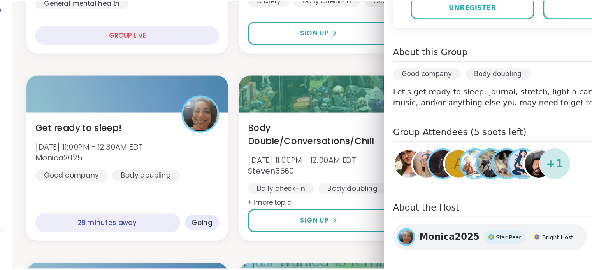
scroll to position [288, 0]
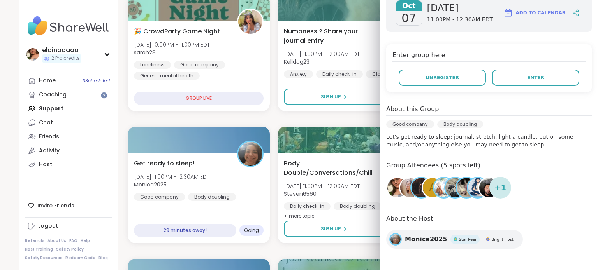
click at [494, 184] on span "+ 1" at bounding box center [500, 188] width 12 height 12
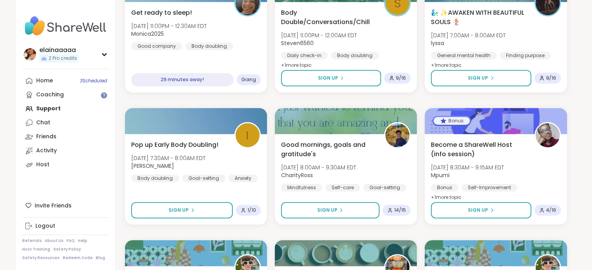
scroll to position [440, 0]
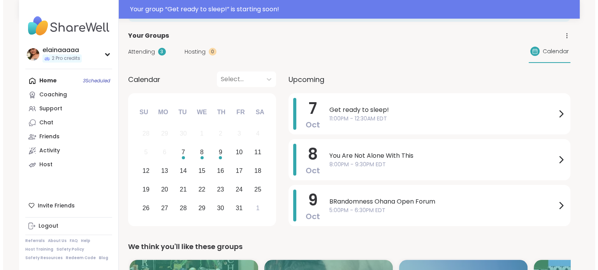
scroll to position [37, 0]
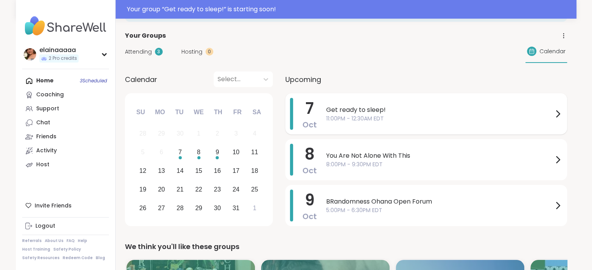
click at [363, 102] on div "Get ready to sleep! 11:00PM - 12:30AM EDT" at bounding box center [444, 114] width 236 height 32
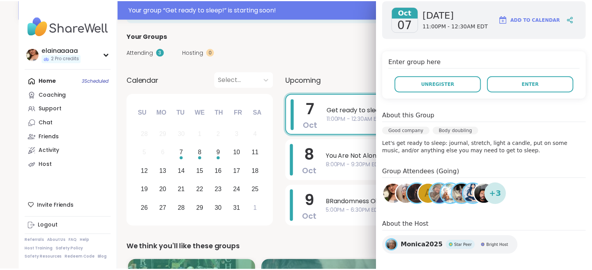
scroll to position [120, 0]
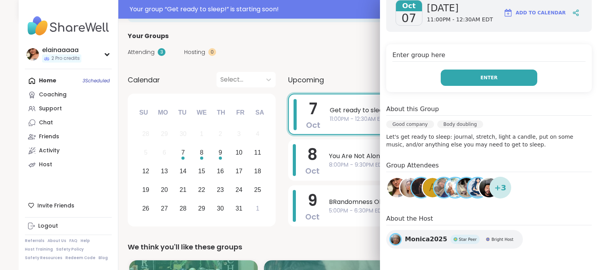
click at [496, 81] on button "Enter" at bounding box center [488, 78] width 96 height 16
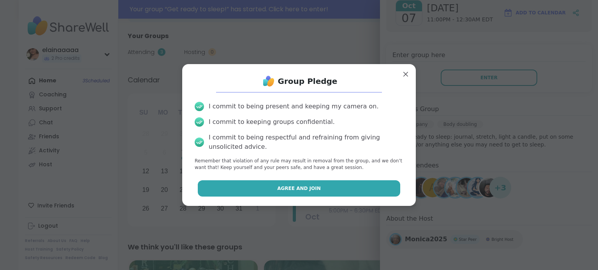
click at [283, 194] on button "Agree and Join" at bounding box center [299, 189] width 203 height 16
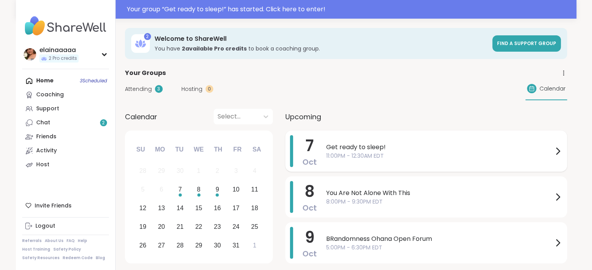
click at [398, 165] on div "Get ready to sleep! 11:00PM - 12:30AM EDT" at bounding box center [444, 151] width 236 height 32
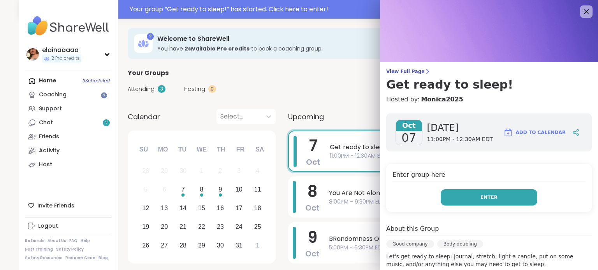
click at [489, 198] on button "Enter" at bounding box center [488, 197] width 96 height 16
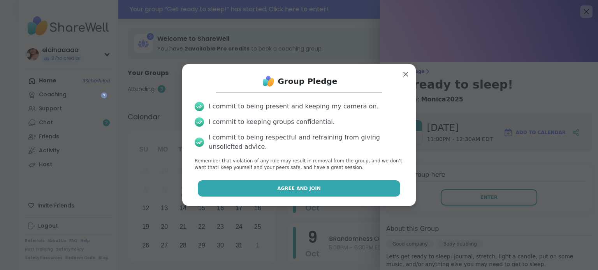
click at [313, 182] on button "Agree and Join" at bounding box center [299, 189] width 203 height 16
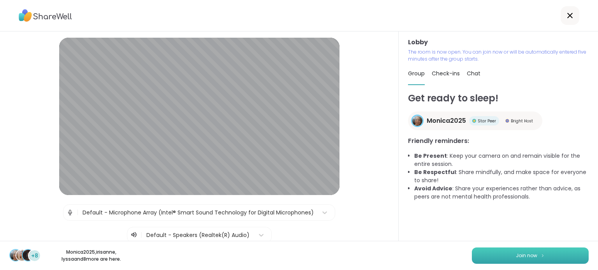
click at [493, 255] on button "Join now" at bounding box center [530, 256] width 117 height 16
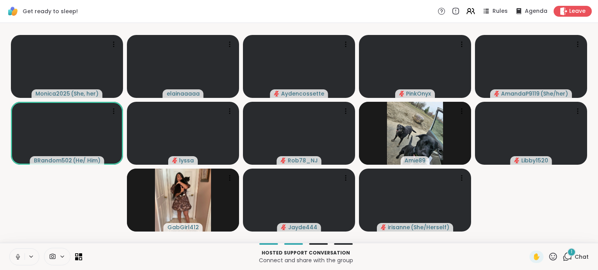
click at [17, 254] on icon at bounding box center [17, 257] width 7 height 7
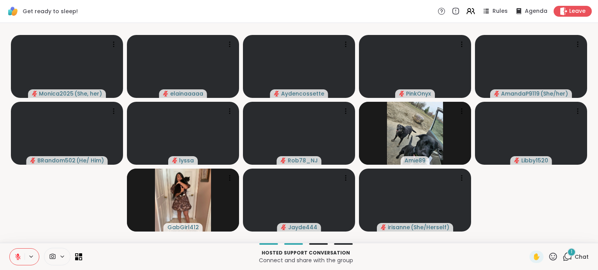
click at [562, 252] on icon at bounding box center [567, 257] width 10 height 10
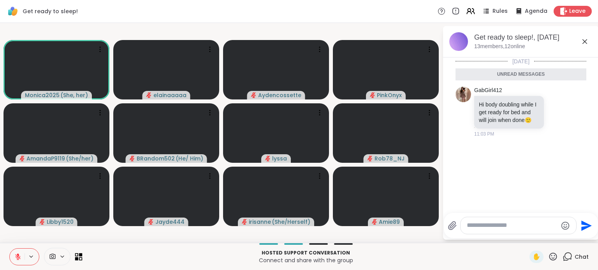
click at [79, 256] on icon at bounding box center [81, 255] width 4 height 4
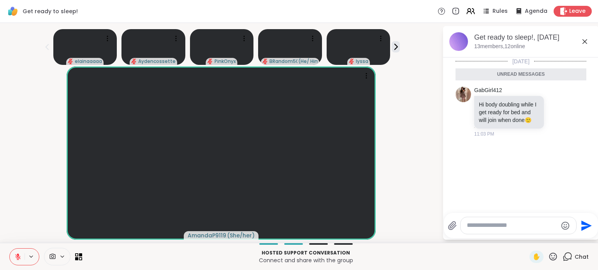
click at [551, 255] on icon at bounding box center [553, 257] width 8 height 8
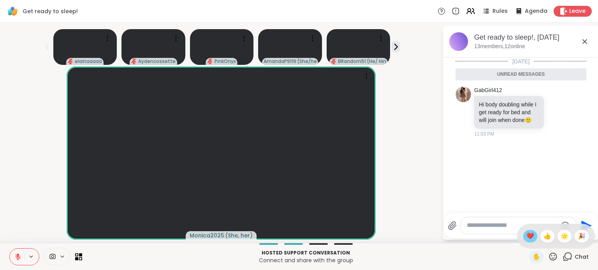
click at [523, 236] on div "❤️" at bounding box center [530, 236] width 14 height 12
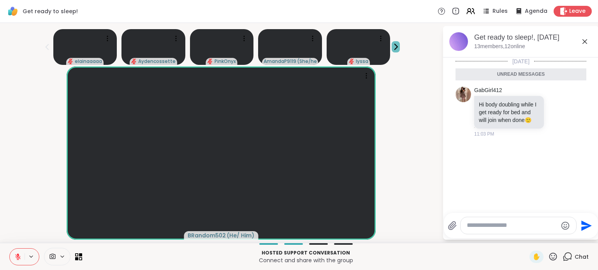
click at [397, 46] on icon at bounding box center [395, 46] width 3 height 5
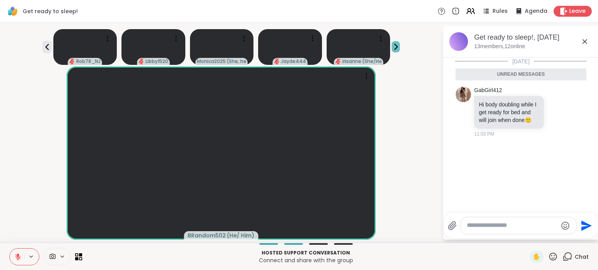
click at [397, 49] on icon at bounding box center [395, 47] width 8 height 8
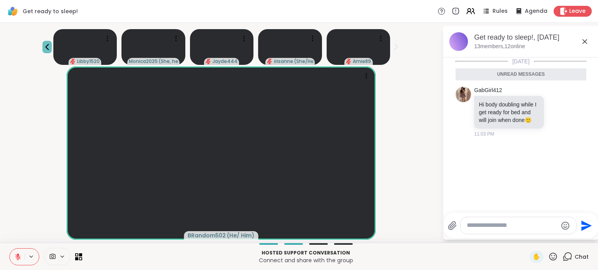
click at [45, 43] on icon at bounding box center [46, 46] width 9 height 9
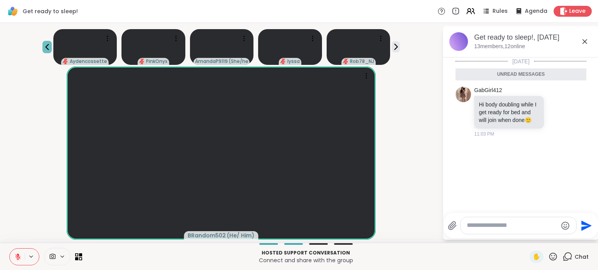
click at [45, 43] on icon at bounding box center [46, 46] width 9 height 9
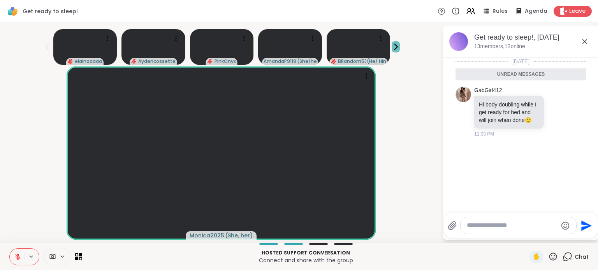
click at [393, 46] on icon at bounding box center [395, 47] width 8 height 8
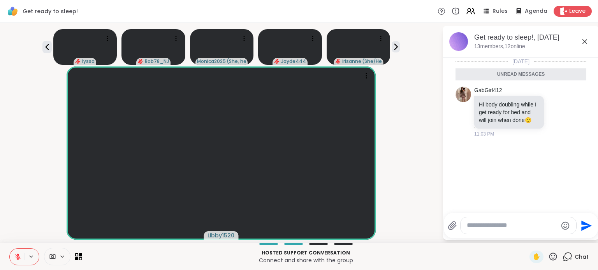
click at [485, 225] on textarea "Type your message" at bounding box center [511, 226] width 91 height 8
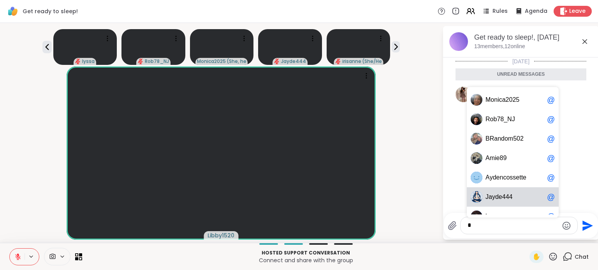
click at [498, 195] on span "e" at bounding box center [500, 197] width 4 height 8
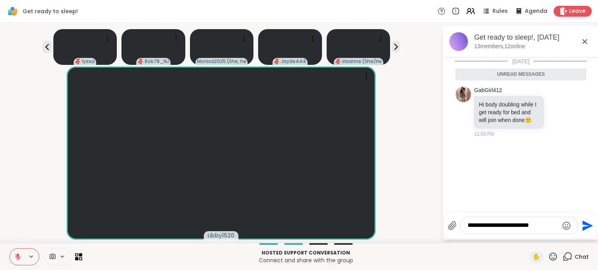
type textarea "**********"
drag, startPoint x: 554, startPoint y: 227, endPoint x: 410, endPoint y: 227, distance: 143.6
click at [410, 227] on div "**********" at bounding box center [299, 133] width 598 height 220
click at [420, 188] on div "Libby1520" at bounding box center [221, 154] width 433 height 174
click at [47, 48] on icon at bounding box center [46, 46] width 9 height 9
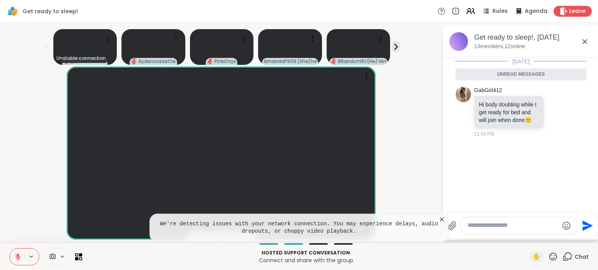
click at [445, 219] on icon at bounding box center [442, 220] width 8 height 8
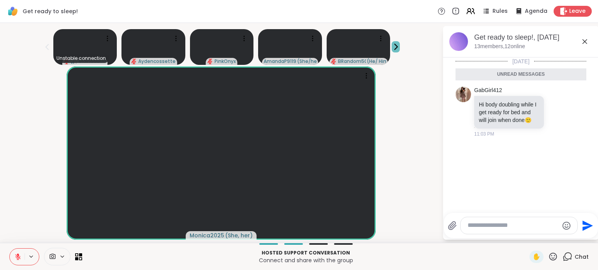
click at [399, 46] on icon at bounding box center [395, 47] width 8 height 8
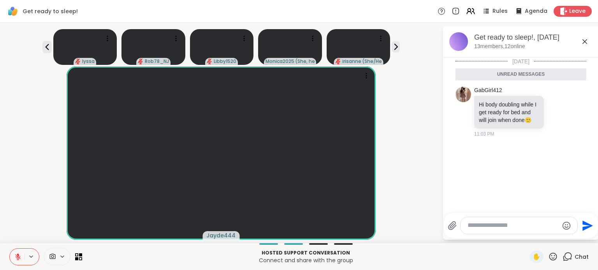
click at [52, 47] on div "lyssa Rob78_NJ Libby1520 Monica2025 ( She, her ) irisanne ( She/Herself )" at bounding box center [221, 45] width 433 height 39
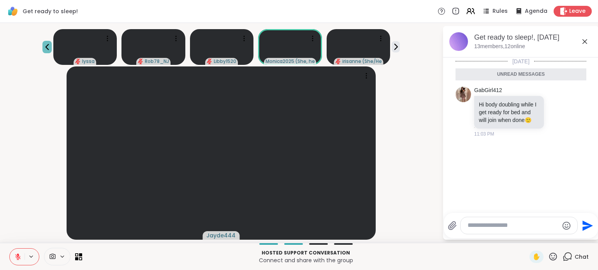
click at [44, 46] on icon at bounding box center [46, 46] width 9 height 9
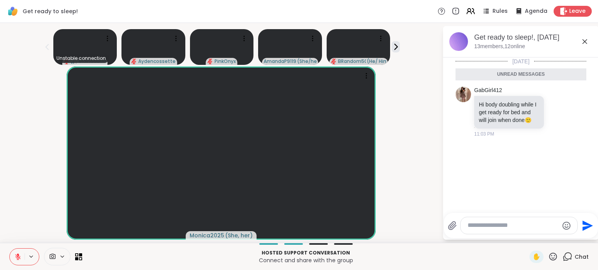
click at [17, 254] on icon at bounding box center [18, 255] width 2 height 3
click at [16, 259] on icon at bounding box center [17, 257] width 7 height 7
click at [15, 255] on icon at bounding box center [17, 257] width 7 height 7
click at [16, 258] on icon at bounding box center [17, 257] width 7 height 7
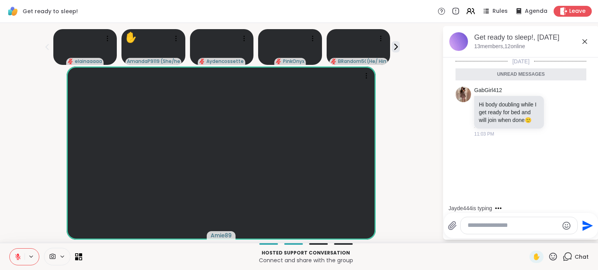
click at [490, 227] on textarea "Type your message" at bounding box center [512, 226] width 91 height 8
click at [492, 207] on span "Jayde" at bounding box center [493, 205] width 17 height 8
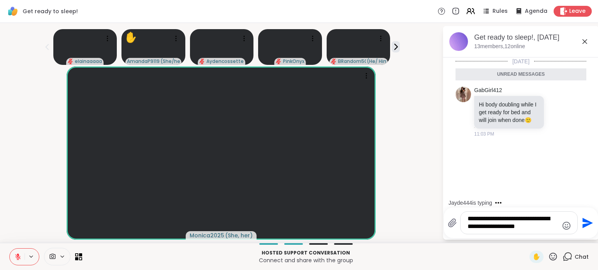
type textarea "**********"
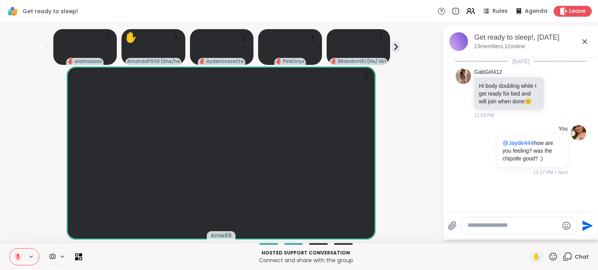
click at [423, 130] on div "Amie89" at bounding box center [221, 154] width 433 height 174
click at [586, 40] on icon at bounding box center [584, 41] width 5 height 5
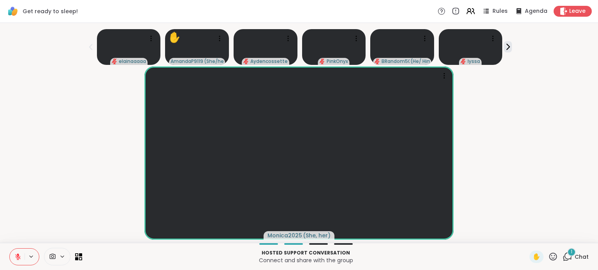
click at [567, 250] on div "1" at bounding box center [571, 252] width 9 height 9
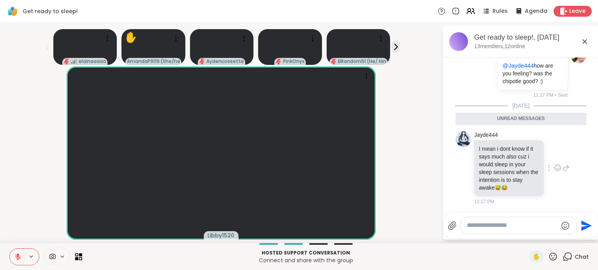
click at [554, 166] on icon at bounding box center [557, 168] width 6 height 6
click at [519, 156] on div "Select Reaction: Joy" at bounding box center [522, 155] width 7 height 7
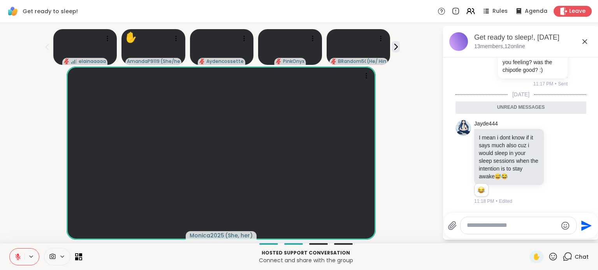
click at [435, 132] on div "Monica2025 ( She, her )" at bounding box center [221, 154] width 433 height 174
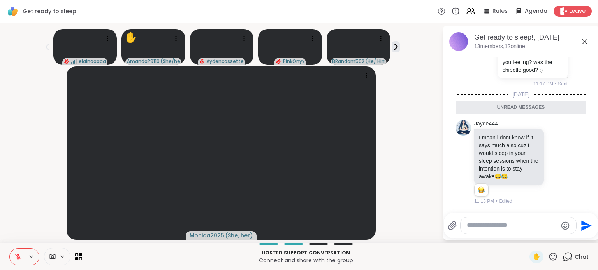
click at [412, 117] on div "Monica2025 ( She, her )" at bounding box center [221, 154] width 433 height 174
click at [583, 42] on icon at bounding box center [584, 41] width 9 height 9
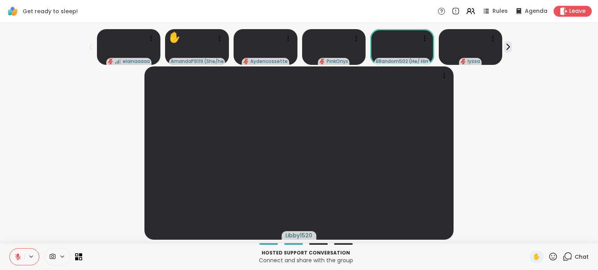
click at [521, 86] on div "Libby1520" at bounding box center [299, 154] width 588 height 174
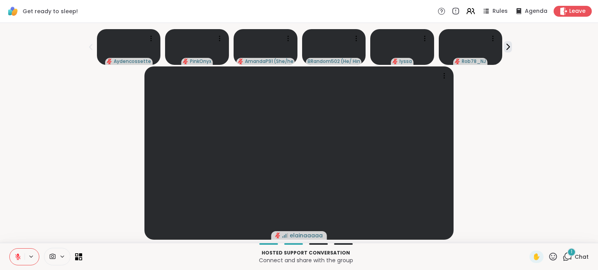
click at [567, 249] on div "1" at bounding box center [571, 252] width 9 height 9
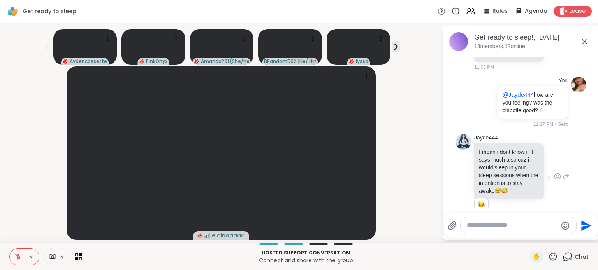
scroll to position [137, 0]
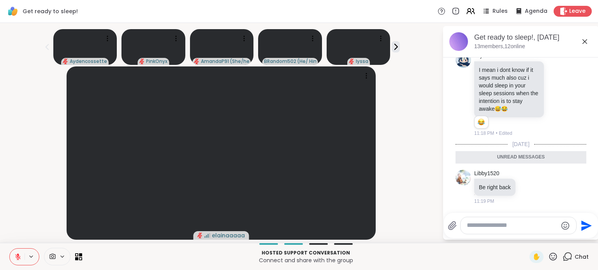
click at [580, 41] on icon at bounding box center [584, 41] width 9 height 9
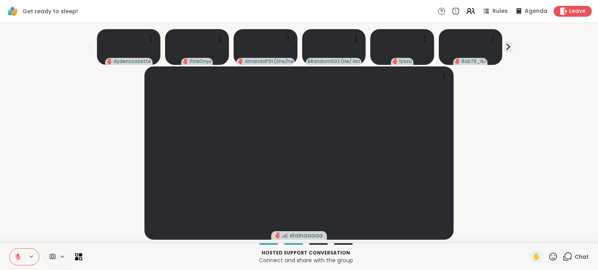
click at [552, 75] on div "elainaaaaa" at bounding box center [299, 154] width 588 height 174
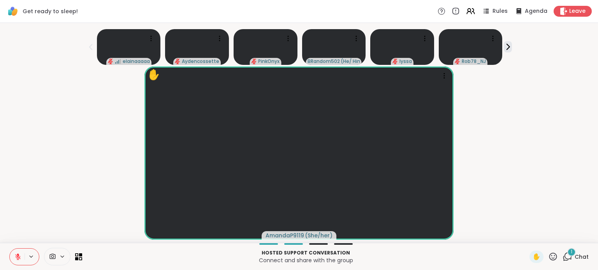
click at [562, 252] on icon at bounding box center [567, 257] width 10 height 10
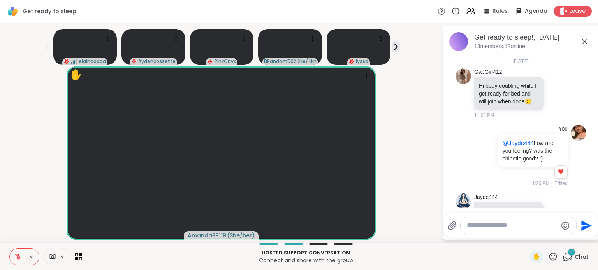
scroll to position [250, 0]
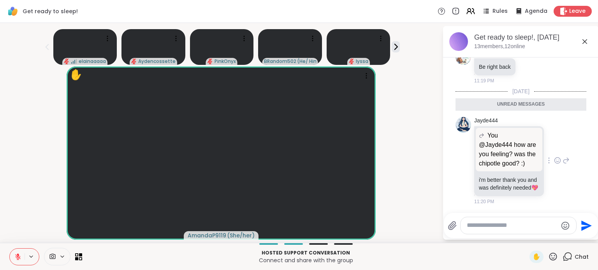
click at [556, 161] on icon at bounding box center [557, 161] width 2 height 1
click at [554, 148] on div "Select Reaction: Heart" at bounding box center [557, 148] width 7 height 7
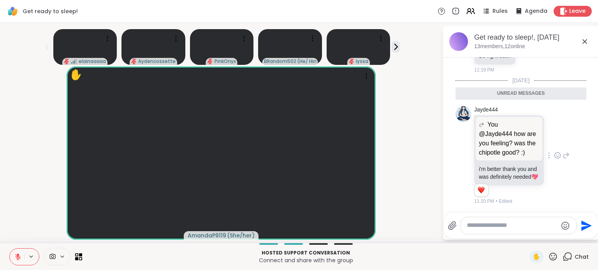
scroll to position [261, 0]
click at [400, 46] on div "elainaaaaa Aydencossette PinkOnyx BRandom502 ( He/ Him ) lyssa" at bounding box center [221, 45] width 433 height 39
click at [397, 46] on icon at bounding box center [395, 46] width 3 height 5
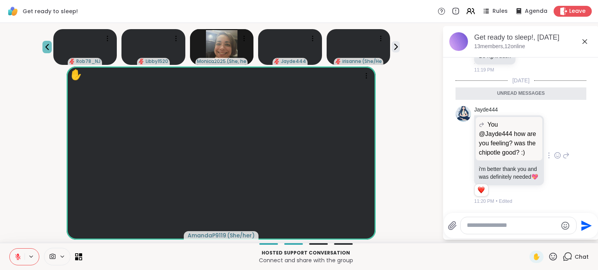
click at [48, 47] on icon at bounding box center [46, 46] width 9 height 9
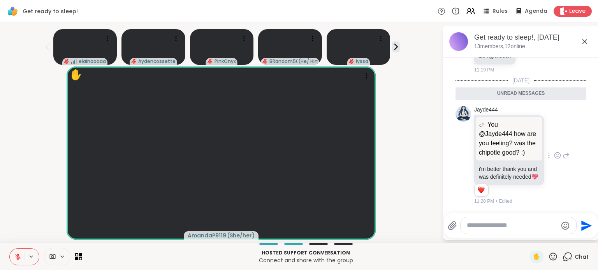
click at [487, 222] on textarea "Type your message" at bounding box center [511, 226] width 91 height 8
click at [562, 152] on icon at bounding box center [565, 155] width 7 height 9
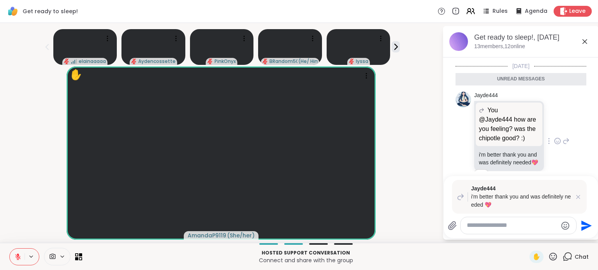
type textarea "*"
type textarea "**********"
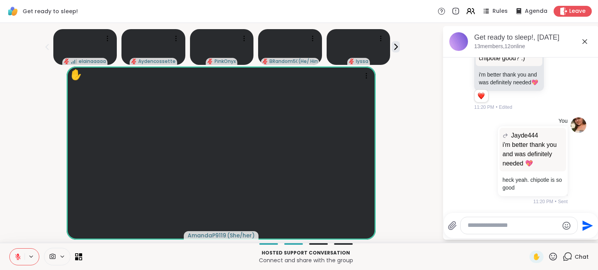
click at [586, 37] on icon at bounding box center [584, 41] width 9 height 9
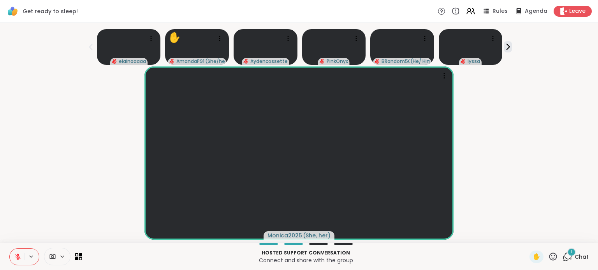
click at [567, 251] on div "1" at bounding box center [571, 252] width 9 height 9
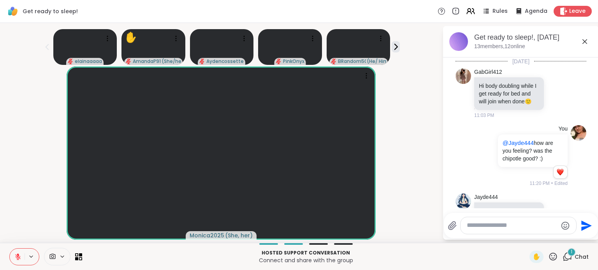
scroll to position [451, 0]
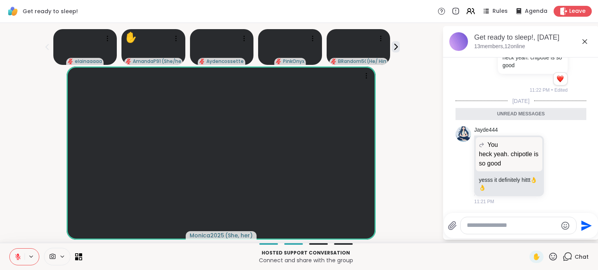
click at [404, 113] on div "Monica2025 ( She, her )" at bounding box center [221, 154] width 433 height 174
click at [582, 43] on icon at bounding box center [584, 41] width 9 height 9
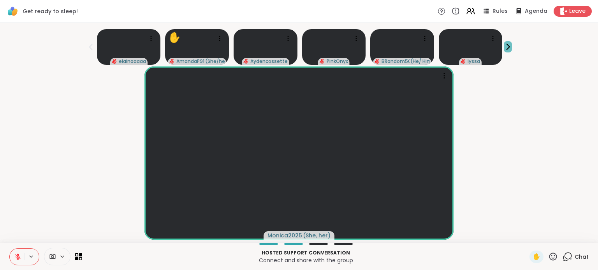
click at [507, 47] on icon at bounding box center [507, 47] width 8 height 8
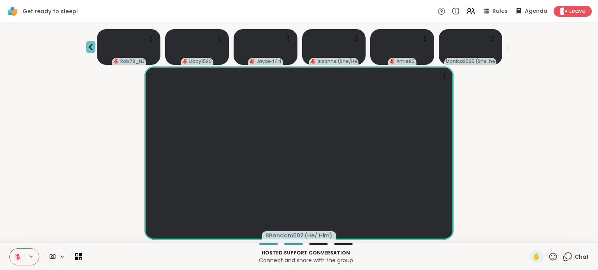
click at [89, 46] on icon at bounding box center [90, 46] width 9 height 9
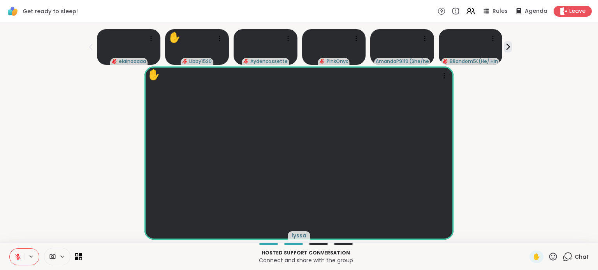
click at [549, 256] on icon at bounding box center [553, 257] width 8 height 8
click at [526, 233] on span "❤️" at bounding box center [530, 236] width 8 height 9
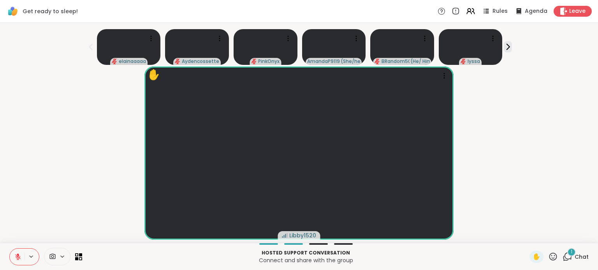
click at [567, 251] on div "1" at bounding box center [571, 252] width 9 height 9
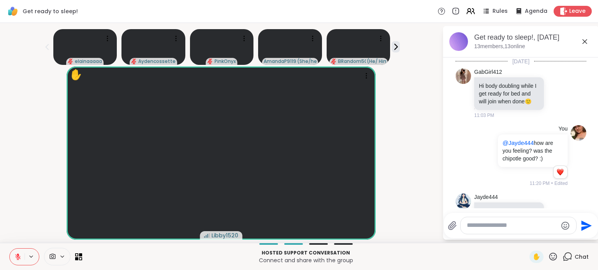
scroll to position [493, 0]
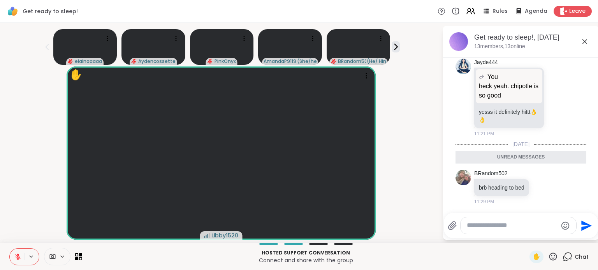
click at [523, 226] on textarea "Type your message" at bounding box center [511, 226] width 91 height 8
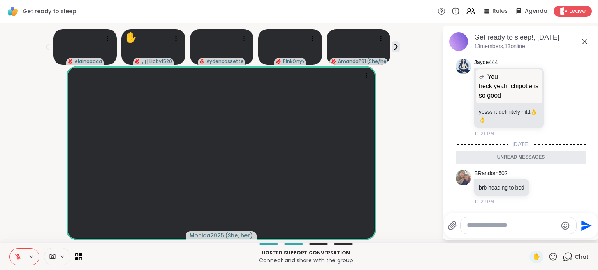
click at [405, 82] on div "Monica2025 ( She, her )" at bounding box center [221, 154] width 433 height 174
click at [469, 228] on textarea "Type your message" at bounding box center [511, 226] width 91 height 8
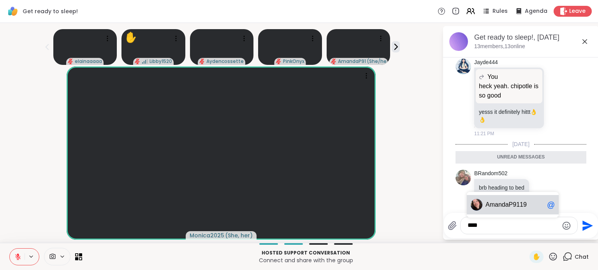
click at [506, 207] on span "ndaP9119" at bounding box center [512, 205] width 28 height 8
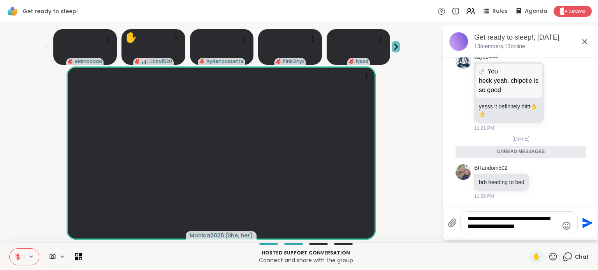
click at [395, 46] on icon at bounding box center [395, 47] width 8 height 8
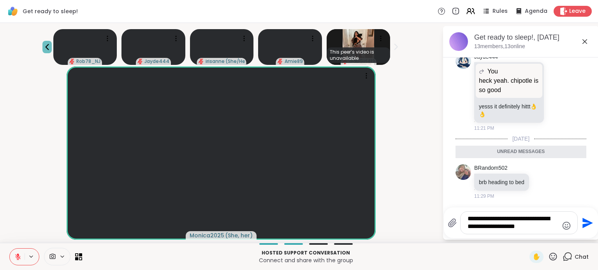
click at [48, 48] on icon at bounding box center [46, 46] width 9 height 9
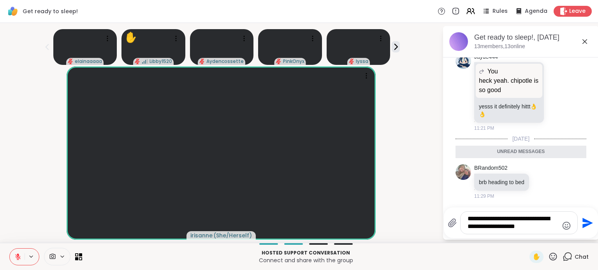
click at [528, 227] on textarea "**********" at bounding box center [512, 223] width 91 height 16
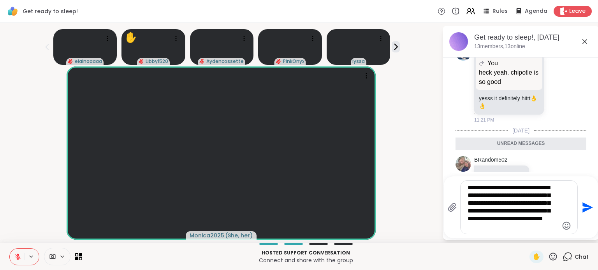
type textarea "**********"
click at [562, 225] on icon "Emoji picker" at bounding box center [566, 226] width 8 height 8
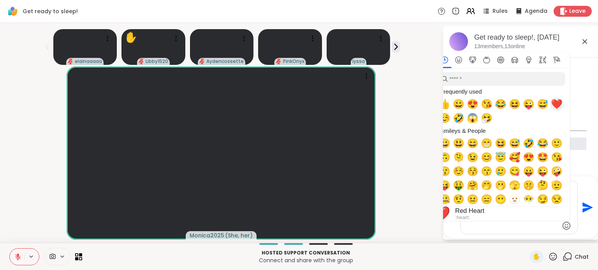
click at [551, 105] on span "❤️" at bounding box center [557, 104] width 12 height 11
click at [552, 107] on span "❤️" at bounding box center [557, 104] width 12 height 11
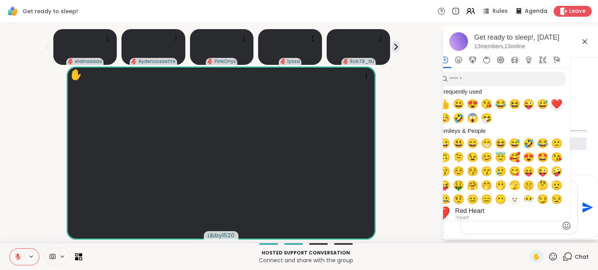
click at [551, 109] on span "❤️" at bounding box center [557, 104] width 12 height 11
click at [559, 106] on span "❤️" at bounding box center [557, 104] width 12 height 11
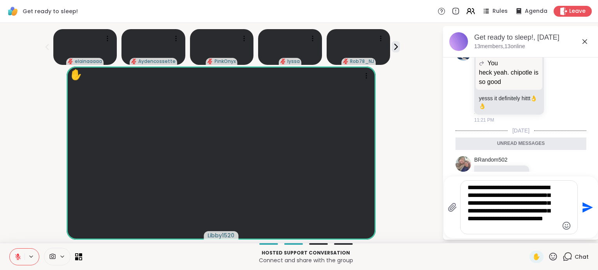
drag, startPoint x: 547, startPoint y: 230, endPoint x: 484, endPoint y: 238, distance: 63.9
drag, startPoint x: 484, startPoint y: 238, endPoint x: 531, endPoint y: 221, distance: 50.0
click at [531, 221] on textarea "**********" at bounding box center [512, 207] width 91 height 47
click at [523, 228] on textarea "**********" at bounding box center [512, 207] width 91 height 47
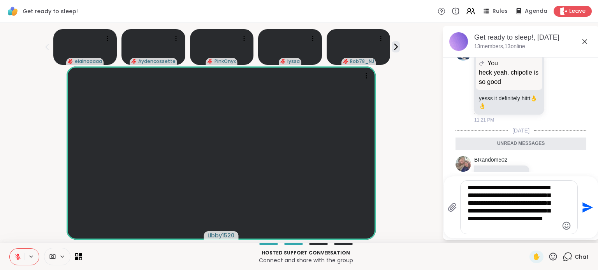
click at [523, 228] on textarea "**********" at bounding box center [512, 207] width 91 height 47
click at [523, 225] on textarea "**********" at bounding box center [512, 207] width 91 height 47
click at [523, 226] on textarea "**********" at bounding box center [512, 207] width 91 height 47
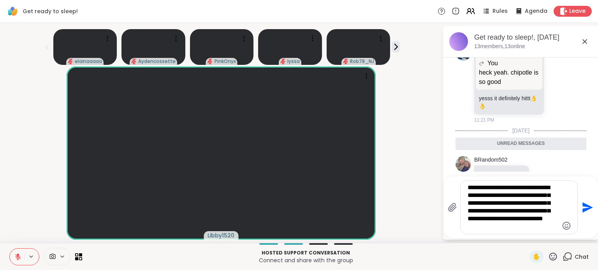
click at [562, 227] on icon "Emoji picker" at bounding box center [566, 226] width 8 height 8
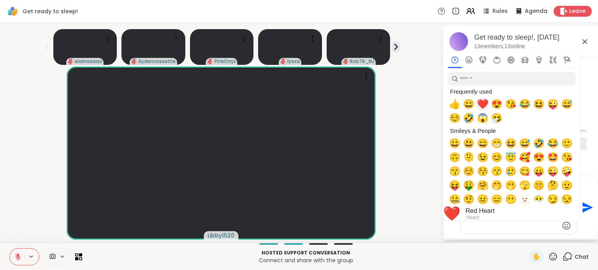
click at [485, 104] on span "❤️" at bounding box center [483, 104] width 12 height 11
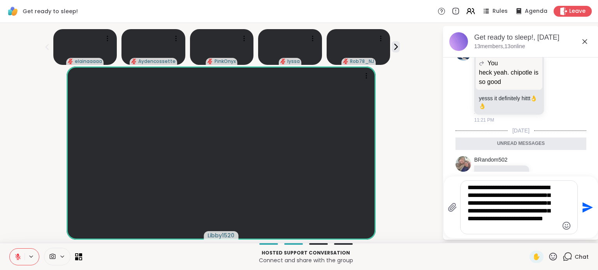
click at [524, 230] on textarea "**********" at bounding box center [512, 207] width 91 height 47
click at [585, 40] on icon at bounding box center [584, 41] width 5 height 5
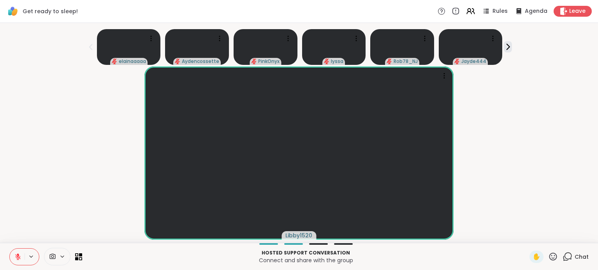
click at [562, 258] on icon at bounding box center [567, 257] width 10 height 10
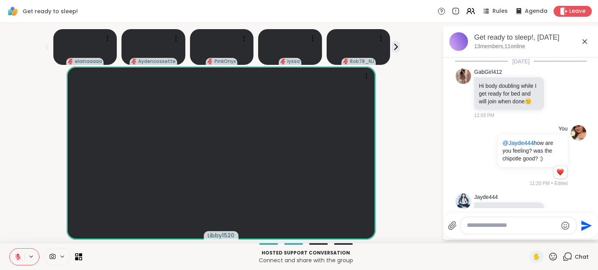
scroll to position [466, 0]
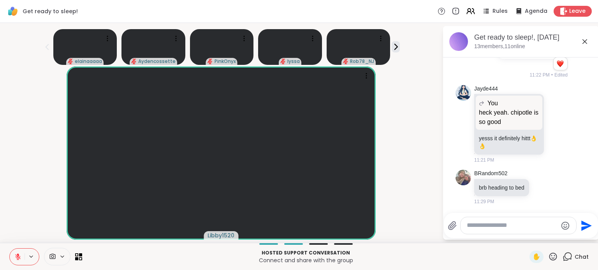
click at [531, 228] on textarea "Type your message" at bounding box center [511, 226] width 91 height 8
paste textarea "**********"
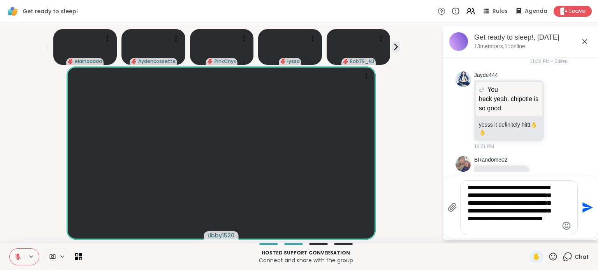
click at [565, 224] on icon "Emoji picker" at bounding box center [565, 225] width 9 height 9
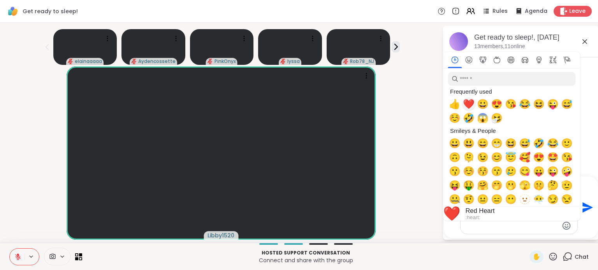
click at [470, 101] on span "❤️" at bounding box center [469, 104] width 12 height 11
type textarea "**********"
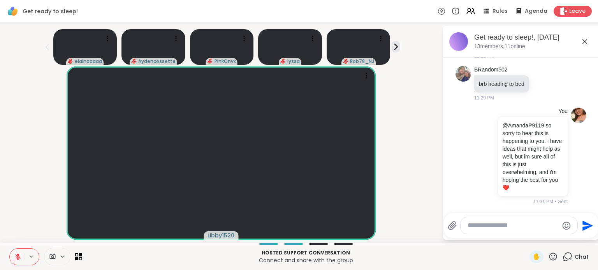
click at [568, 42] on div "Get ready to sleep!, Oct 07" at bounding box center [533, 38] width 118 height 10
click at [582, 39] on icon at bounding box center [584, 41] width 9 height 9
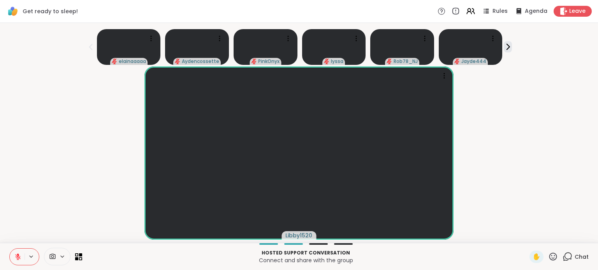
click at [559, 94] on div "Libby1520" at bounding box center [299, 154] width 588 height 174
click at [549, 255] on icon at bounding box center [553, 257] width 10 height 10
click at [526, 232] on span "❤️" at bounding box center [530, 236] width 8 height 9
click at [508, 49] on icon at bounding box center [507, 47] width 8 height 8
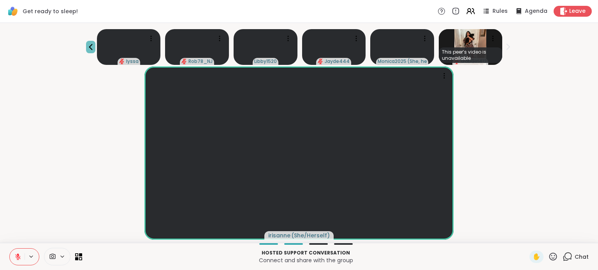
click at [88, 48] on icon at bounding box center [90, 46] width 9 height 9
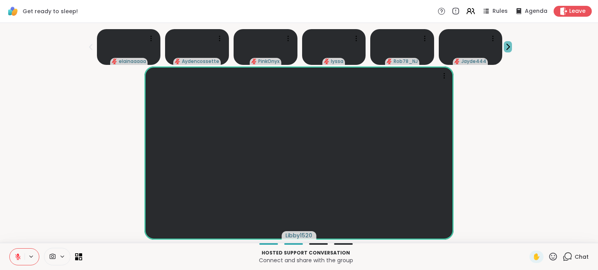
click at [507, 47] on icon at bounding box center [507, 47] width 8 height 8
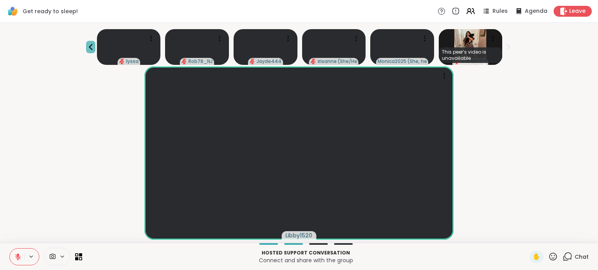
click at [88, 43] on icon at bounding box center [90, 46] width 9 height 9
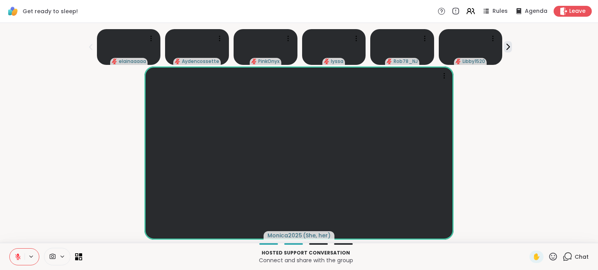
click at [509, 46] on div "elainaaaaa Aydencossette PinkOnyx lyssa Rob78_NJ Libby1520" at bounding box center [299, 45] width 588 height 39
click at [506, 45] on icon at bounding box center [507, 47] width 8 height 8
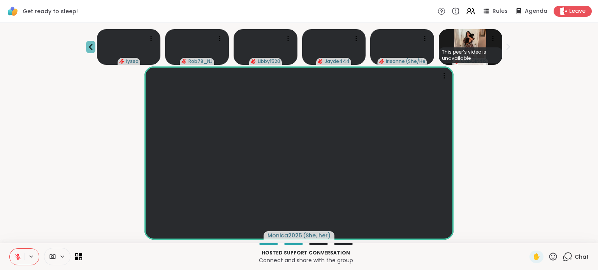
click at [87, 44] on icon at bounding box center [90, 46] width 9 height 9
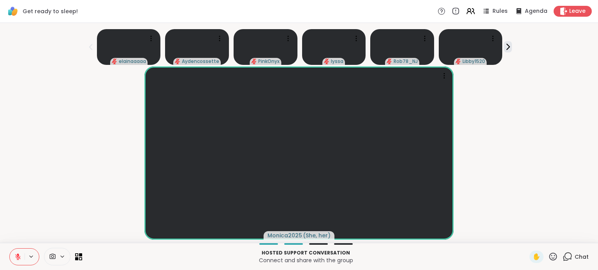
click at [567, 258] on div "Chat" at bounding box center [575, 257] width 26 height 12
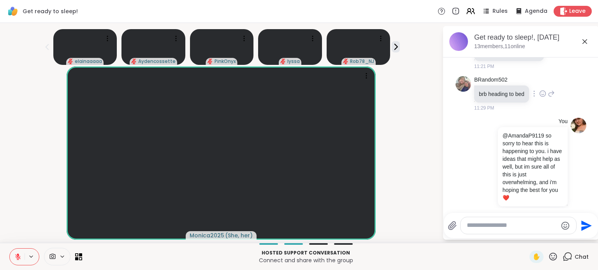
scroll to position [0, 0]
click at [429, 105] on div "Monica2025 ( She, her )" at bounding box center [221, 154] width 433 height 174
click at [584, 38] on div "Get ready to sleep!, Oct 07" at bounding box center [533, 38] width 118 height 10
click at [581, 38] on icon at bounding box center [584, 41] width 9 height 9
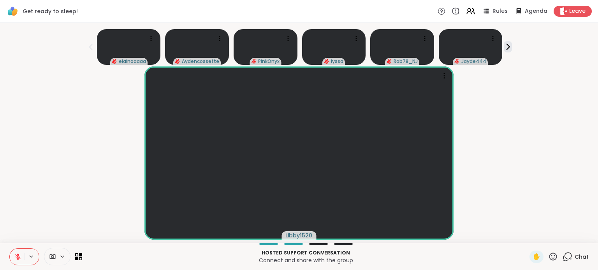
click at [563, 261] on icon at bounding box center [567, 257] width 10 height 10
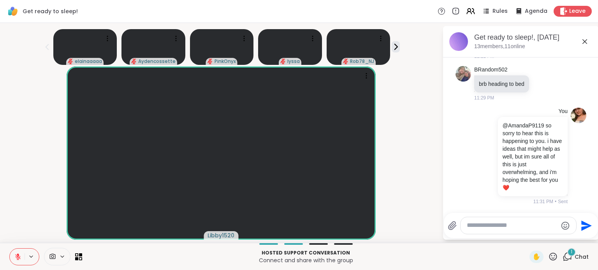
scroll to position [619, 0]
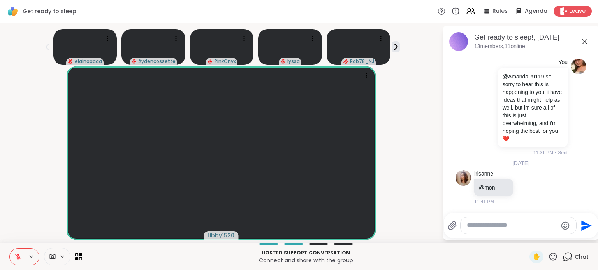
click at [549, 228] on textarea "Type your message" at bounding box center [511, 226] width 91 height 8
type textarea "**********"
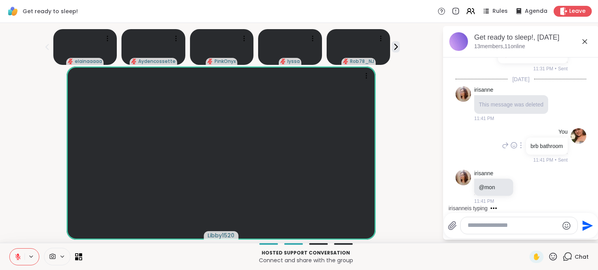
scroll to position [744, 0]
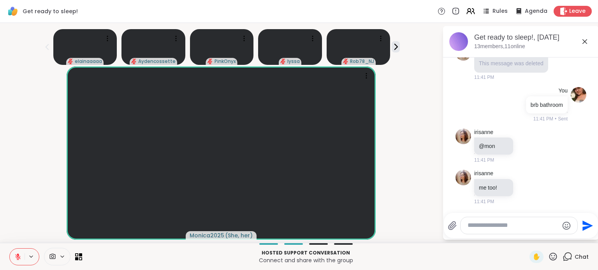
click at [580, 42] on icon at bounding box center [584, 41] width 9 height 9
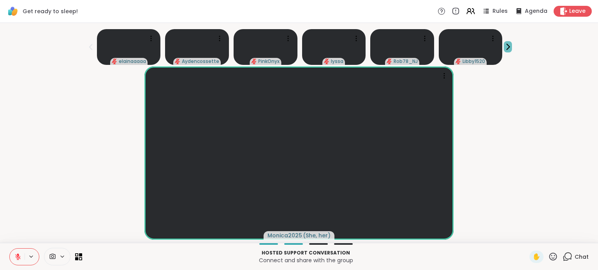
click at [507, 44] on icon at bounding box center [508, 46] width 3 height 5
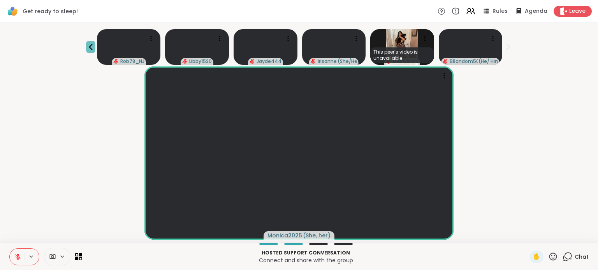
click at [89, 45] on icon at bounding box center [91, 47] width 4 height 6
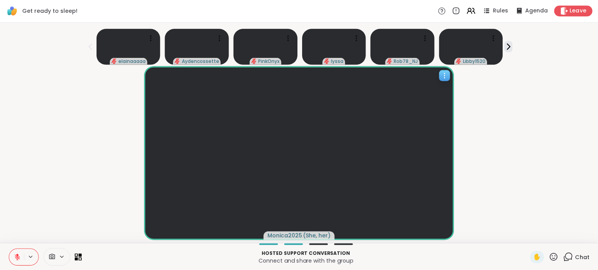
scroll to position [0, 0]
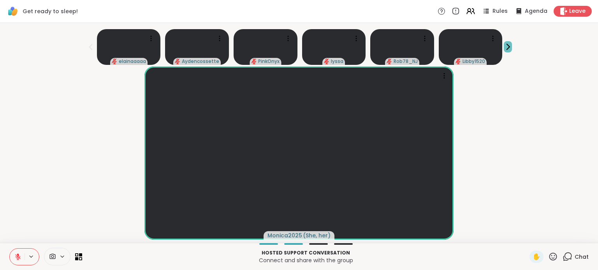
click at [507, 48] on icon at bounding box center [508, 46] width 3 height 5
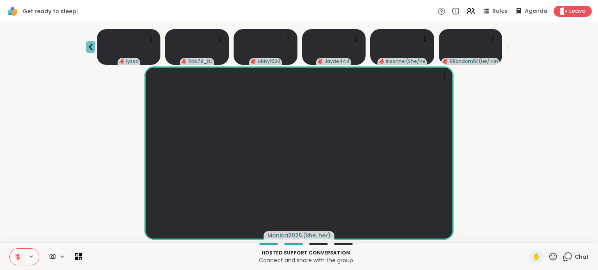
click at [88, 43] on icon at bounding box center [90, 46] width 9 height 9
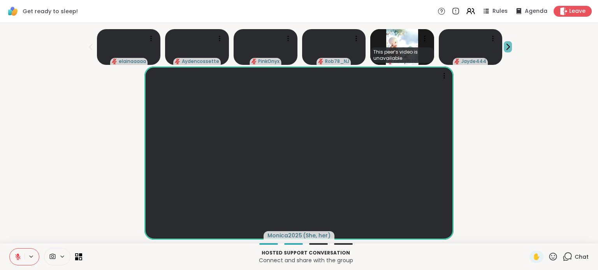
click at [506, 45] on icon at bounding box center [507, 47] width 8 height 8
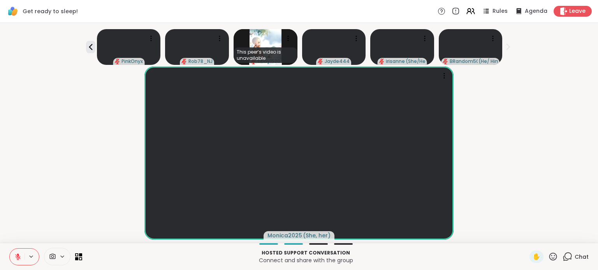
click at [506, 45] on icon at bounding box center [507, 47] width 8 height 8
click at [89, 48] on icon at bounding box center [91, 47] width 4 height 6
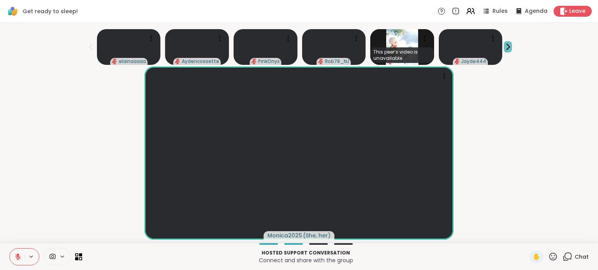
click at [506, 50] on icon at bounding box center [507, 47] width 8 height 8
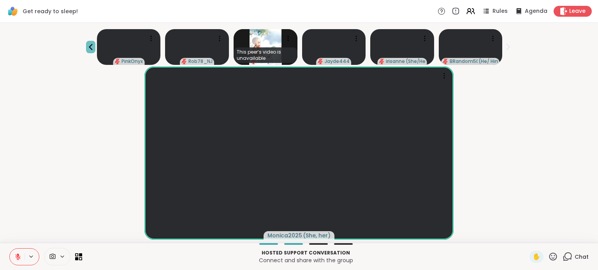
click at [89, 48] on icon at bounding box center [90, 46] width 9 height 9
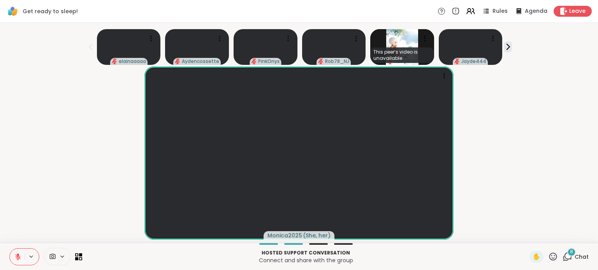
click at [562, 255] on icon at bounding box center [567, 257] width 10 height 10
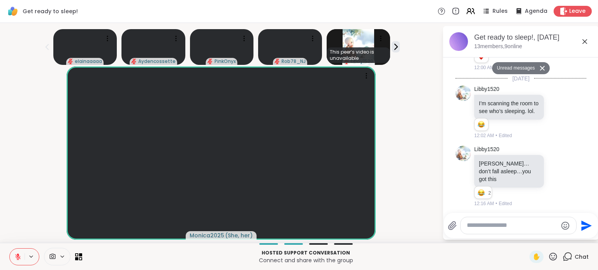
scroll to position [1011, 0]
click at [394, 45] on icon at bounding box center [395, 46] width 3 height 5
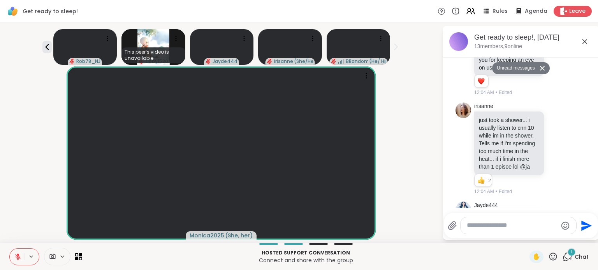
scroll to position [1413, 0]
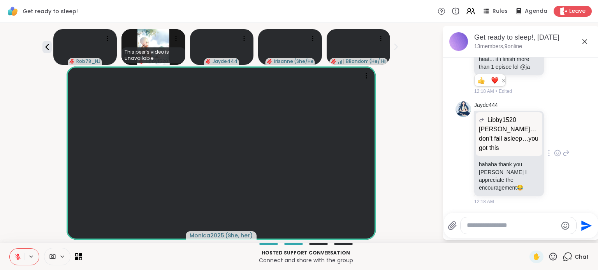
click at [545, 158] on div at bounding box center [557, 153] width 24 height 9
click at [554, 156] on icon at bounding box center [557, 153] width 7 height 8
click at [515, 140] on button "Select Reaction: Joy" at bounding box center [523, 141] width 16 height 16
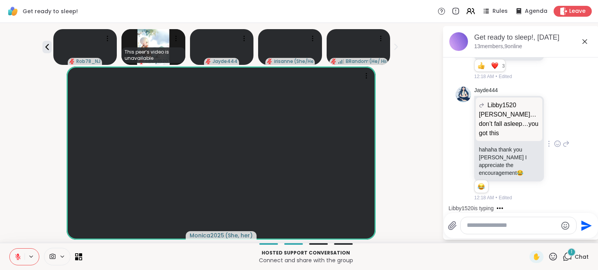
scroll to position [1466, 0]
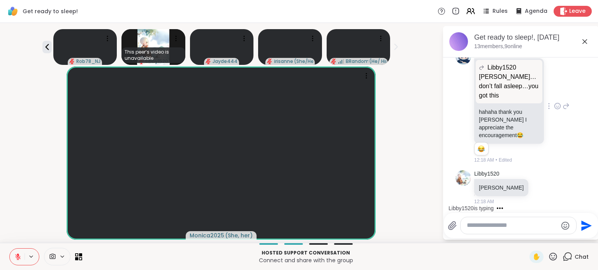
click at [496, 226] on textarea "Type your message" at bounding box center [511, 226] width 91 height 8
type textarea "*"
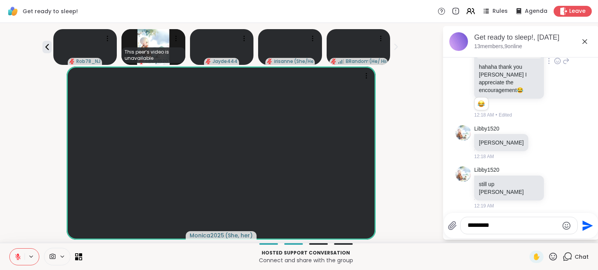
type textarea "**********"
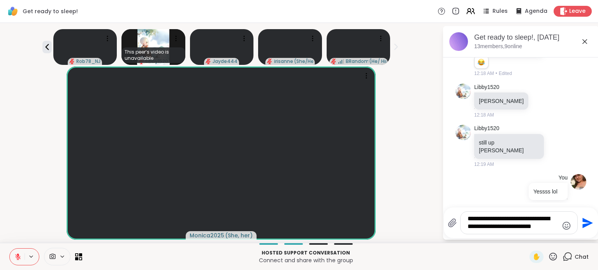
type textarea "**********"
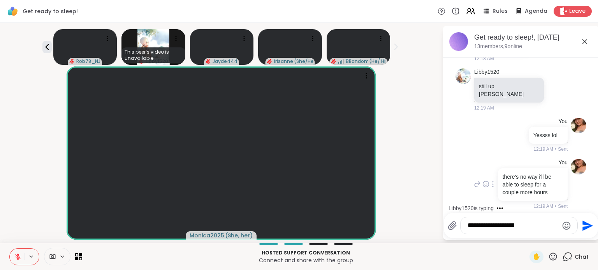
click at [508, 203] on div "Libby1520 is typing" at bounding box center [522, 208] width 153 height 12
click at [528, 224] on textarea "**********" at bounding box center [512, 226] width 91 height 8
click at [517, 226] on textarea "**********" at bounding box center [512, 226] width 91 height 8
click at [531, 226] on textarea "**********" at bounding box center [512, 226] width 91 height 8
click at [536, 205] on span "1520" at bounding box center [543, 205] width 14 height 8
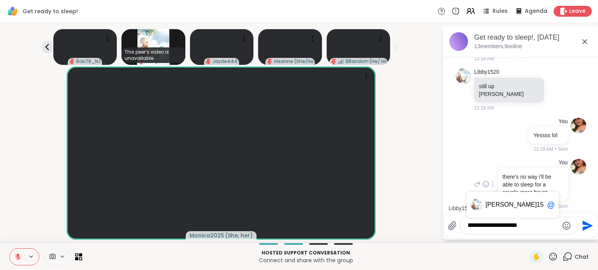
type textarea "**********"
click at [483, 202] on div "You there's no way i'll be able to sleep for a couple more hours 12:19 AM • Sent" at bounding box center [519, 184] width 95 height 51
click at [561, 226] on icon "Emoji picker" at bounding box center [565, 225] width 9 height 9
click at [561, 225] on icon "Emoji picker" at bounding box center [565, 225] width 9 height 9
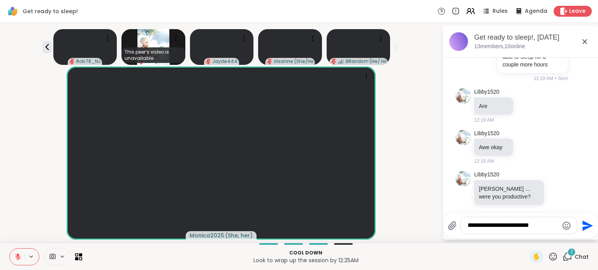
scroll to position [1692, 0]
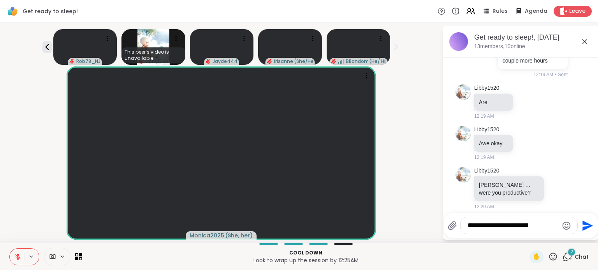
click at [580, 226] on icon "Send" at bounding box center [586, 226] width 12 height 12
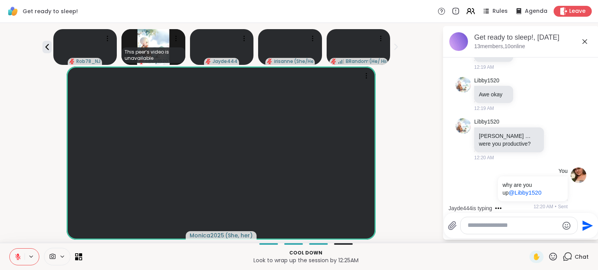
click at [562, 230] on icon "Emoji picker" at bounding box center [566, 226] width 8 height 8
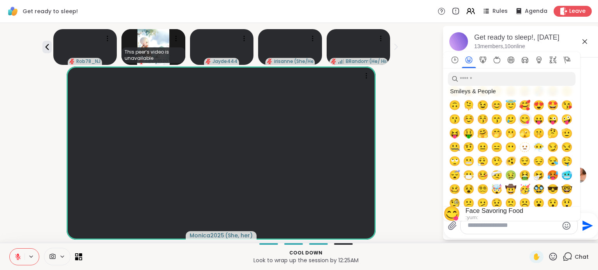
scroll to position [0, 0]
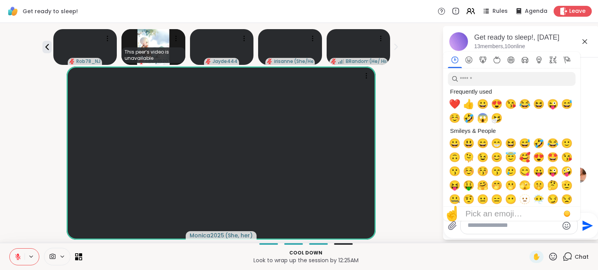
click at [586, 40] on icon at bounding box center [584, 41] width 5 height 5
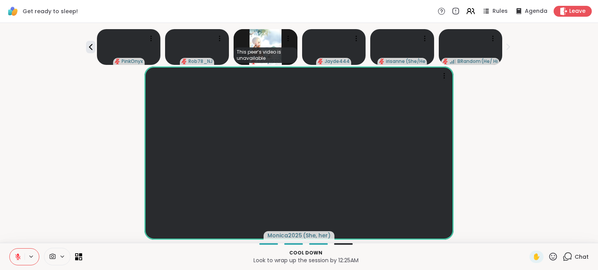
click at [566, 253] on icon at bounding box center [567, 257] width 10 height 10
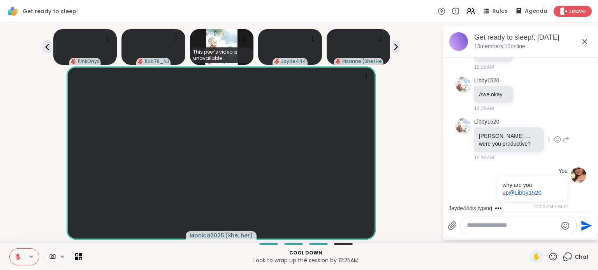
scroll to position [1760, 0]
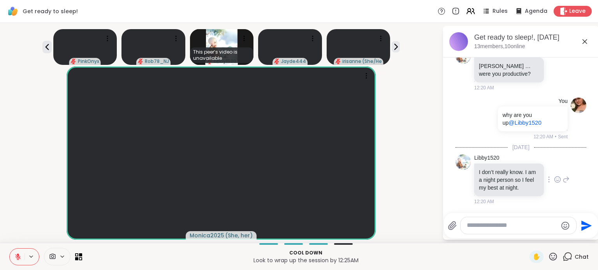
click at [562, 175] on icon at bounding box center [565, 179] width 7 height 9
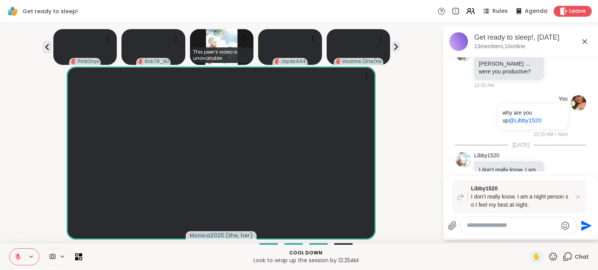
click at [511, 227] on textarea "Type your message" at bounding box center [511, 226] width 91 height 8
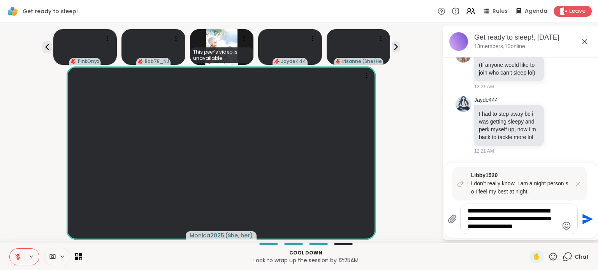
scroll to position [2087, 0]
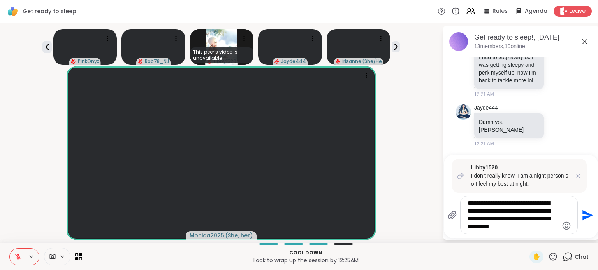
type textarea "**********"
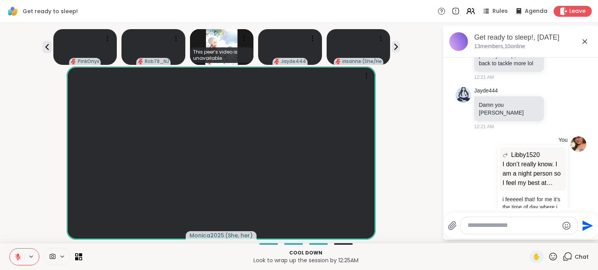
click at [554, 54] on icon at bounding box center [557, 52] width 6 height 6
click at [530, 81] on div "Jayde444 I had to step away bc i was getting sleepy and perk myself up, now I'm…" at bounding box center [521, 52] width 95 height 59
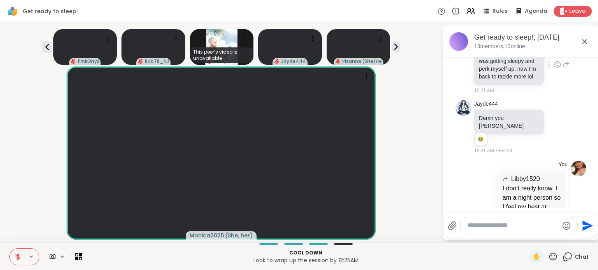
click at [539, 95] on div "Jayde444 I had to step away bc i was getting sleepy and perk myself up, now I'm…" at bounding box center [521, 65] width 95 height 59
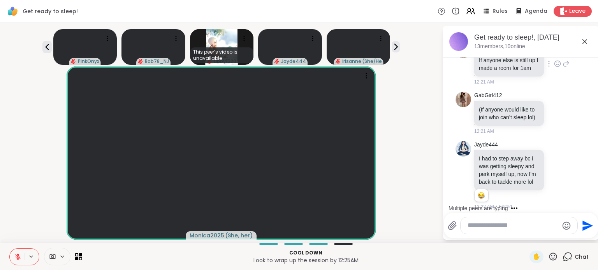
scroll to position [1950, 0]
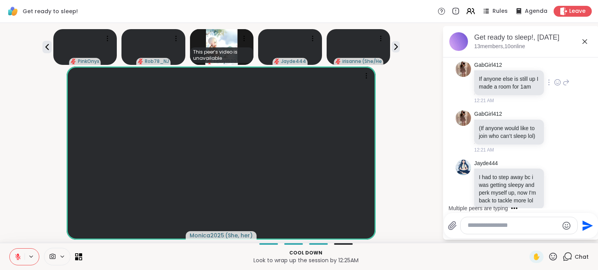
click at [554, 86] on icon at bounding box center [557, 83] width 7 height 8
click at [554, 74] on div "Select Reaction: Heart" at bounding box center [557, 70] width 7 height 7
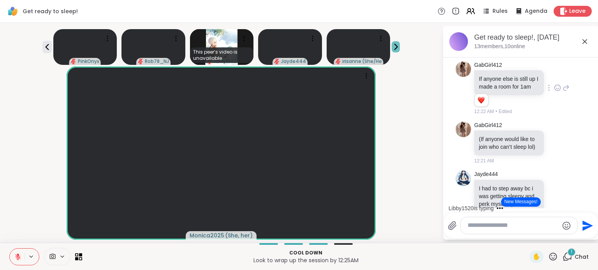
click at [396, 46] on icon at bounding box center [395, 47] width 8 height 8
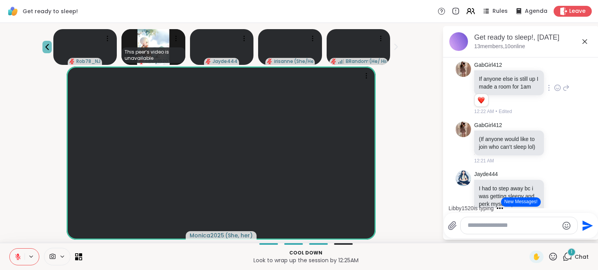
click at [42, 45] on icon at bounding box center [46, 46] width 9 height 9
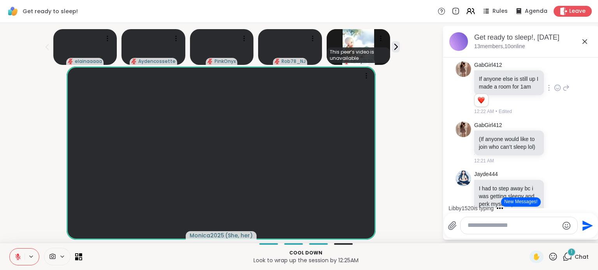
click at [42, 45] on icon at bounding box center [46, 46] width 9 height 9
click at [556, 114] on div "GabGirl412 If anyone else is still up I made a room for 1am 1 1 12:22 AM • Edit…" at bounding box center [520, 88] width 131 height 60
click at [391, 44] on icon at bounding box center [395, 47] width 8 height 8
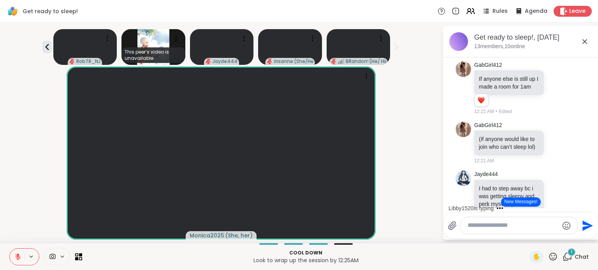
click at [563, 91] on icon at bounding box center [565, 87] width 5 height 5
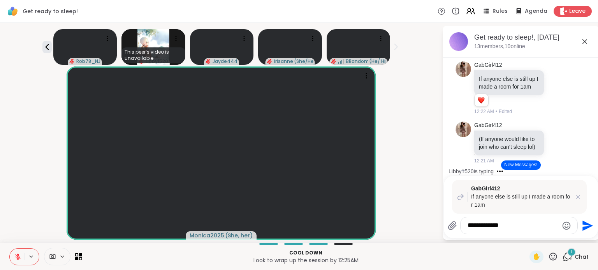
type textarea "**********"
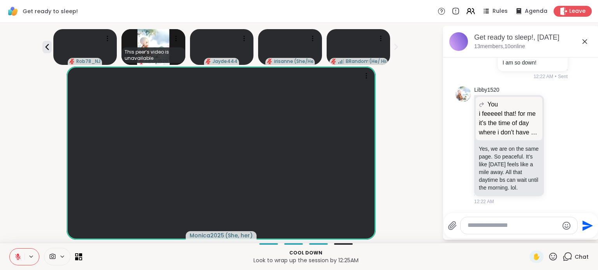
scroll to position [2572, 0]
click at [554, 145] on icon at bounding box center [557, 146] width 7 height 8
click at [519, 130] on div "Select Reaction: Joy" at bounding box center [522, 133] width 7 height 7
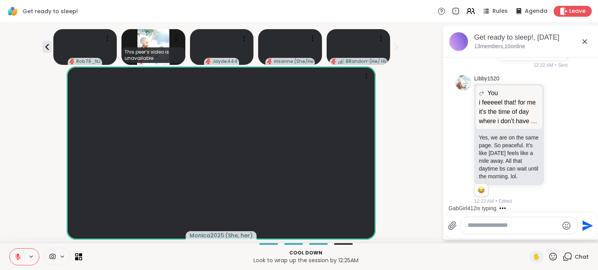
click at [562, 136] on icon at bounding box center [565, 139] width 7 height 9
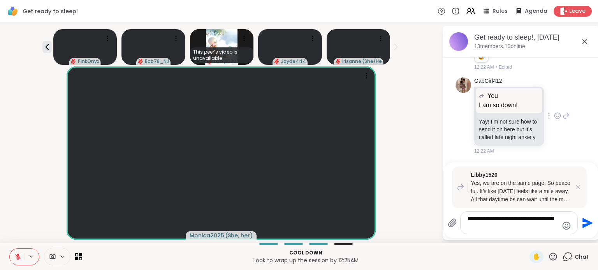
scroll to position [2730, 0]
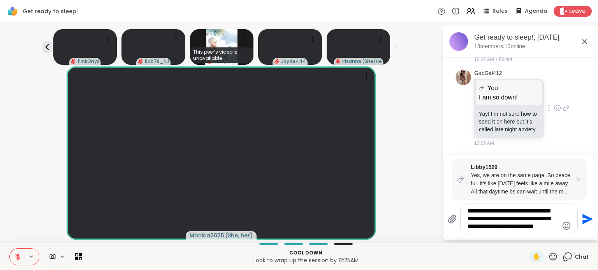
type textarea "**********"
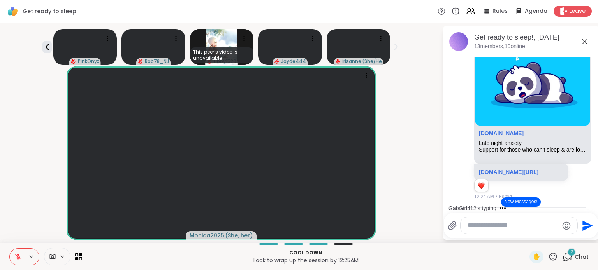
scroll to position [3066, 0]
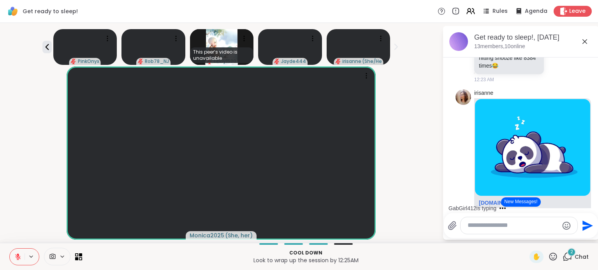
click at [554, 26] on icon at bounding box center [557, 23] width 6 height 6
click at [519, 14] on div "Select Reaction: Joy" at bounding box center [522, 10] width 7 height 7
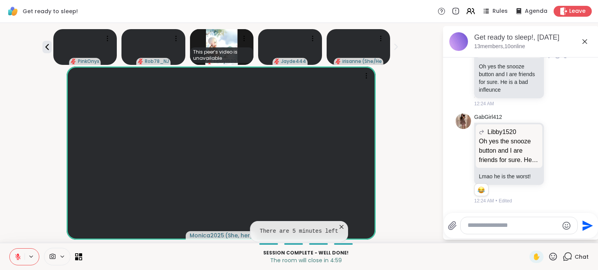
scroll to position [3492, 0]
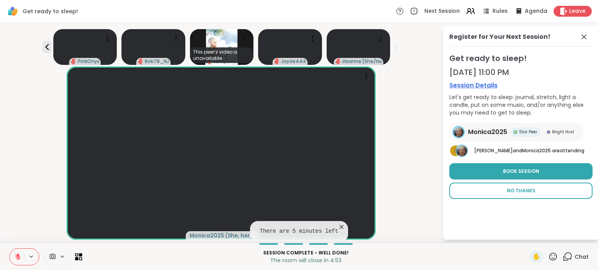
click at [519, 190] on span "No Thanks" at bounding box center [521, 191] width 28 height 7
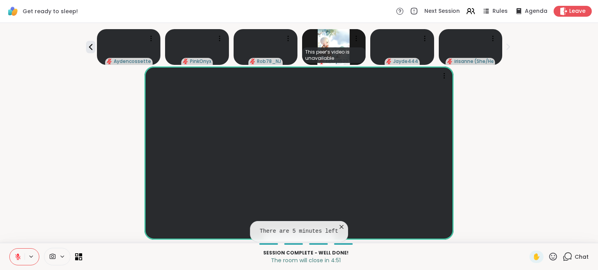
click at [562, 254] on icon at bounding box center [567, 257] width 10 height 10
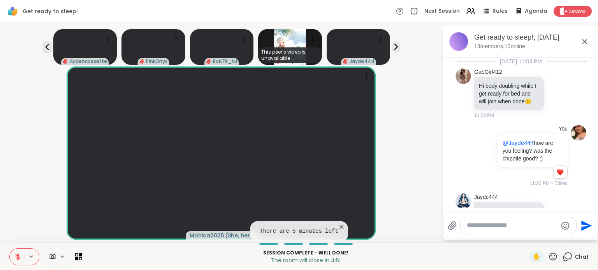
scroll to position [3485, 0]
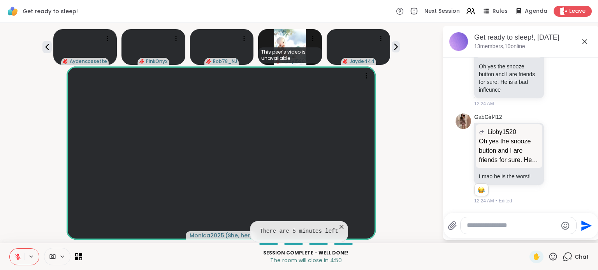
click at [524, 228] on textarea "Type your message" at bounding box center [511, 226] width 91 height 8
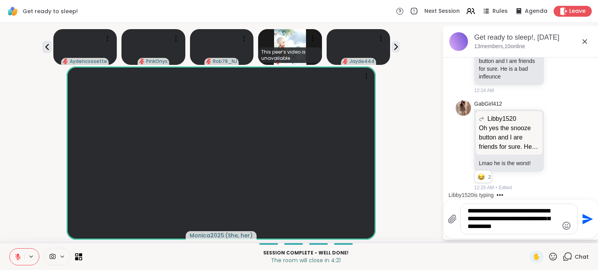
click at [533, 228] on textarea "**********" at bounding box center [512, 219] width 91 height 24
click at [517, 228] on textarea "**********" at bounding box center [512, 219] width 91 height 24
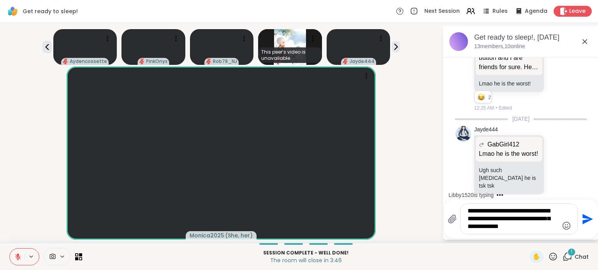
click at [532, 225] on textarea "**********" at bounding box center [512, 219] width 91 height 24
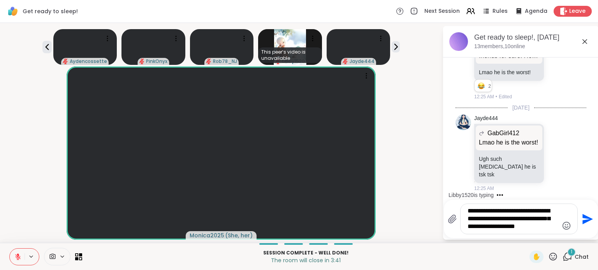
type textarea "**********"
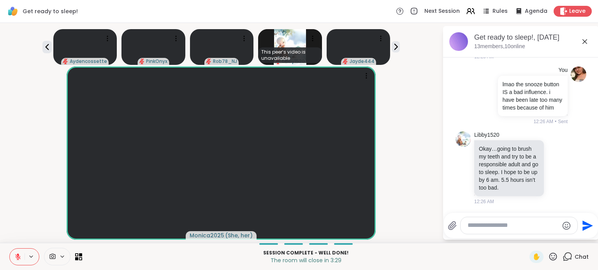
scroll to position [3738, 0]
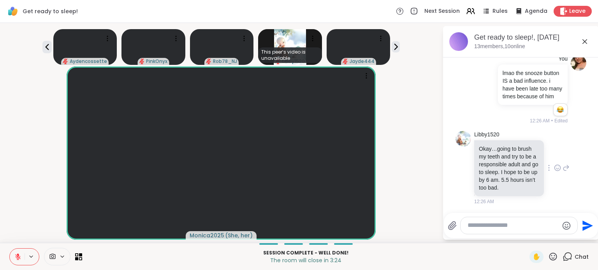
click at [562, 173] on icon at bounding box center [565, 167] width 7 height 9
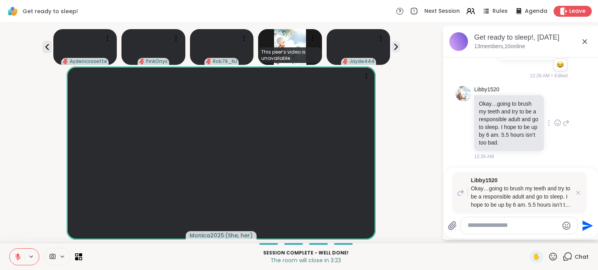
click at [549, 160] on div "Libby1520 Okay…going to brush my teeth and try to be a responsible adult and go…" at bounding box center [521, 123] width 95 height 74
click at [574, 195] on icon at bounding box center [578, 193] width 8 height 8
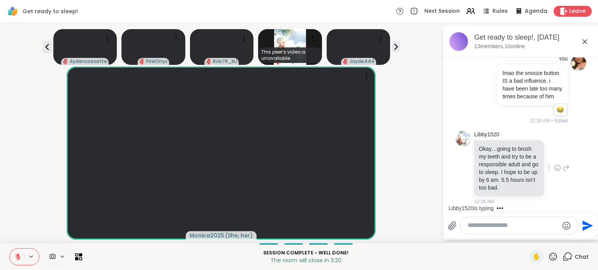
click at [554, 172] on icon at bounding box center [557, 168] width 7 height 8
click at [549, 163] on button "Select Reaction: Heart" at bounding box center [557, 156] width 16 height 16
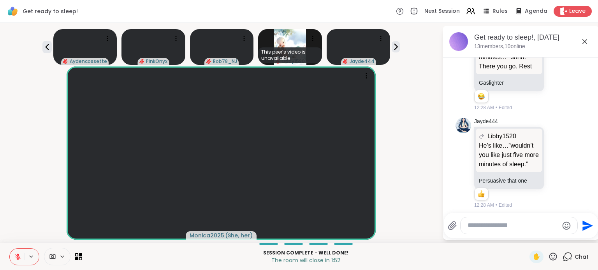
scroll to position [4129, 0]
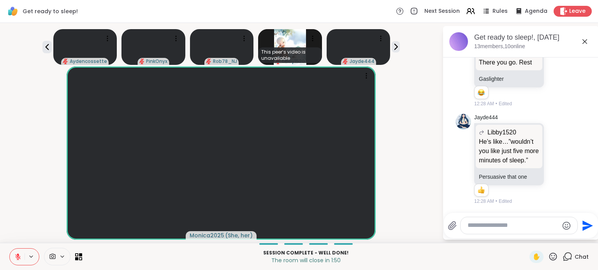
click at [501, 227] on textarea "Type your message" at bounding box center [512, 226] width 91 height 8
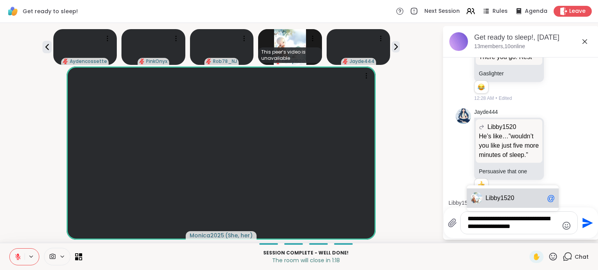
click at [512, 199] on span "Libb y1520" at bounding box center [514, 199] width 58 height 8
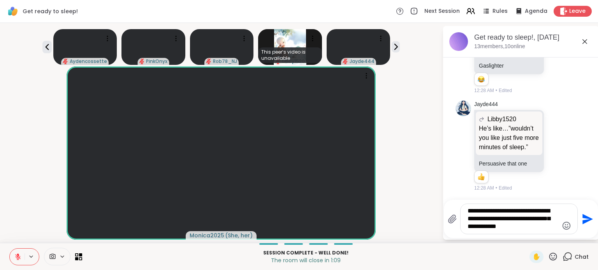
type textarea "**********"
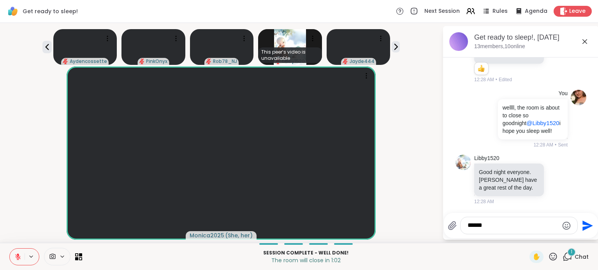
scroll to position [4259, 0]
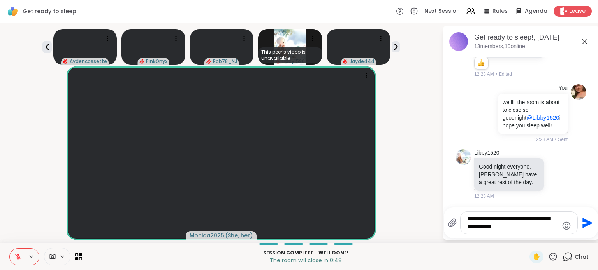
click at [561, 226] on icon "Emoji picker" at bounding box center [565, 225] width 9 height 9
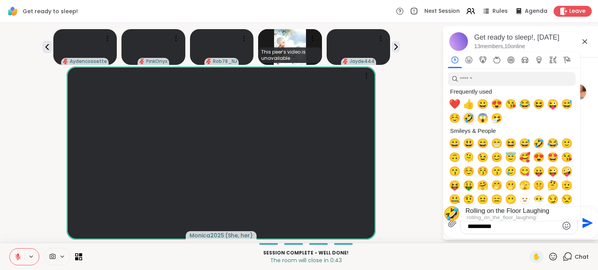
click at [463, 117] on span "🤣" at bounding box center [469, 118] width 12 height 11
click at [463, 121] on span "🤣" at bounding box center [469, 118] width 12 height 11
click at [464, 119] on span "🤣" at bounding box center [469, 118] width 12 height 11
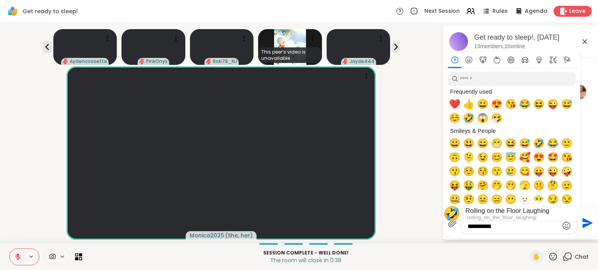
click at [464, 119] on span "🤣" at bounding box center [469, 118] width 12 height 11
click at [507, 228] on textarea "**********" at bounding box center [512, 223] width 91 height 16
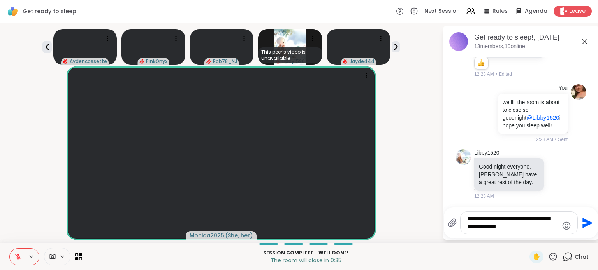
type textarea "**********"
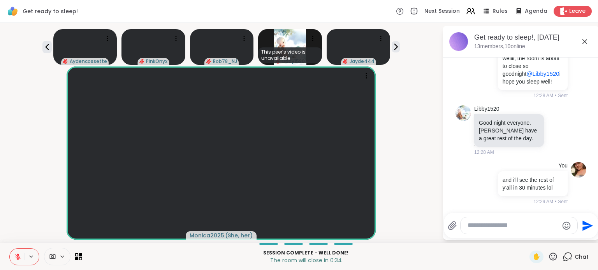
scroll to position [4308, 0]
click at [554, 130] on icon at bounding box center [557, 130] width 7 height 8
click at [549, 114] on button "Select Reaction: Heart" at bounding box center [557, 118] width 16 height 16
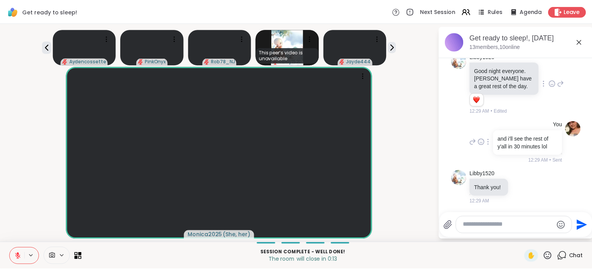
scroll to position [4360, 0]
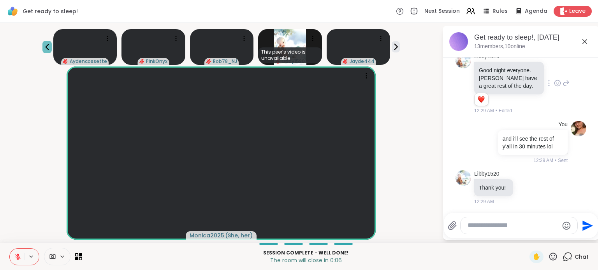
click at [46, 47] on icon at bounding box center [46, 46] width 9 height 9
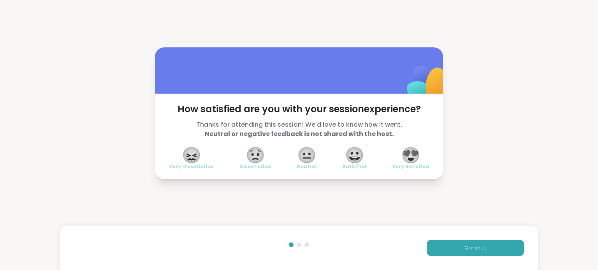
click at [406, 160] on span "😍" at bounding box center [410, 155] width 19 height 14
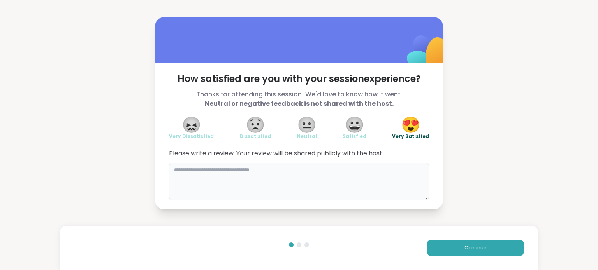
click at [336, 174] on textarea at bounding box center [299, 181] width 260 height 37
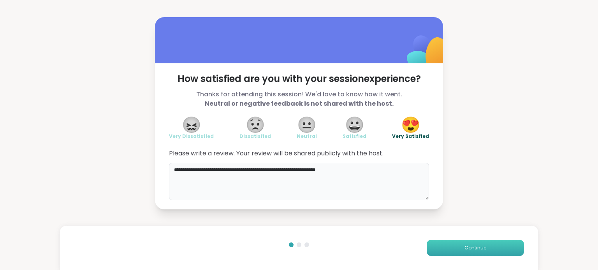
type textarea "**********"
click at [428, 244] on button "Continue" at bounding box center [474, 248] width 97 height 16
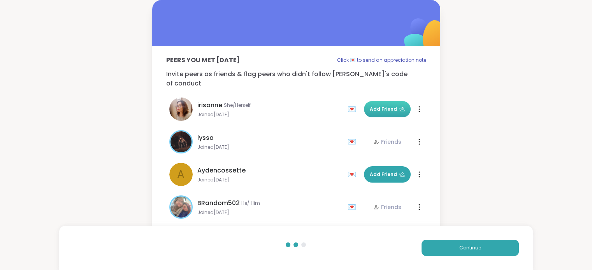
click at [366, 101] on button "Add Friend" at bounding box center [387, 109] width 47 height 16
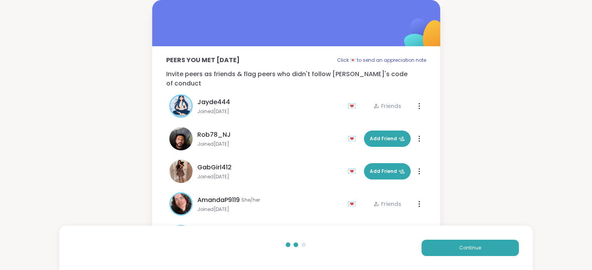
scroll to position [202, 0]
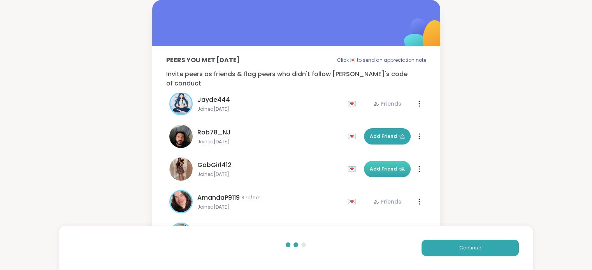
click at [378, 166] on span "Add Friend" at bounding box center [387, 169] width 35 height 7
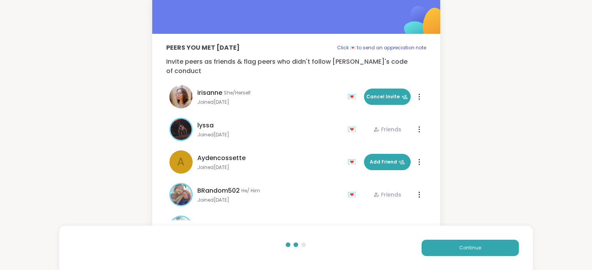
scroll to position [0, 0]
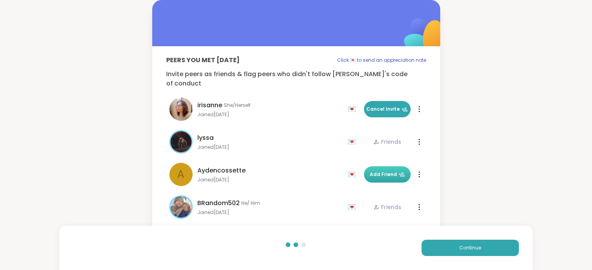
click at [364, 167] on button "Add Friend" at bounding box center [387, 175] width 47 height 16
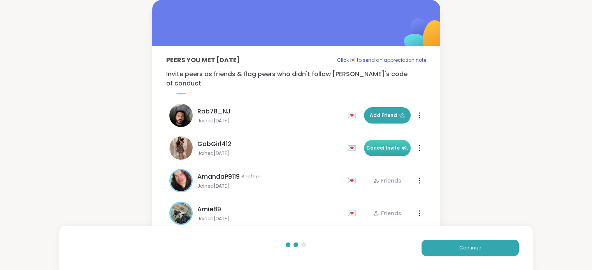
scroll to position [224, 0]
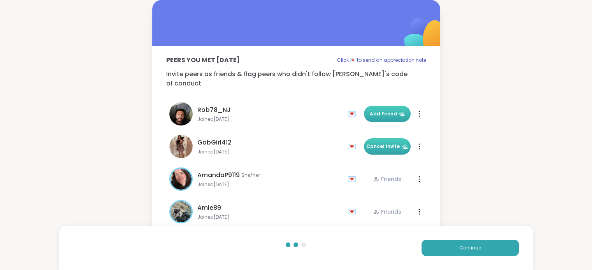
click at [371, 110] on span "Add Friend" at bounding box center [387, 113] width 35 height 7
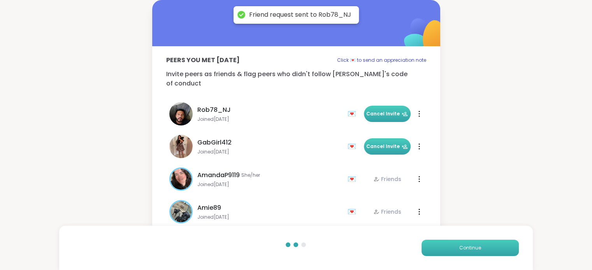
click at [442, 247] on button "Continue" at bounding box center [469, 248] width 97 height 16
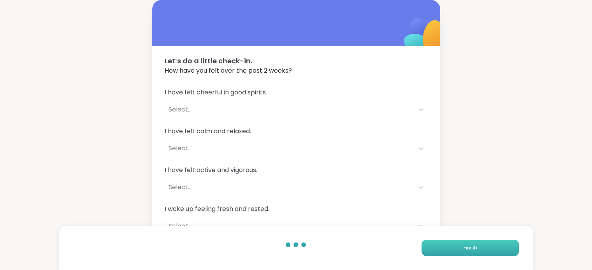
click at [442, 247] on button "Finish" at bounding box center [469, 248] width 97 height 16
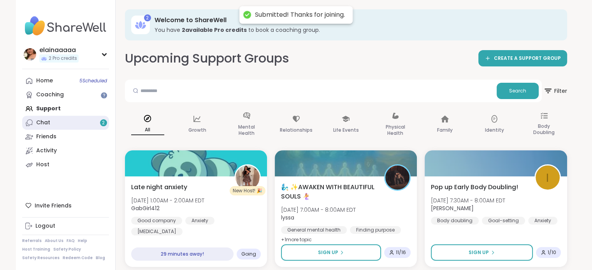
click at [82, 121] on link "Chat 2" at bounding box center [65, 123] width 87 height 14
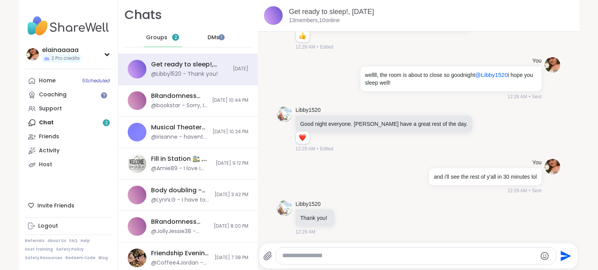
click at [166, 35] on div "Groups 2" at bounding box center [163, 37] width 38 height 19
click at [87, 120] on div "Home 5 Scheduled Coaching Support Chat 2 Friends Activity Host" at bounding box center [68, 123] width 87 height 98
click at [280, 168] on div "You and i'll see the rest of y'all in 30 minutes lol 12:29 AM • Sent" at bounding box center [418, 177] width 283 height 42
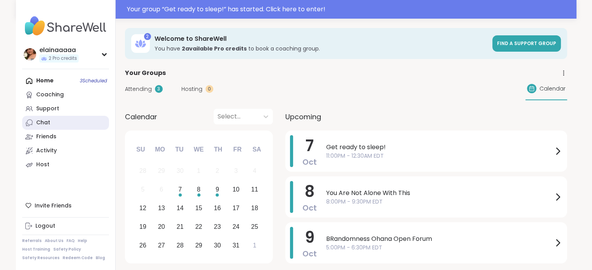
click at [51, 122] on link "Chat" at bounding box center [65, 123] width 87 height 14
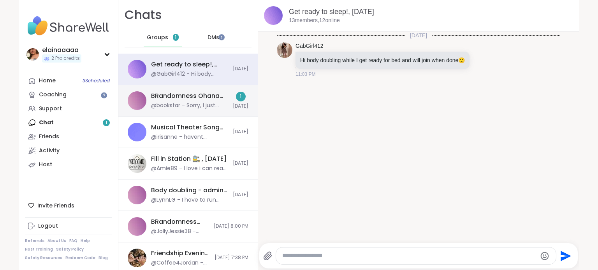
click at [192, 105] on div "@bookstar - Sorry, I just noticed this. What's up?" at bounding box center [189, 106] width 77 height 8
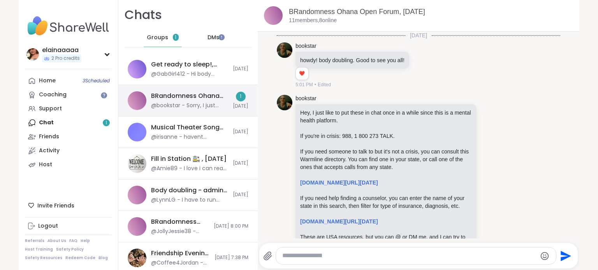
scroll to position [437, 0]
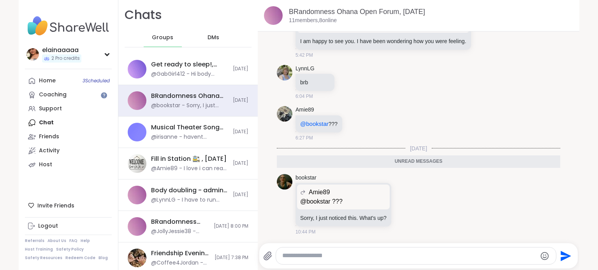
click at [198, 32] on div "DMs" at bounding box center [214, 37] width 38 height 19
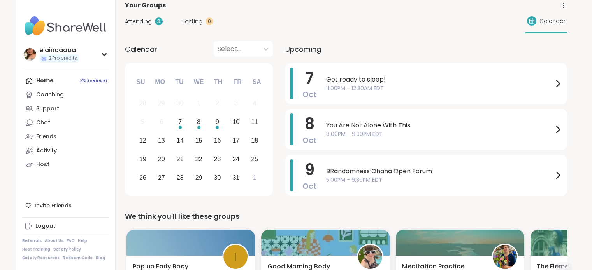
scroll to position [50, 0]
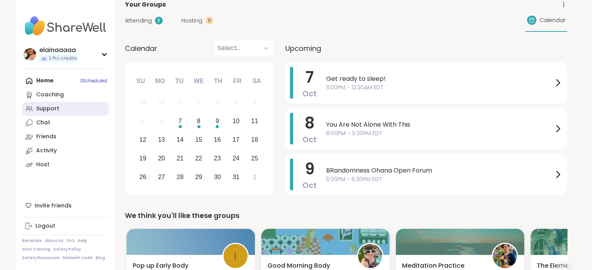
click at [64, 111] on link "Support" at bounding box center [65, 109] width 87 height 14
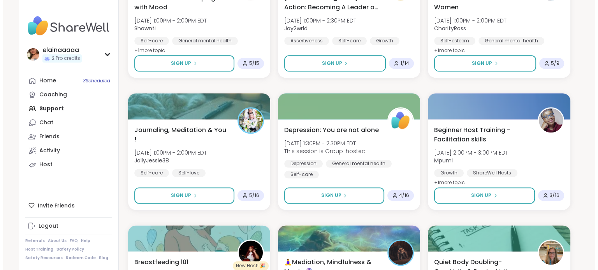
scroll to position [985, 0]
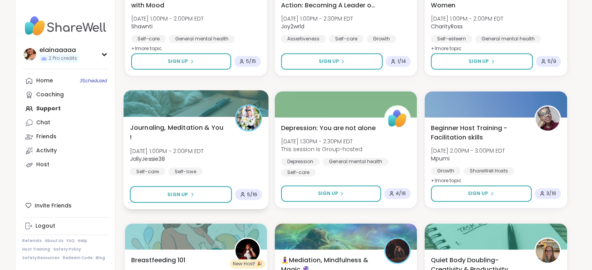
click at [230, 137] on div "Journaling, Meditation & You ! [DATE] 1:00PM - 2:00PM EDT JollyJessie38 Self-ca…" at bounding box center [196, 154] width 132 height 63
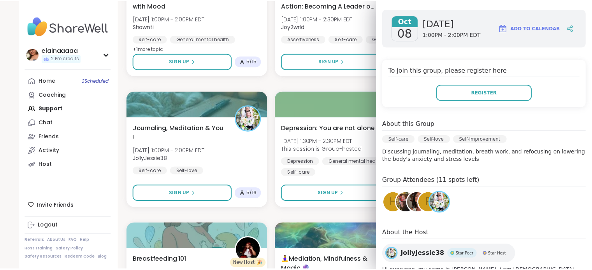
scroll to position [984, 0]
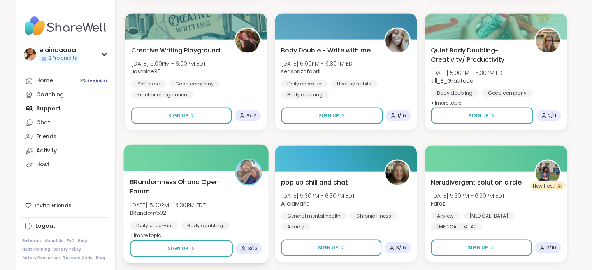
scroll to position [1483, 0]
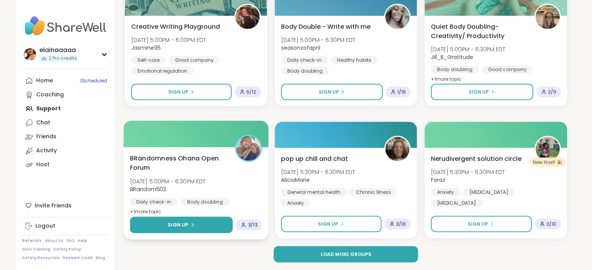
click at [203, 228] on button "Sign Up" at bounding box center [181, 225] width 103 height 17
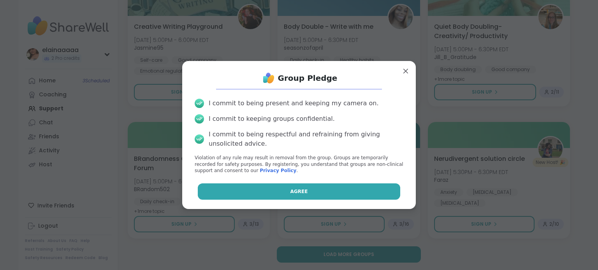
click at [294, 192] on span "Agree" at bounding box center [299, 191] width 18 height 7
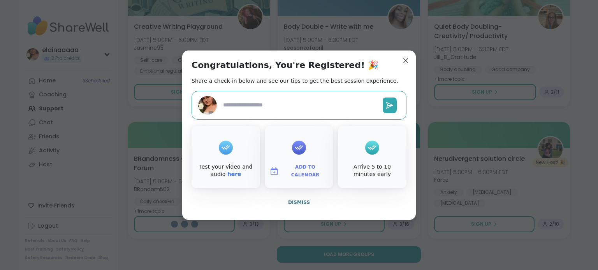
type textarea "*"
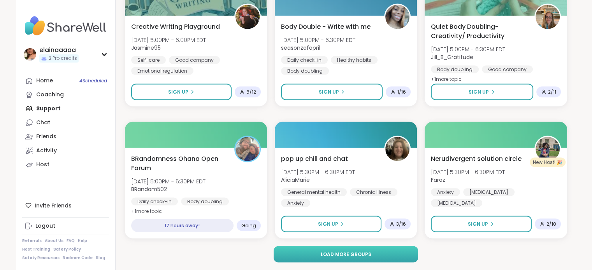
click at [386, 259] on button "Load more groups" at bounding box center [346, 255] width 144 height 16
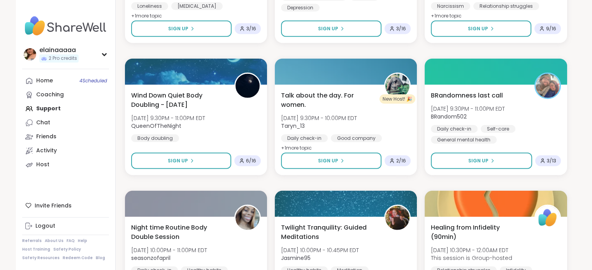
scroll to position [2209, 0]
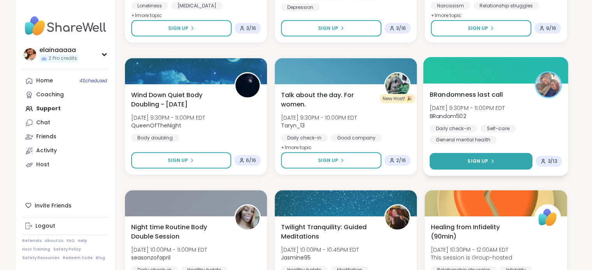
click at [482, 157] on button "Sign Up" at bounding box center [481, 161] width 103 height 17
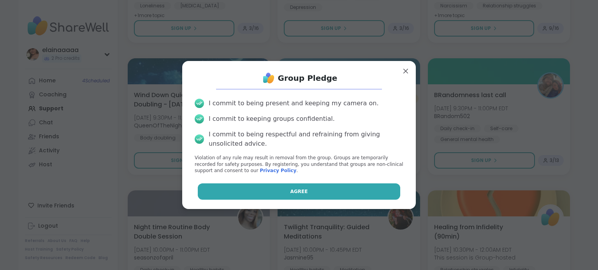
click at [349, 184] on button "Agree" at bounding box center [299, 192] width 203 height 16
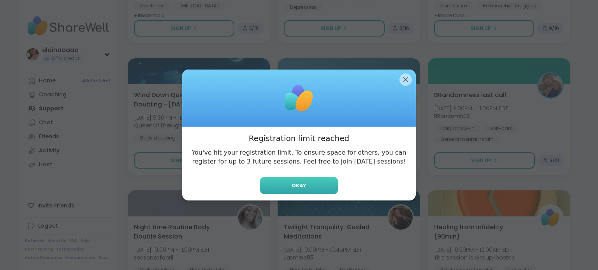
click at [310, 188] on button "Okay" at bounding box center [299, 186] width 78 height 18
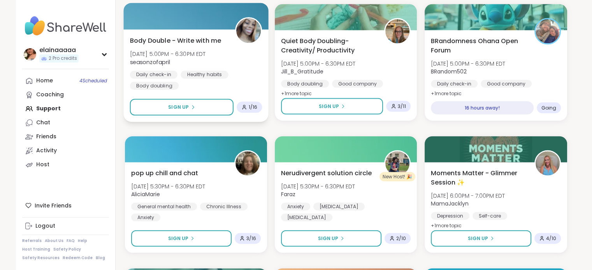
scroll to position [1723, 0]
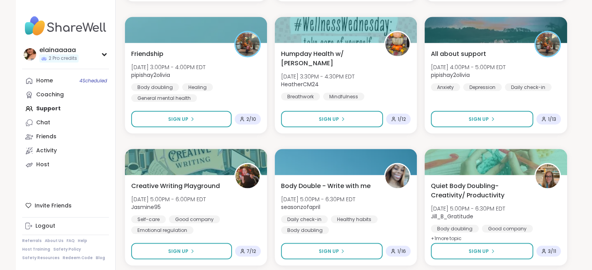
scroll to position [1483, 0]
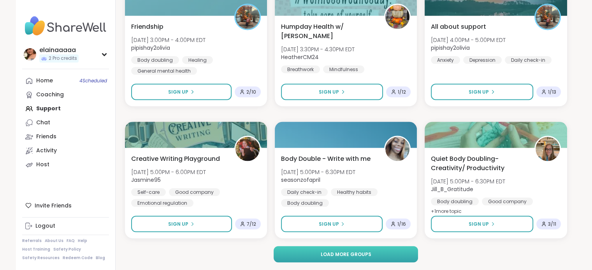
click at [346, 258] on button "Load more groups" at bounding box center [346, 255] width 144 height 16
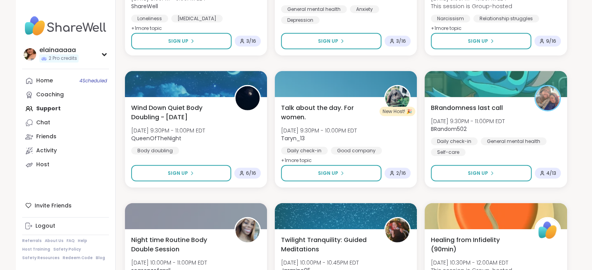
scroll to position [2330, 0]
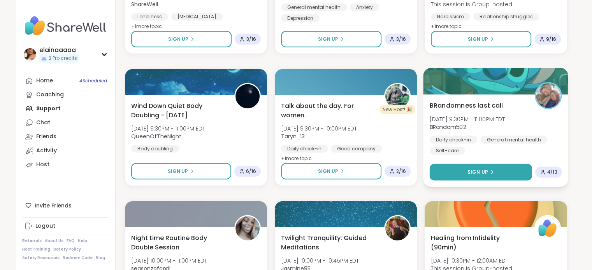
click at [492, 165] on button "Sign Up" at bounding box center [481, 172] width 103 height 17
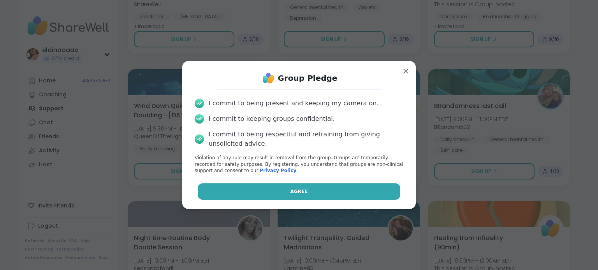
click at [331, 188] on button "Agree" at bounding box center [299, 192] width 203 height 16
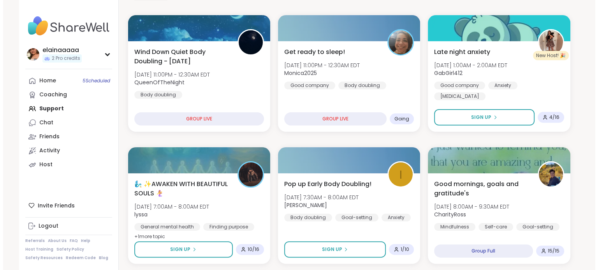
scroll to position [135, 0]
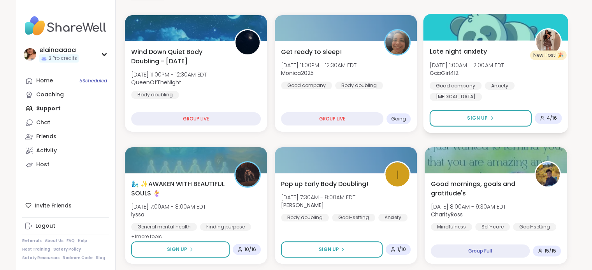
click at [505, 91] on div "Late night anxiety [DATE] 1:00AM - 2:00AM EDT GabGirl412 Good company Anxiety […" at bounding box center [495, 86] width 145 height 93
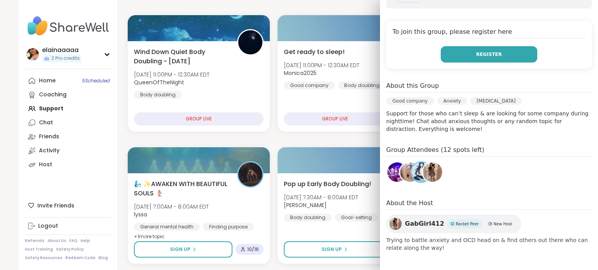
click at [479, 56] on span "Register" at bounding box center [489, 54] width 26 height 7
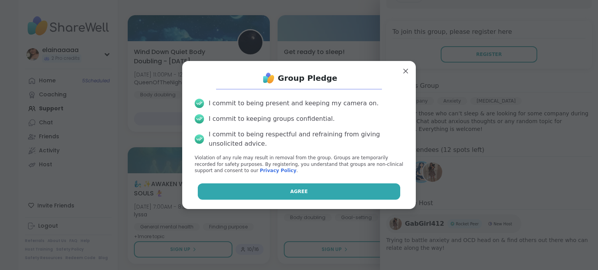
click at [294, 186] on button "Agree" at bounding box center [299, 192] width 203 height 16
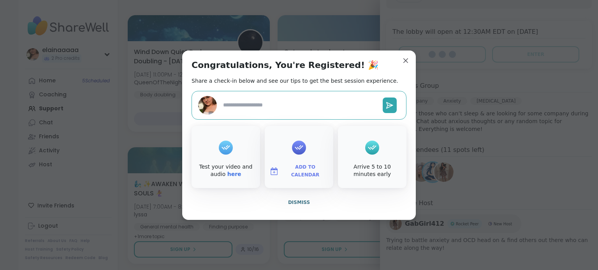
type textarea "*"
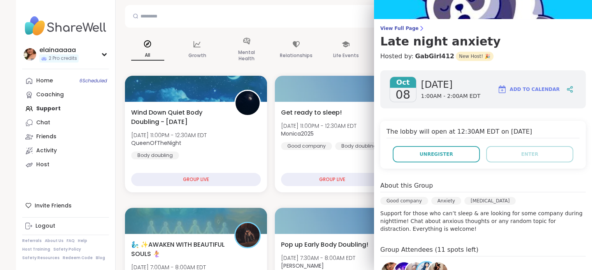
scroll to position [0, 0]
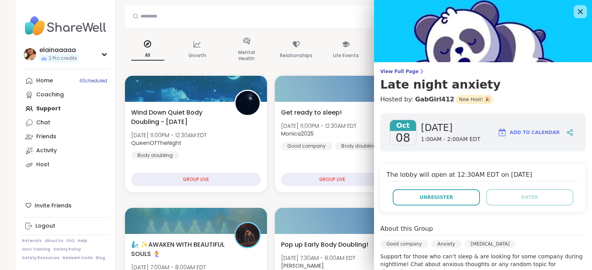
click at [575, 9] on icon at bounding box center [580, 12] width 10 height 10
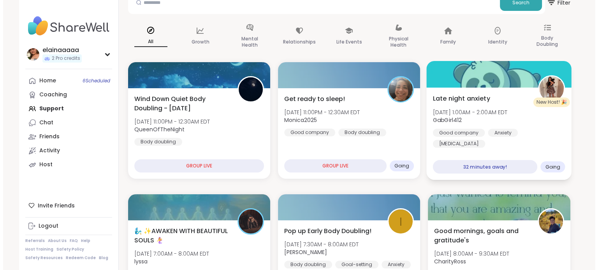
scroll to position [89, 0]
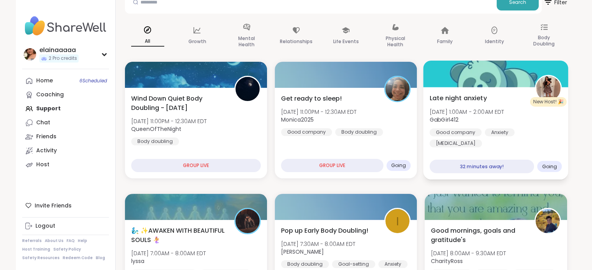
click at [531, 100] on div "New Host! 🎉" at bounding box center [548, 101] width 37 height 9
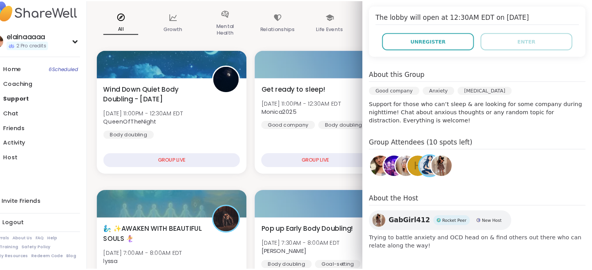
scroll to position [87, 0]
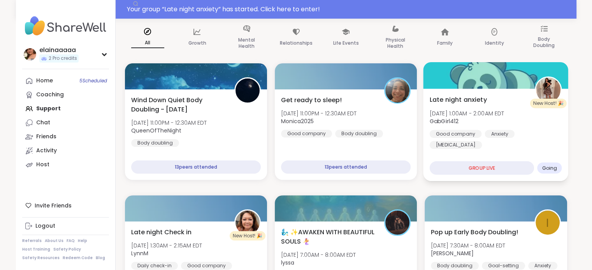
click at [478, 101] on span "Late night anxiety" at bounding box center [458, 99] width 57 height 9
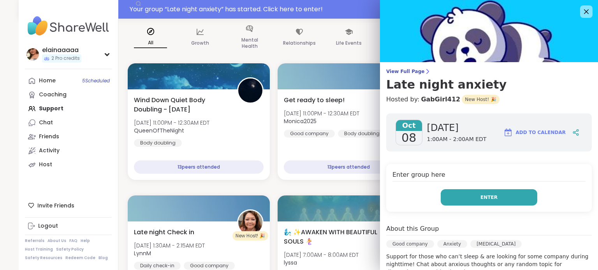
click at [470, 197] on button "Enter" at bounding box center [488, 197] width 96 height 16
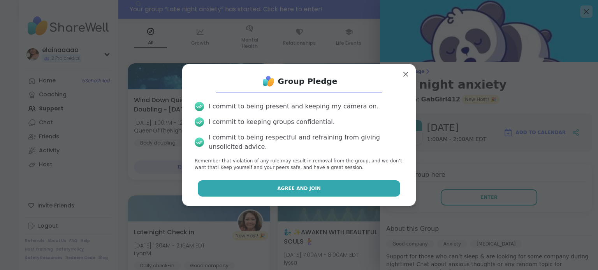
click at [288, 184] on button "Agree and Join" at bounding box center [299, 189] width 203 height 16
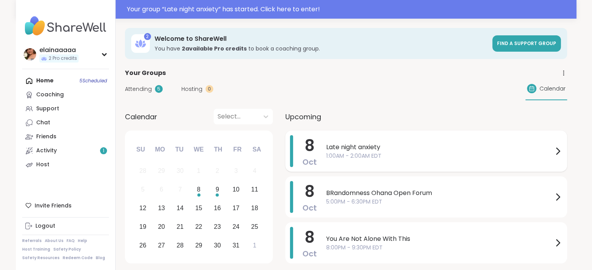
click at [319, 140] on div "[DATE] Late night anxiety 1:00AM - 2:00AM EDT" at bounding box center [426, 151] width 282 height 41
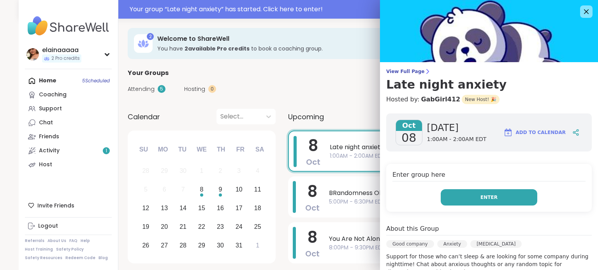
click at [468, 195] on button "Enter" at bounding box center [488, 197] width 96 height 16
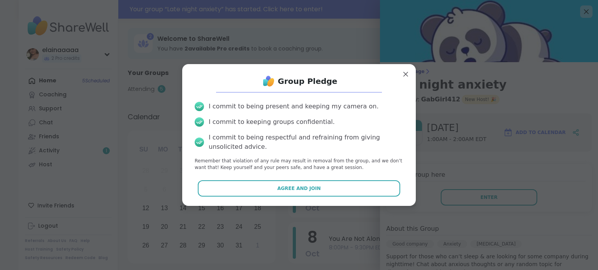
click at [322, 179] on div "Group Pledge I commit to being present and keeping my camera on. I commit to ke…" at bounding box center [298, 134] width 221 height 129
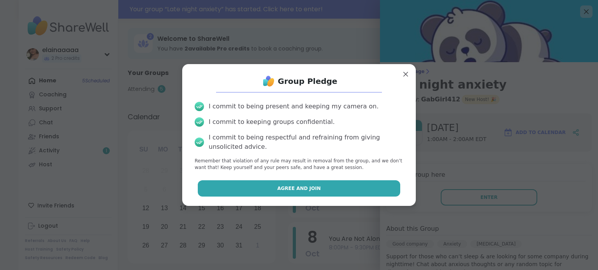
click at [318, 181] on button "Agree and Join" at bounding box center [299, 189] width 203 height 16
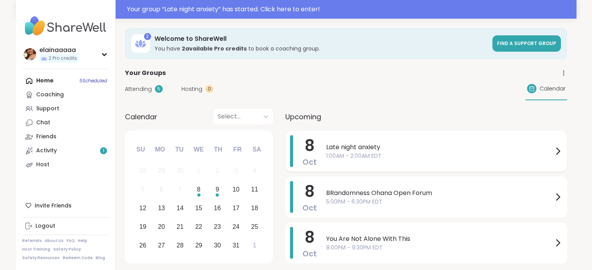
click at [409, 146] on span "Late night anxiety" at bounding box center [439, 147] width 227 height 9
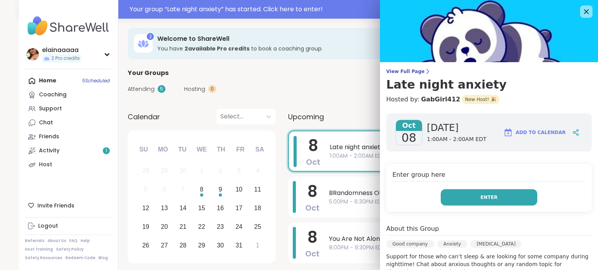
click at [463, 193] on button "Enter" at bounding box center [488, 197] width 96 height 16
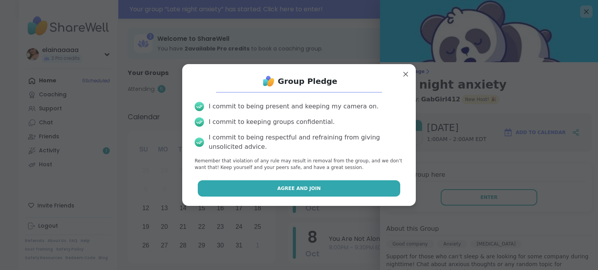
click at [346, 193] on button "Agree and Join" at bounding box center [299, 189] width 203 height 16
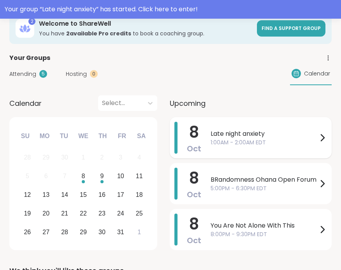
click at [223, 142] on span "1:00AM - 2:00AM EDT" at bounding box center [263, 143] width 107 height 8
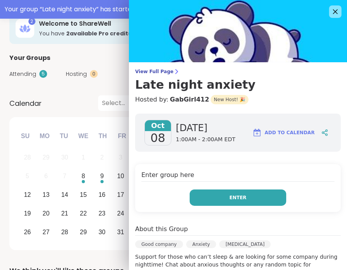
click at [213, 193] on button "Enter" at bounding box center [237, 197] width 96 height 16
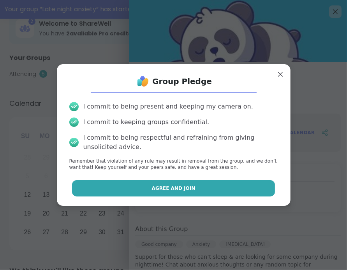
click at [211, 191] on button "Agree and Join" at bounding box center [173, 188] width 203 height 16
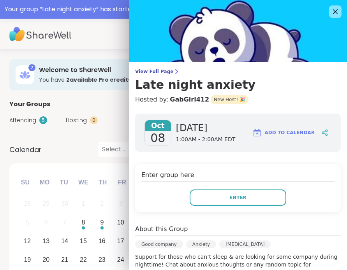
click at [208, 190] on button "Enter" at bounding box center [237, 197] width 96 height 16
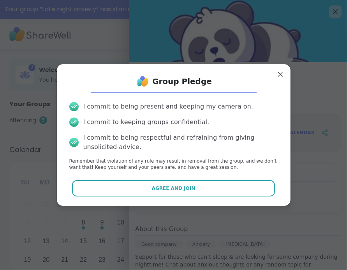
click at [208, 190] on button "Agree and Join" at bounding box center [173, 188] width 203 height 16
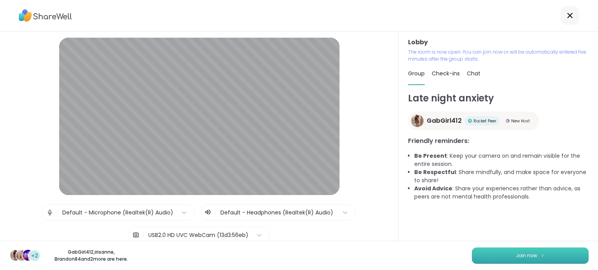
click at [346, 251] on button "Join now" at bounding box center [530, 256] width 117 height 16
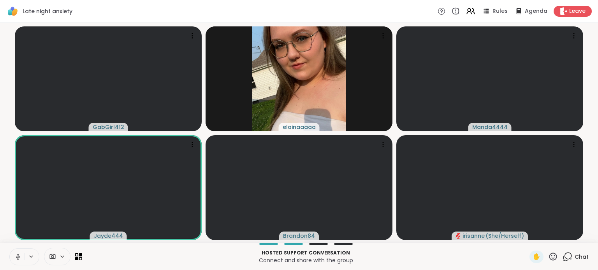
click at [19, 260] on icon at bounding box center [17, 257] width 7 height 7
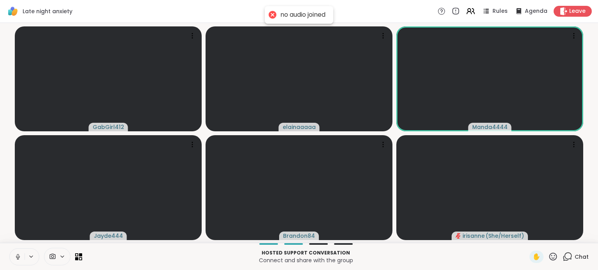
click at [17, 254] on icon at bounding box center [18, 256] width 2 height 4
click at [346, 256] on div "✋ Chat" at bounding box center [558, 257] width 59 height 12
click at [346, 256] on icon at bounding box center [567, 257] width 10 height 10
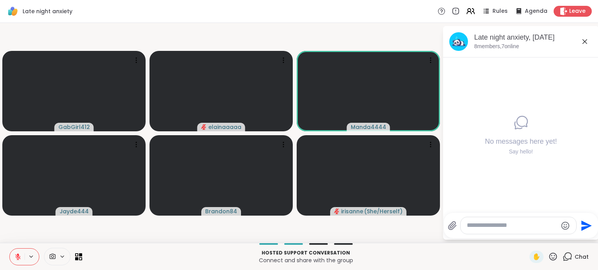
click at [346, 225] on textarea "Type your message" at bounding box center [511, 226] width 91 height 8
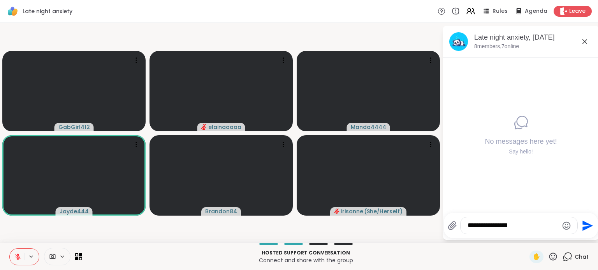
type textarea "**********"
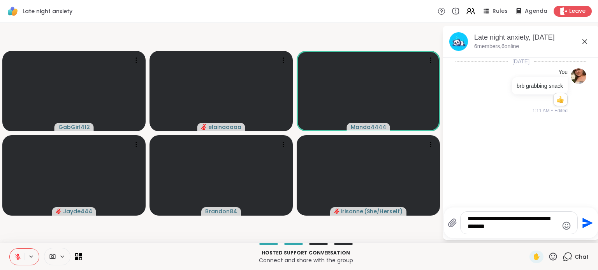
type textarea "**********"
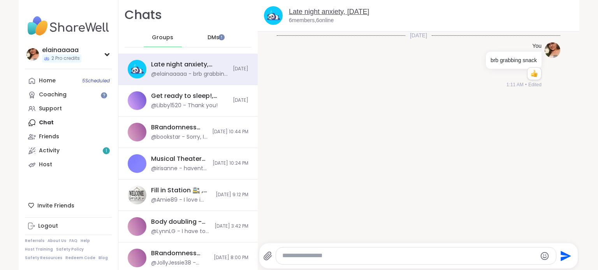
click at [314, 11] on link "Late night anxiety, [DATE]" at bounding box center [329, 12] width 80 height 8
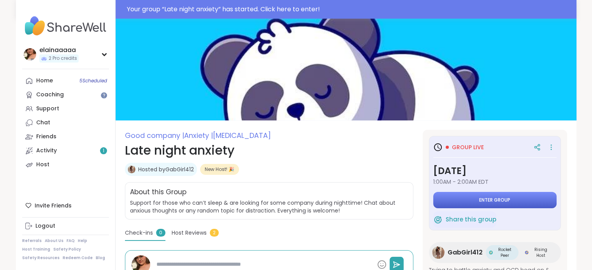
click at [452, 202] on button "Enter group" at bounding box center [494, 200] width 123 height 16
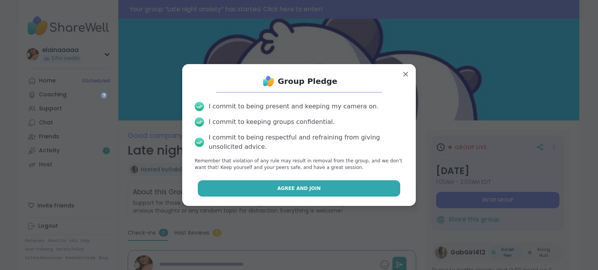
click at [347, 192] on button "Agree and Join" at bounding box center [299, 189] width 203 height 16
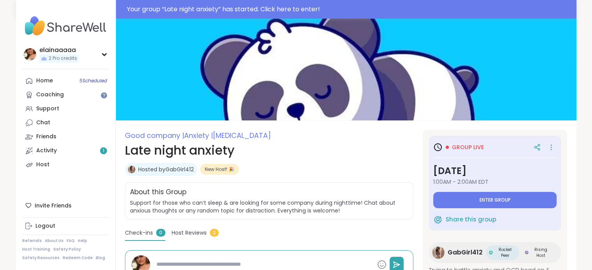
type textarea "*"
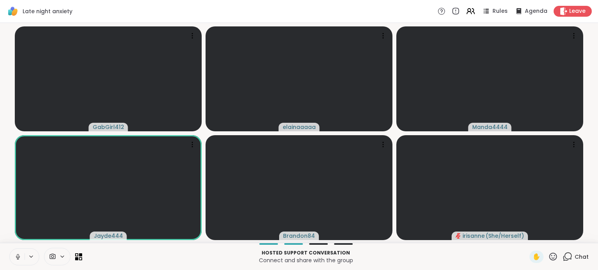
click at [13, 255] on button at bounding box center [17, 257] width 15 height 16
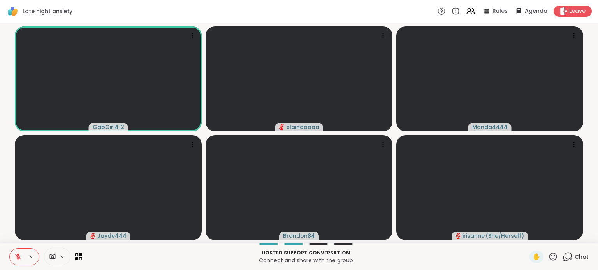
click at [548, 258] on icon at bounding box center [553, 257] width 10 height 10
click at [526, 237] on span "❤️" at bounding box center [530, 236] width 8 height 9
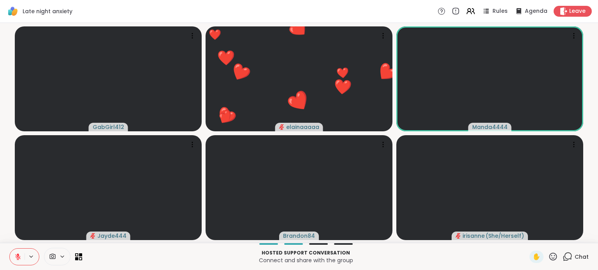
click at [548, 256] on icon at bounding box center [553, 257] width 10 height 10
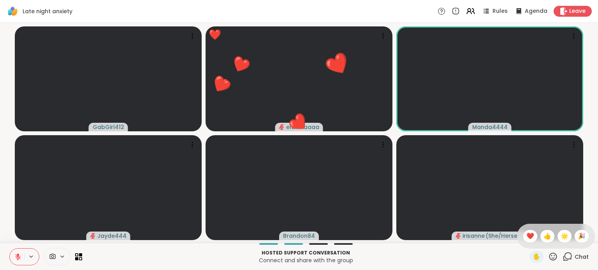
click at [576, 228] on div "✋ ❤️ 👍 🌟 🎉" at bounding box center [556, 236] width 78 height 25
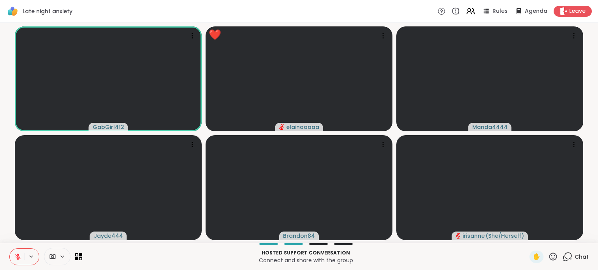
click at [549, 259] on icon at bounding box center [553, 257] width 10 height 10
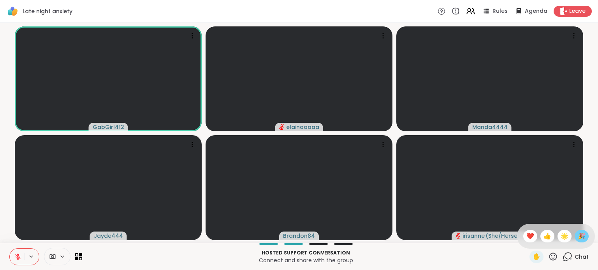
click at [577, 238] on span "🎉" at bounding box center [581, 236] width 8 height 9
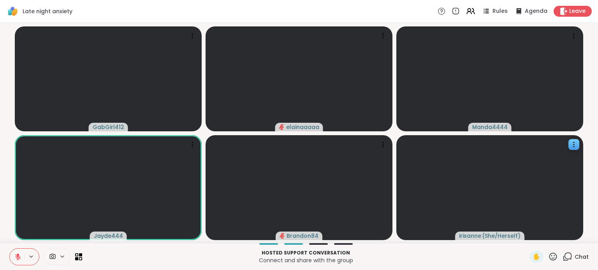
click at [16, 253] on button at bounding box center [17, 257] width 15 height 16
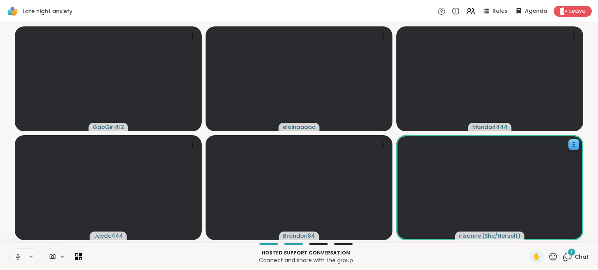
click at [561, 248] on div "Hosted support conversation Connect and share with the group ✋ 1 Chat" at bounding box center [299, 256] width 598 height 27
click at [562, 258] on icon at bounding box center [567, 257] width 10 height 10
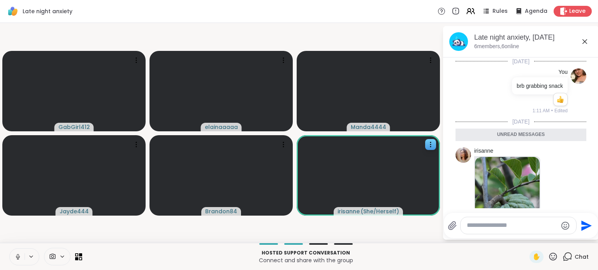
scroll to position [112, 0]
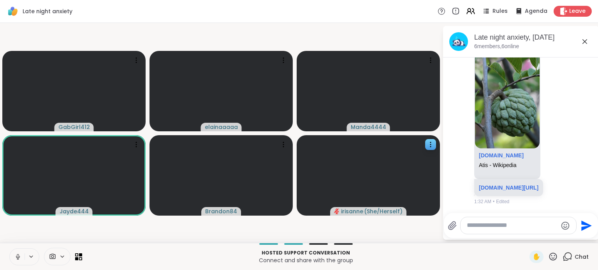
click at [16, 256] on icon at bounding box center [17, 257] width 7 height 7
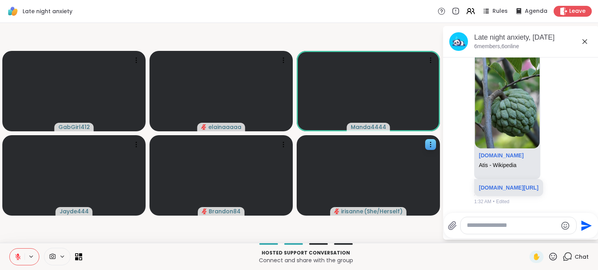
drag, startPoint x: 19, startPoint y: 257, endPoint x: 28, endPoint y: 241, distance: 18.7
click at [28, 241] on div "Late night anxiety Rules Agenda Leave GabGirl412 elainaaaaa Manda4444 Jayde444 …" at bounding box center [299, 135] width 598 height 270
click at [18, 256] on icon at bounding box center [18, 255] width 2 height 3
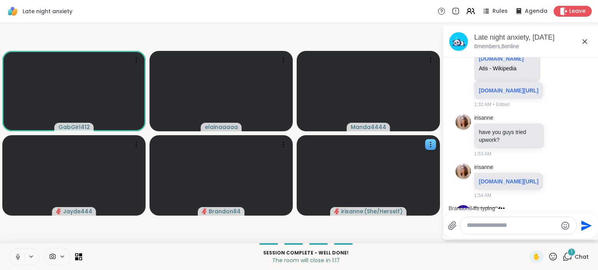
scroll to position [226, 0]
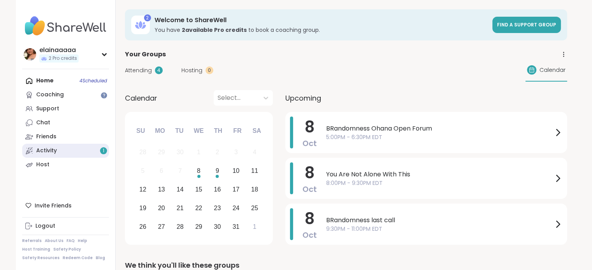
click at [56, 146] on link "Activity 1" at bounding box center [65, 151] width 87 height 14
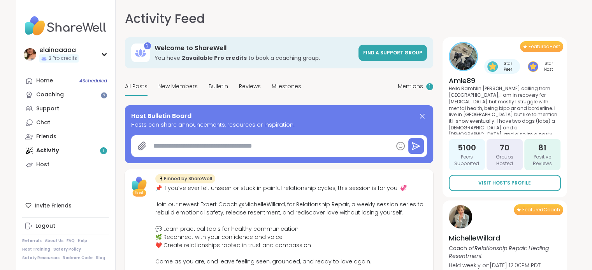
type textarea "*"
click at [401, 86] on span "Mentions" at bounding box center [410, 86] width 25 height 8
